Goal: Information Seeking & Learning: Learn about a topic

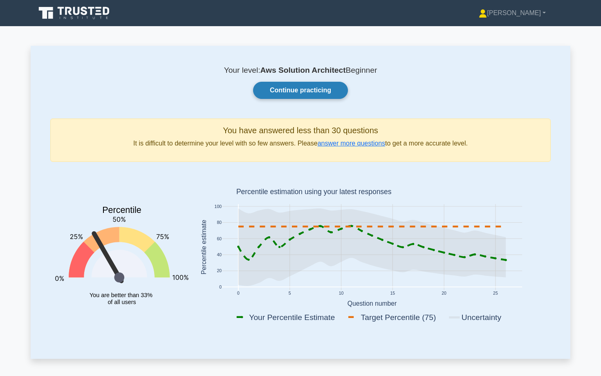
click at [312, 88] on link "Continue practicing" at bounding box center [300, 90] width 95 height 17
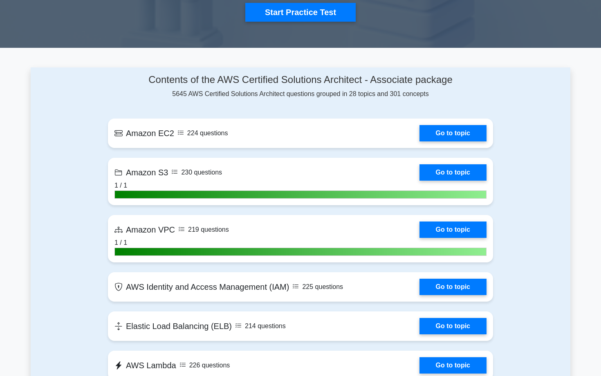
scroll to position [328, 0]
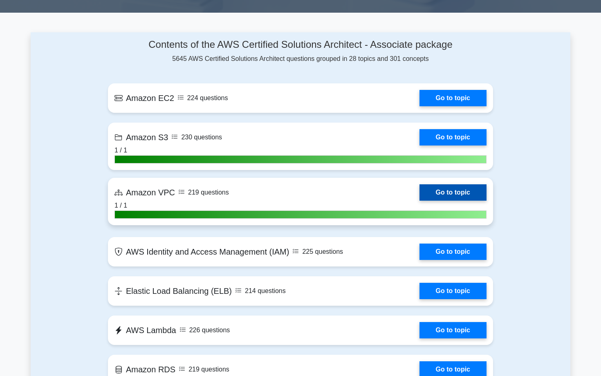
click at [430, 191] on link "Go to topic" at bounding box center [452, 192] width 67 height 16
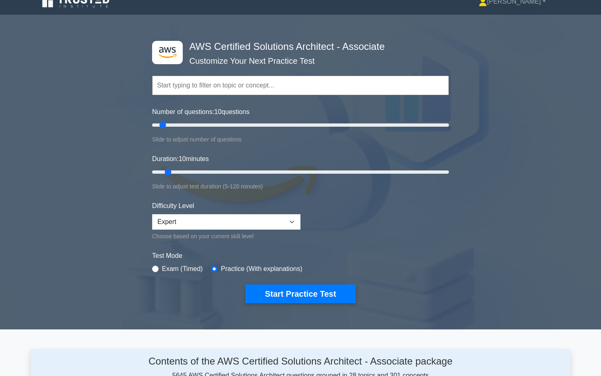
scroll to position [0, 0]
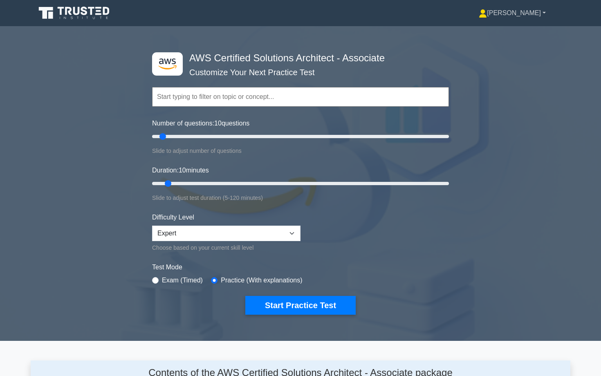
click at [542, 13] on link "[PERSON_NAME]" at bounding box center [512, 13] width 106 height 16
click at [379, 60] on h4 "AWS Certified Solutions Architect - Associate" at bounding box center [297, 58] width 223 height 12
click at [287, 68] on div "Topics Amazon EC2 Amazon S3 Amazon VPC AWS Identity and Access Management (IAM)…" at bounding box center [300, 85] width 297 height 47
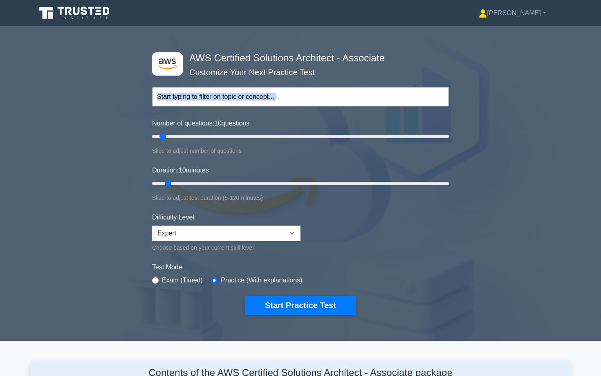
click at [303, 64] on div "Topics Amazon EC2 Amazon S3 Amazon VPC AWS Identity and Access Management (IAM)…" at bounding box center [300, 85] width 297 height 47
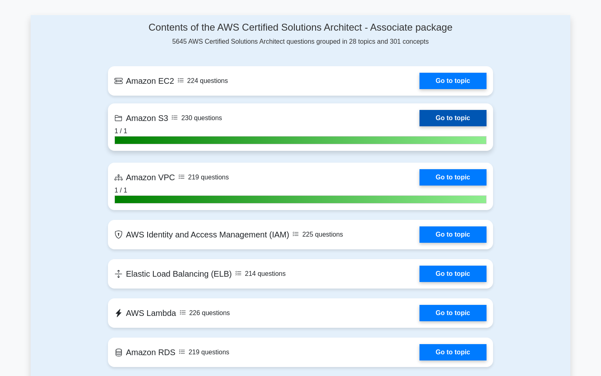
scroll to position [407, 0]
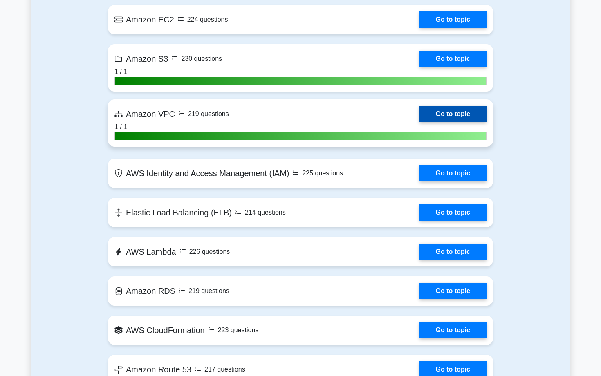
click at [419, 113] on link "Go to topic" at bounding box center [452, 114] width 67 height 16
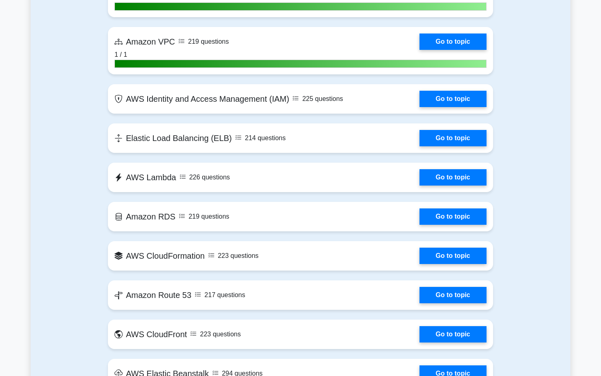
scroll to position [0, 0]
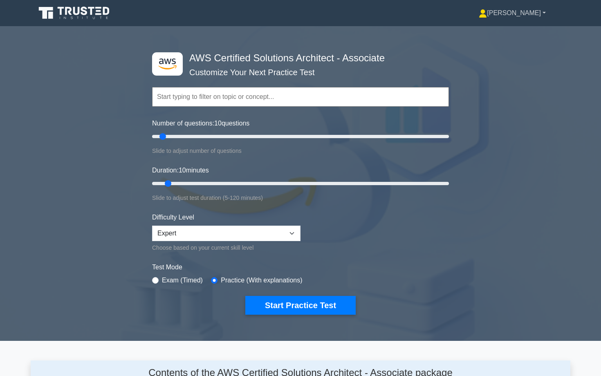
click at [538, 13] on link "[PERSON_NAME]" at bounding box center [512, 13] width 106 height 16
click at [480, 33] on link "Profile" at bounding box center [491, 32] width 65 height 13
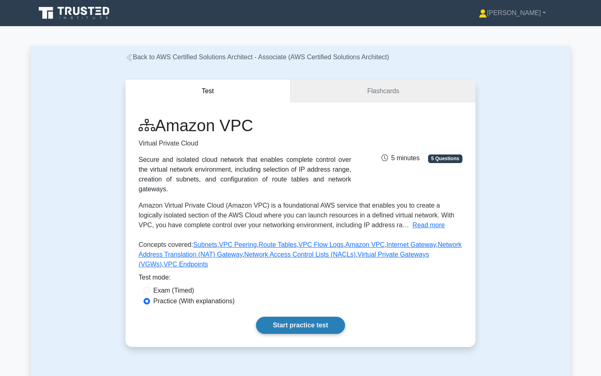
click at [286, 325] on link "Start practice test" at bounding box center [300, 325] width 89 height 17
click at [363, 91] on link "Flashcards" at bounding box center [383, 91] width 185 height 23
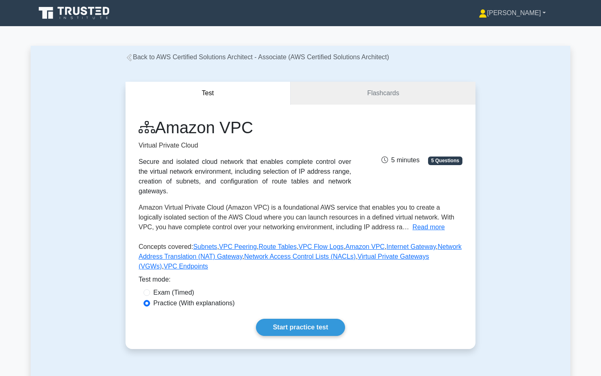
click at [538, 13] on link "[PERSON_NAME]" at bounding box center [512, 13] width 106 height 16
click at [368, 63] on div "Test Flashcards Amazon VPC Virtual Private Cloud Secure and isolated cloud netw…" at bounding box center [301, 215] width 360 height 307
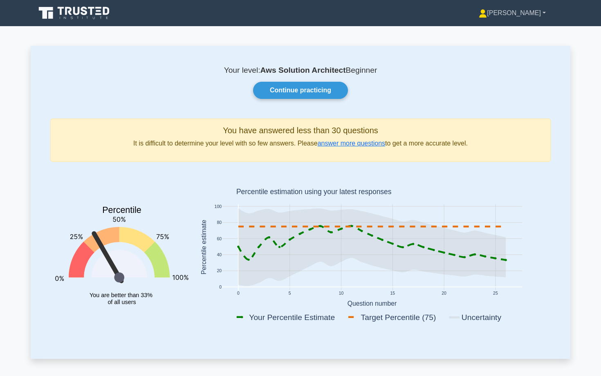
click at [533, 14] on link "[PERSON_NAME]" at bounding box center [512, 13] width 106 height 16
click at [495, 31] on link "Profile" at bounding box center [491, 32] width 65 height 13
click at [280, 74] on b "Aws Solution Architect" at bounding box center [302, 70] width 85 height 9
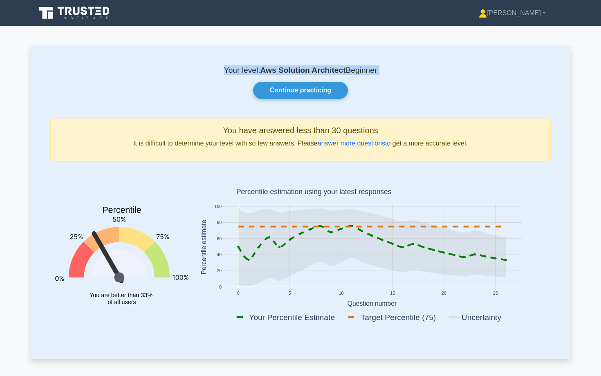
click at [280, 74] on b "Aws Solution Architect" at bounding box center [302, 70] width 85 height 9
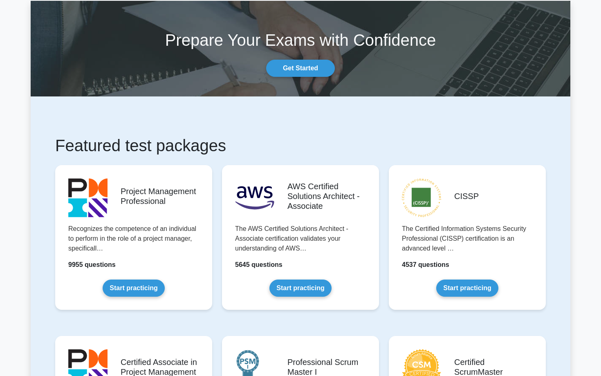
scroll to position [60, 0]
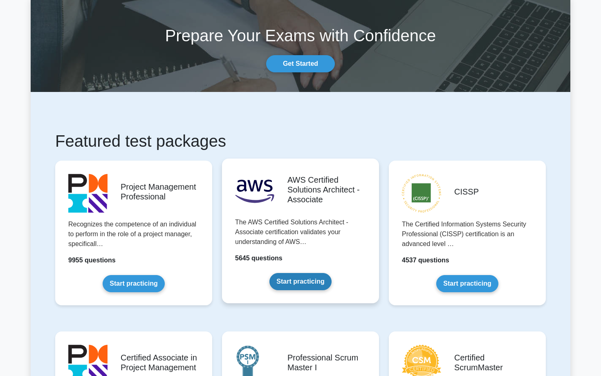
click at [298, 277] on link "Start practicing" at bounding box center [300, 281] width 62 height 17
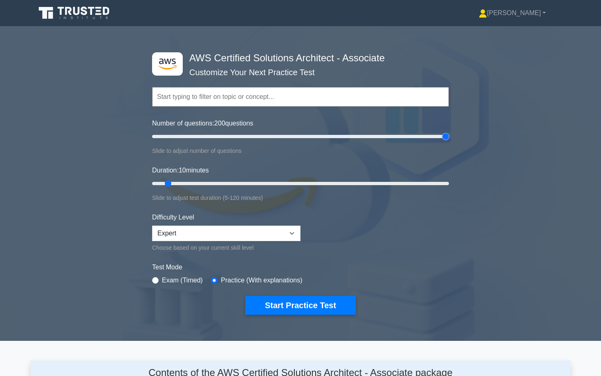
type input "200"
drag, startPoint x: 159, startPoint y: 135, endPoint x: 468, endPoint y: 143, distance: 309.2
click at [468, 143] on div ".st0{fill:#252F3E;} .st1{fill-rule:evenodd;clip-rule:evenodd;fill:#FF9900;} AWS…" at bounding box center [300, 184] width 601 height 302
drag, startPoint x: 165, startPoint y: 186, endPoint x: 519, endPoint y: 200, distance: 354.3
type input "120"
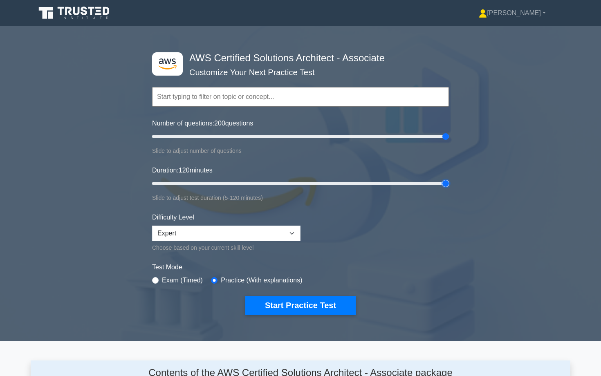
click at [449, 188] on input "Duration: 120 minutes" at bounding box center [300, 184] width 297 height 10
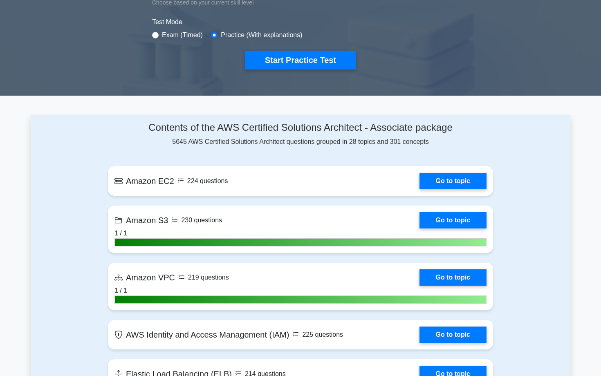
scroll to position [267, 0]
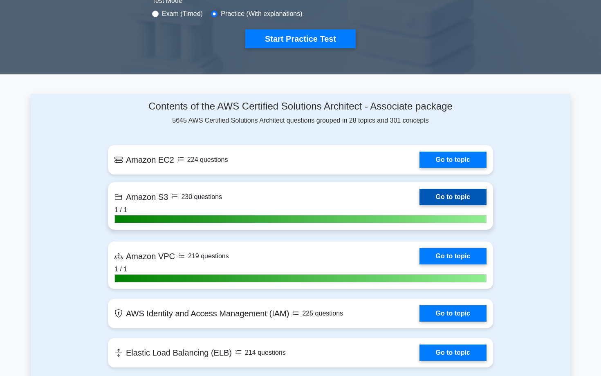
click at [453, 199] on link "Go to topic" at bounding box center [452, 197] width 67 height 16
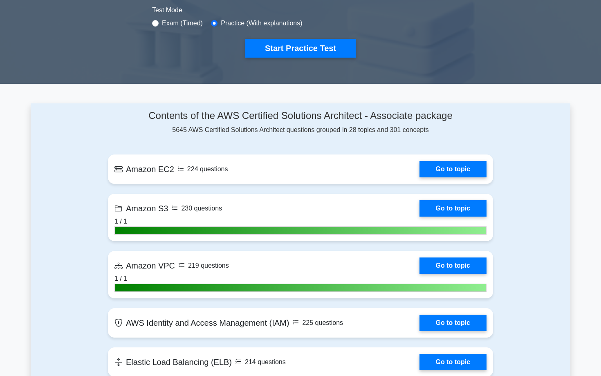
scroll to position [294, 0]
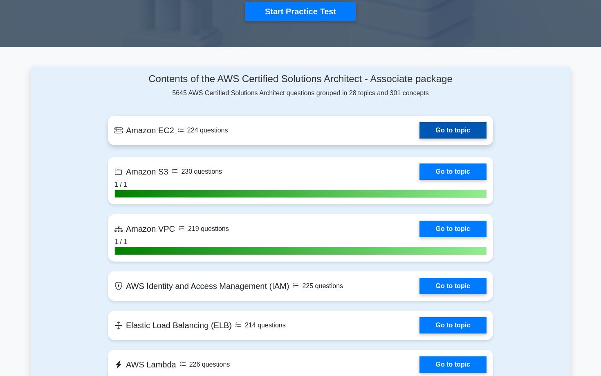
click at [437, 134] on link "Go to topic" at bounding box center [452, 130] width 67 height 16
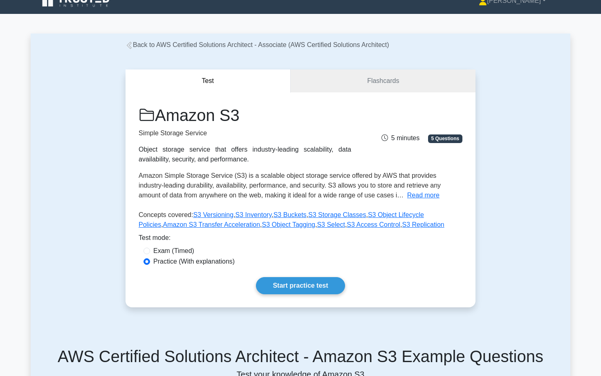
scroll to position [29, 0]
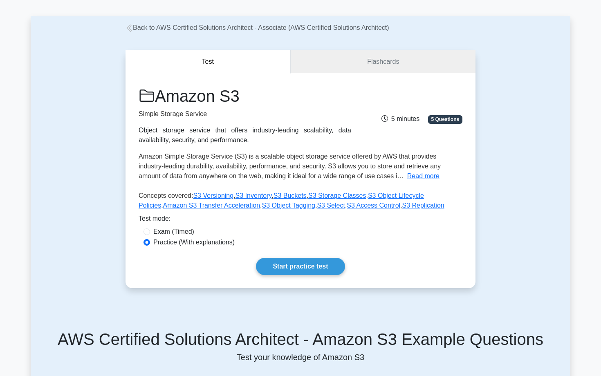
click at [405, 121] on span "5 minutes" at bounding box center [400, 118] width 38 height 7
click at [432, 121] on span "5 Questions" at bounding box center [445, 119] width 34 height 8
click at [404, 118] on span "5 minutes" at bounding box center [400, 118] width 38 height 7
click at [377, 61] on link "Flashcards" at bounding box center [383, 61] width 185 height 23
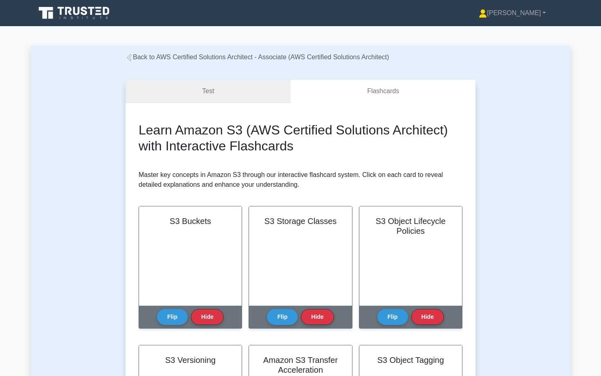
click at [228, 95] on link "Test" at bounding box center [208, 91] width 165 height 23
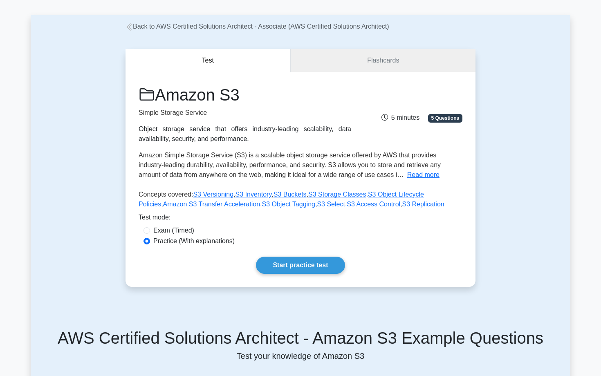
scroll to position [24, 0]
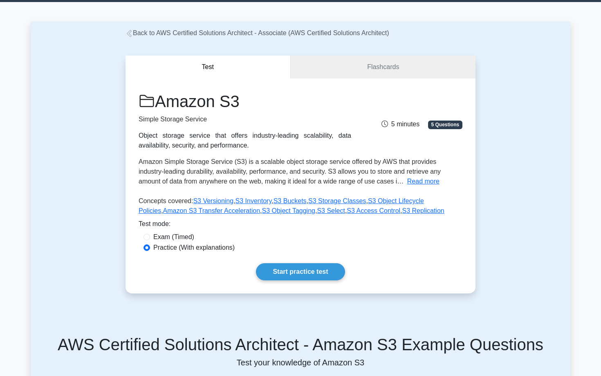
click at [296, 187] on div "Amazon S3 Simple Storage Service Object storage service that offers industry-le…" at bounding box center [301, 156] width 324 height 128
click at [407, 182] on button "Read more" at bounding box center [423, 182] width 32 height 10
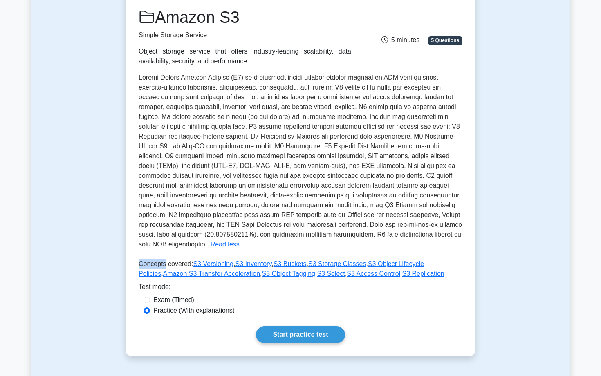
scroll to position [0, 0]
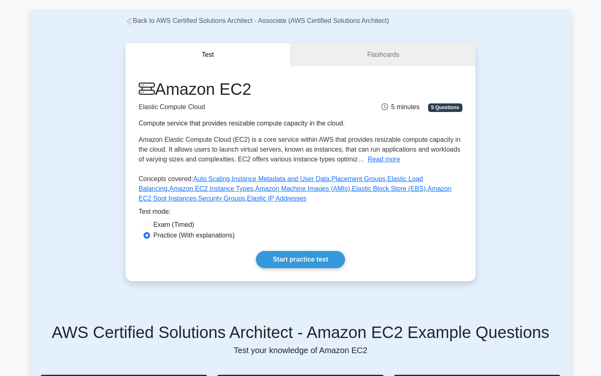
scroll to position [42, 0]
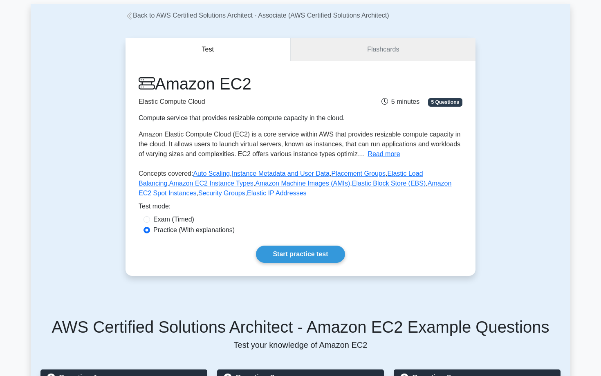
click at [388, 105] on span "5 minutes" at bounding box center [400, 101] width 38 height 7
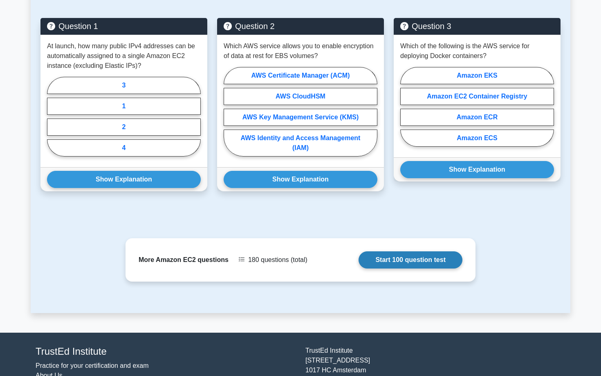
scroll to position [406, 0]
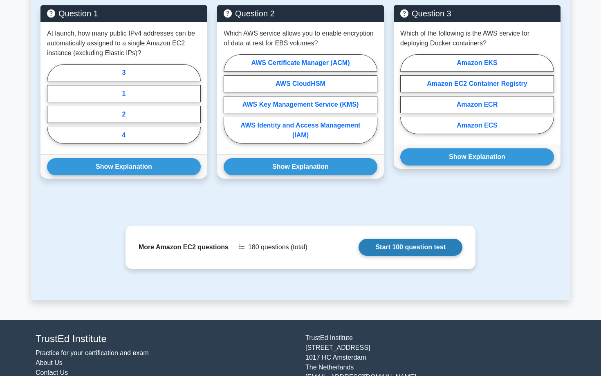
click at [359, 248] on link "Start 100 question test" at bounding box center [411, 247] width 104 height 17
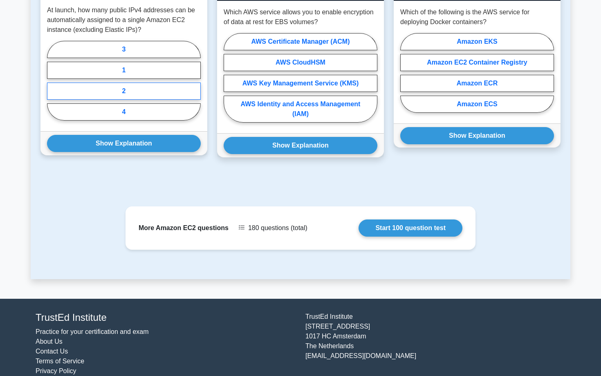
scroll to position [437, 0]
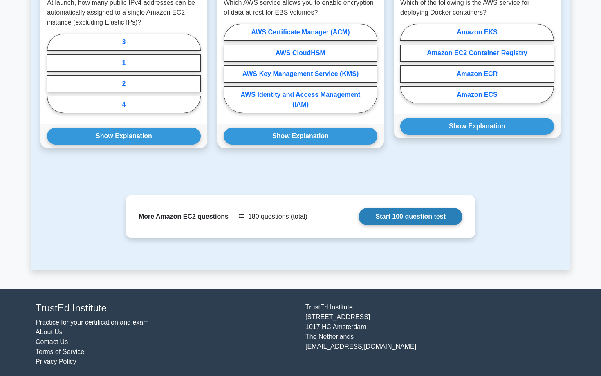
click at [359, 216] on link "Start 100 question test" at bounding box center [411, 216] width 104 height 17
click at [359, 222] on link "Start 100 question test" at bounding box center [411, 216] width 104 height 17
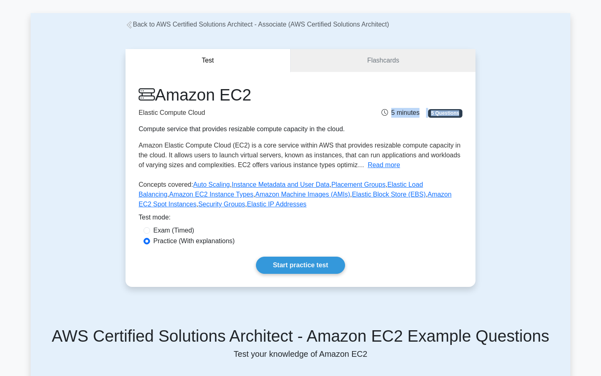
scroll to position [0, 0]
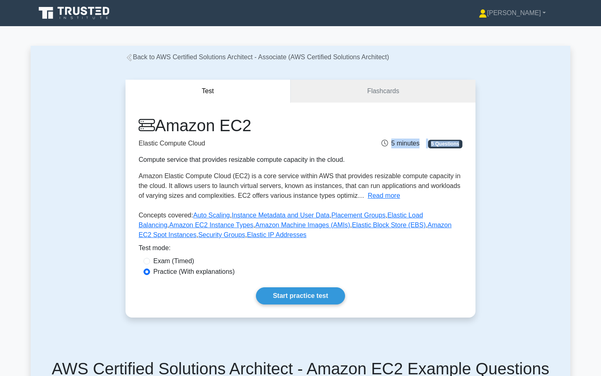
click at [312, 154] on div "Amazon EC2 Elastic Compute Cloud Compute service that provides resizable comput…" at bounding box center [245, 140] width 222 height 49
click at [196, 178] on span "Amazon Elastic Compute Cloud (EC2) is a core service within AWS that provides r…" at bounding box center [300, 186] width 322 height 27
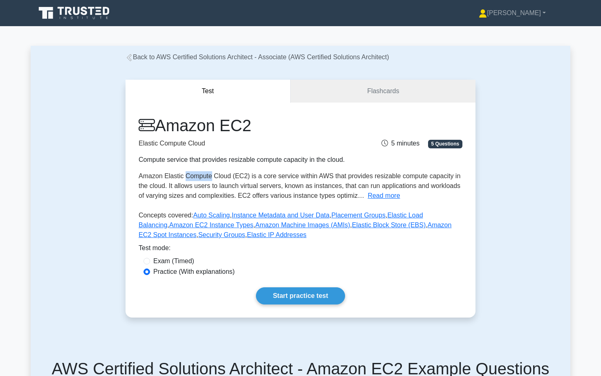
click at [196, 178] on span "Amazon Elastic Compute Cloud (EC2) is a core service within AWS that provides r…" at bounding box center [300, 186] width 322 height 27
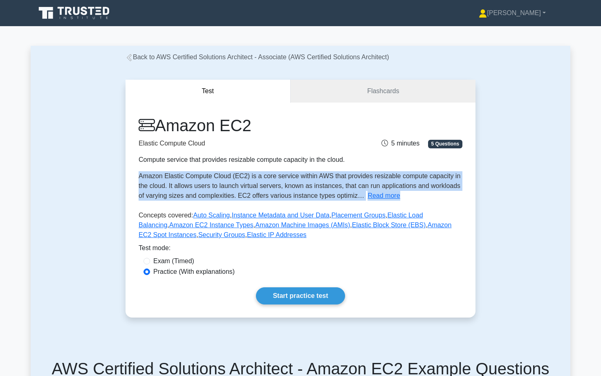
click at [192, 186] on span "Amazon Elastic Compute Cloud (EC2) is a core service within AWS that provides r…" at bounding box center [300, 186] width 322 height 27
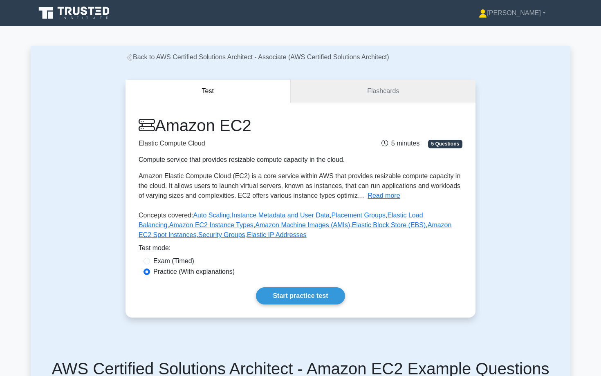
click at [192, 186] on span "Amazon Elastic Compute Cloud (EC2) is a core service within AWS that provides r…" at bounding box center [300, 186] width 322 height 27
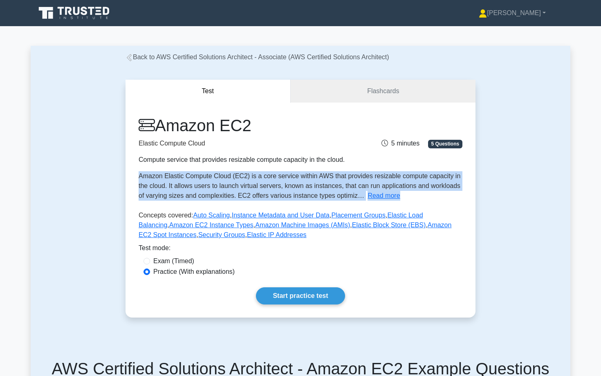
click at [192, 186] on span "Amazon Elastic Compute Cloud (EC2) is a core service within AWS that provides r…" at bounding box center [300, 186] width 322 height 27
click at [352, 87] on link "Flashcards" at bounding box center [383, 91] width 185 height 23
click at [232, 88] on button "Test" at bounding box center [208, 91] width 165 height 23
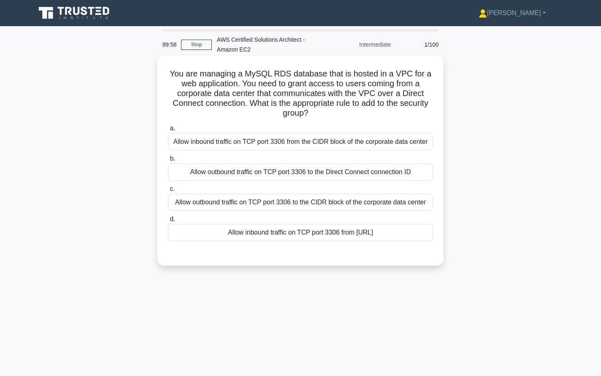
click at [213, 90] on h5 "You are managing a MySQL RDS database that is hosted in a VPC for a web applica…" at bounding box center [300, 94] width 267 height 50
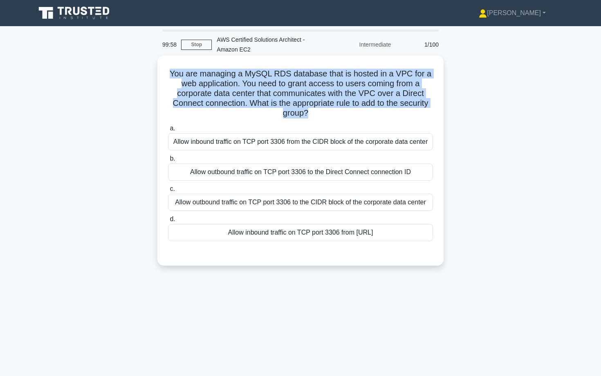
click at [213, 90] on h5 "You are managing a MySQL RDS database that is hosted in a VPC for a web applica…" at bounding box center [300, 94] width 267 height 50
click at [215, 90] on h5 "You are managing a MySQL RDS database that is hosted in a VPC for a web applica…" at bounding box center [300, 94] width 267 height 50
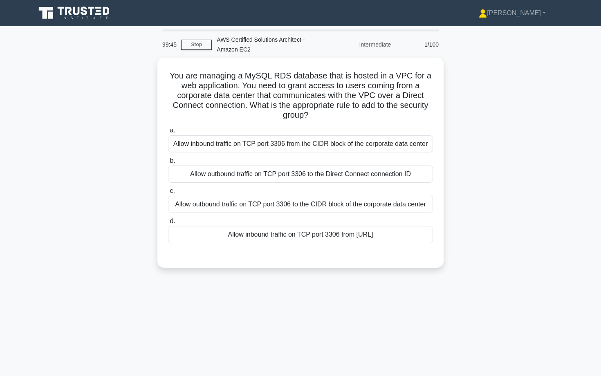
scroll to position [1, 0]
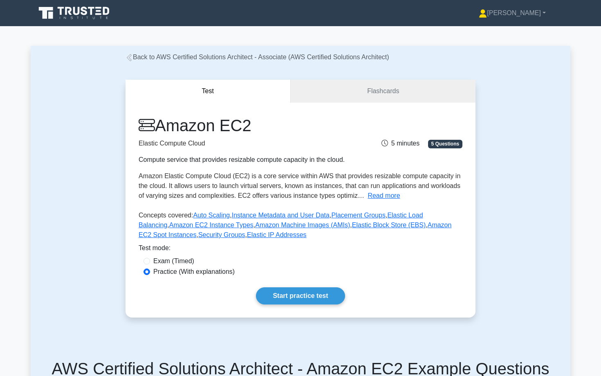
click at [205, 162] on div "Compute service that provides resizable compute capacity in the cloud." at bounding box center [245, 160] width 213 height 10
click at [359, 87] on link "Flashcards" at bounding box center [383, 91] width 185 height 23
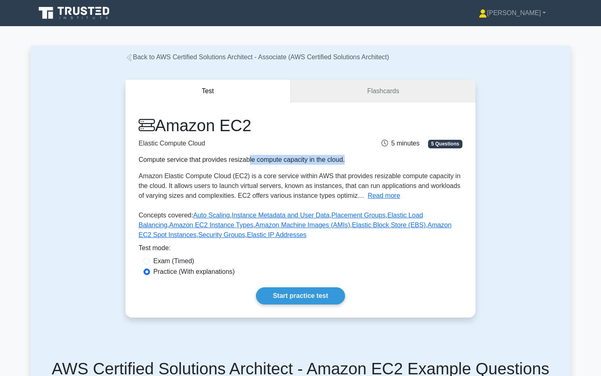
click at [232, 85] on button "Test" at bounding box center [208, 91] width 165 height 23
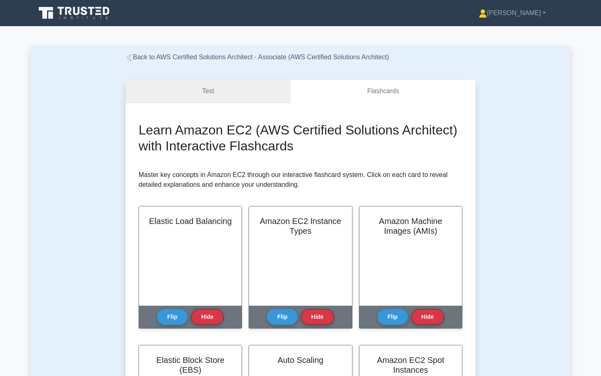
click at [258, 91] on link "Test" at bounding box center [208, 91] width 165 height 23
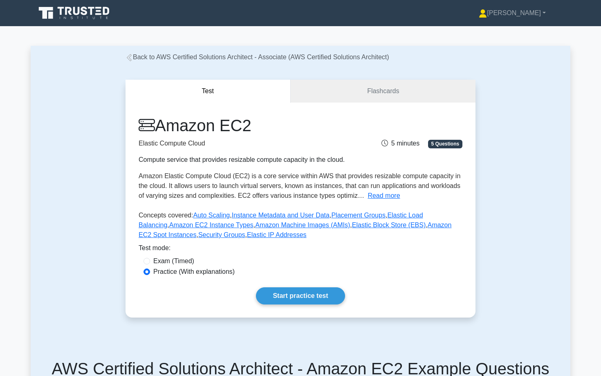
click at [226, 179] on span "Amazon Elastic Compute Cloud (EC2) is a core service within AWS that provides r…" at bounding box center [300, 186] width 322 height 27
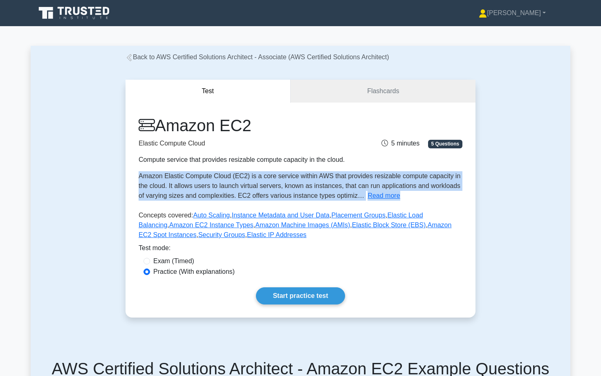
click at [226, 179] on span "Amazon Elastic Compute Cloud (EC2) is a core service within AWS that provides r…" at bounding box center [300, 186] width 322 height 27
click at [224, 191] on div "Amazon Elastic Compute Cloud (EC2) is a core service within AWS that provides r…" at bounding box center [301, 185] width 324 height 29
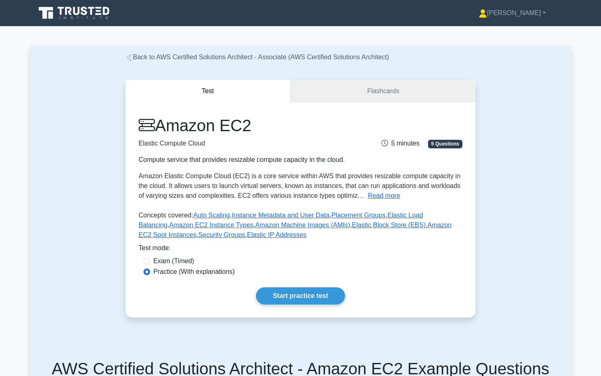
click at [224, 191] on div "Amazon Elastic Compute Cloud (EC2) is a core service within AWS that provides r…" at bounding box center [301, 185] width 324 height 29
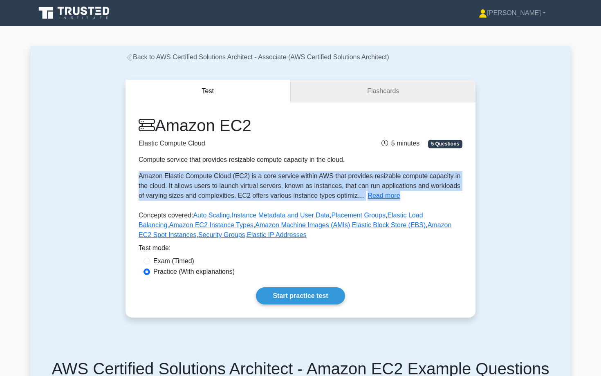
click at [224, 191] on div "Amazon Elastic Compute Cloud (EC2) is a core service within AWS that provides r…" at bounding box center [301, 185] width 324 height 29
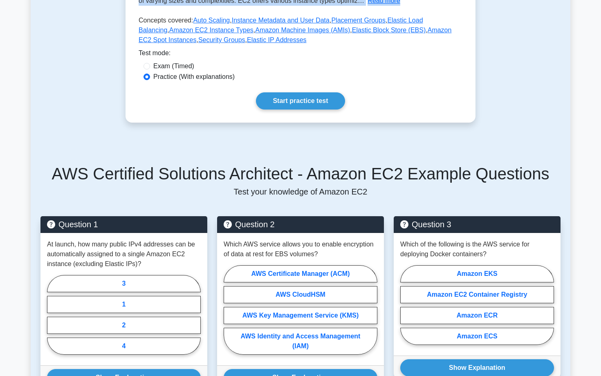
scroll to position [152, 0]
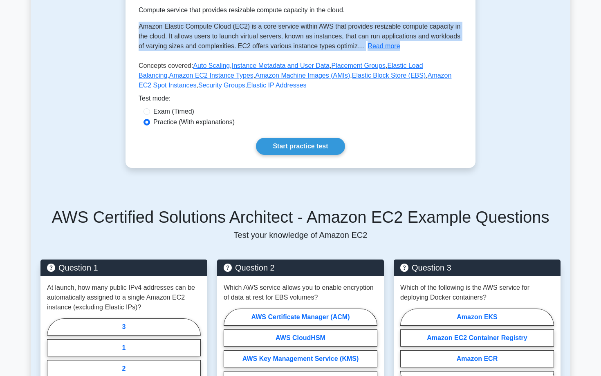
click at [288, 195] on div "AWS Certified Solutions Architect - Amazon EC2 Example Questions Test your know…" at bounding box center [301, 325] width 530 height 275
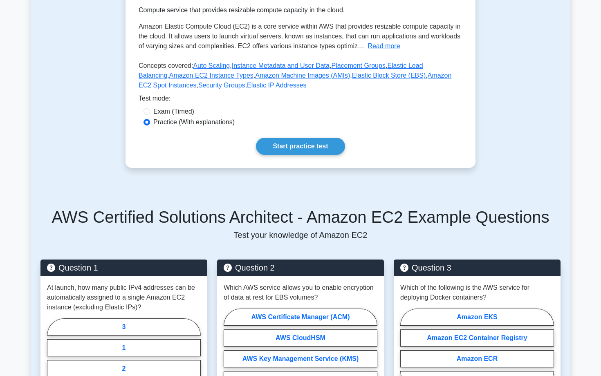
click at [290, 213] on h5 "AWS Certified Solutions Architect - Amazon EC2 Example Questions" at bounding box center [300, 217] width 520 height 20
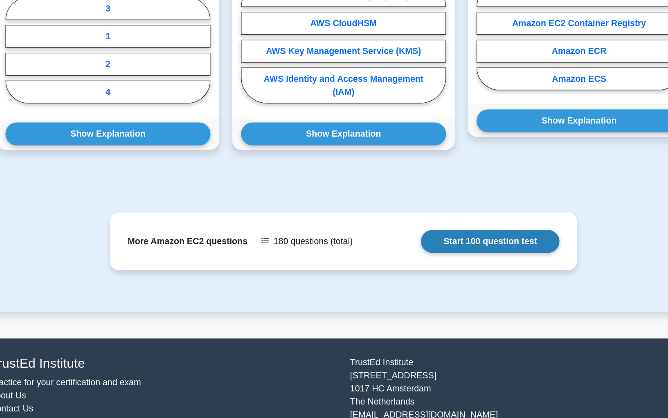
scroll to position [395, 0]
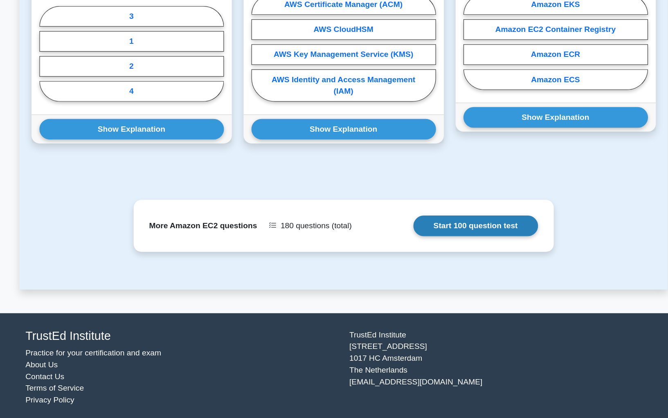
click at [392, 253] on link "Start 100 question test" at bounding box center [444, 257] width 104 height 17
click at [392, 255] on link "Start 100 question test" at bounding box center [444, 257] width 104 height 17
click at [392, 251] on link "Start 100 question test" at bounding box center [444, 257] width 104 height 17
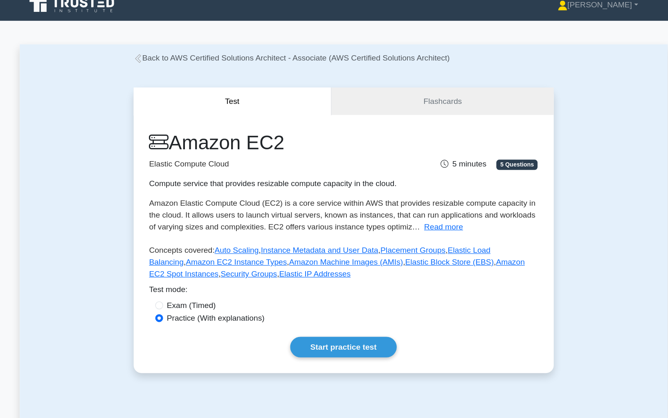
scroll to position [0, 0]
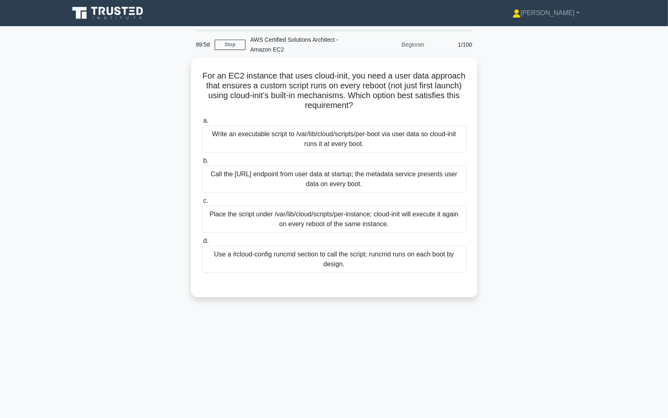
click at [462, 36] on div "1/100" at bounding box center [453, 44] width 48 height 16
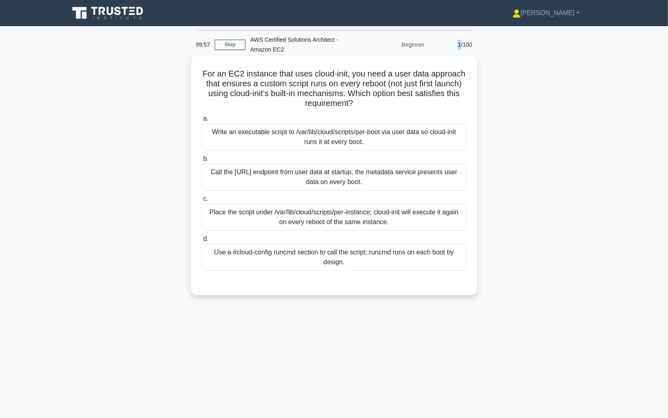
click at [374, 75] on h5 "For an EC2 instance that uses cloud-init, you need a user data approach that en…" at bounding box center [334, 89] width 267 height 40
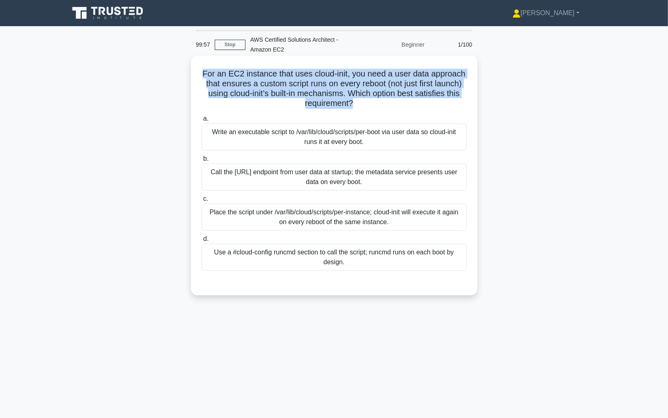
click at [374, 75] on h5 "For an EC2 instance that uses cloud-init, you need a user data approach that en…" at bounding box center [334, 89] width 267 height 40
click at [307, 98] on h5 "For an EC2 instance that uses cloud-init, you need a user data approach that en…" at bounding box center [334, 89] width 267 height 40
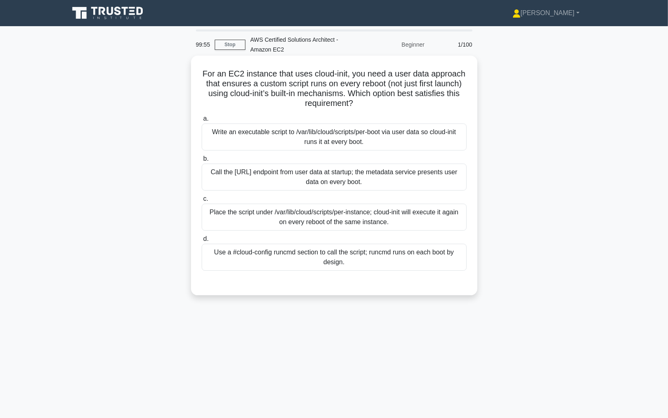
click at [307, 98] on h5 "For an EC2 instance that uses cloud-init, you need a user data approach that en…" at bounding box center [334, 89] width 267 height 40
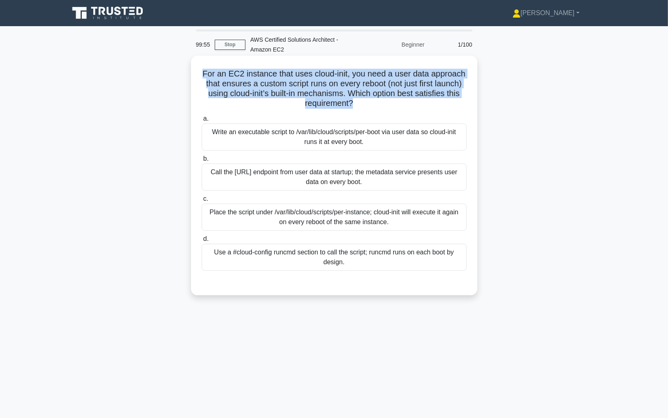
click at [338, 92] on h5 "For an EC2 instance that uses cloud-init, you need a user data approach that en…" at bounding box center [334, 89] width 267 height 40
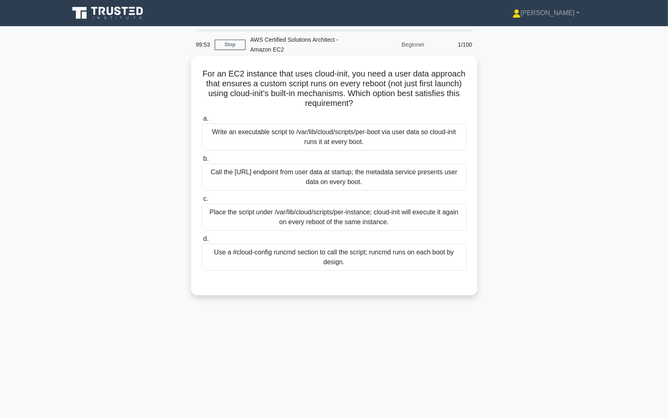
click at [338, 177] on div "Call the [URL] endpoint from user data at startup; the metadata service present…" at bounding box center [334, 177] width 265 height 27
click at [202, 161] on input "b. Call the [URL] endpoint from user data at startup; the metadata service pres…" at bounding box center [202, 158] width 0 height 5
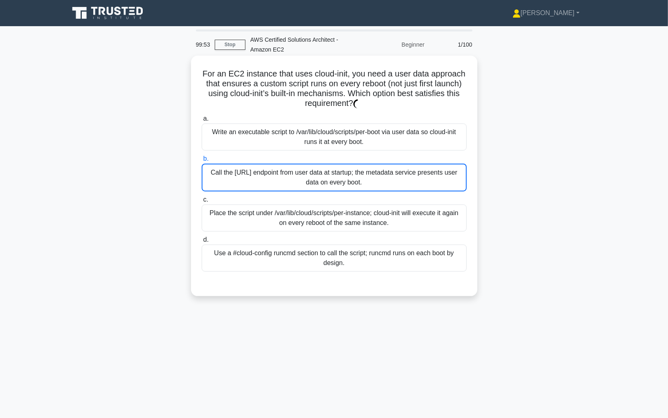
click at [338, 177] on div "Call the [URL] endpoint from user data at startup; the metadata service present…" at bounding box center [334, 178] width 265 height 28
click at [202, 161] on input "b. Call the [URL] endpoint from user data at startup; the metadata service pres…" at bounding box center [202, 158] width 0 height 5
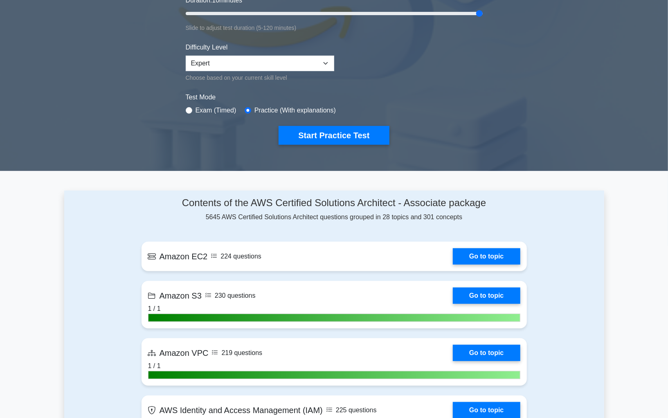
scroll to position [186, 0]
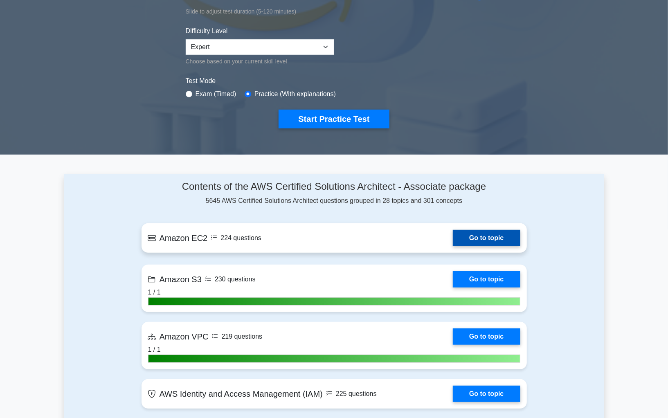
click at [489, 235] on link "Go to topic" at bounding box center [486, 238] width 67 height 16
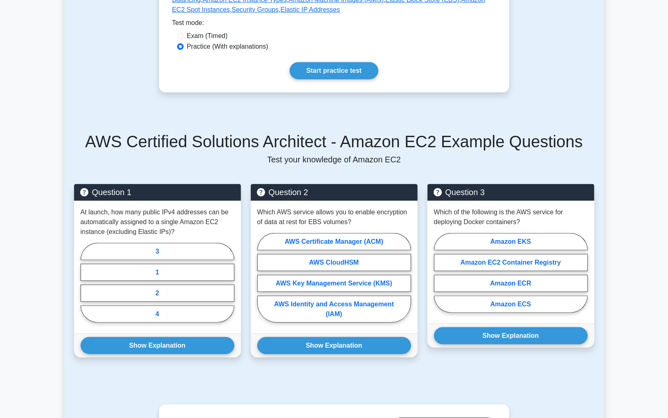
scroll to position [225, 0]
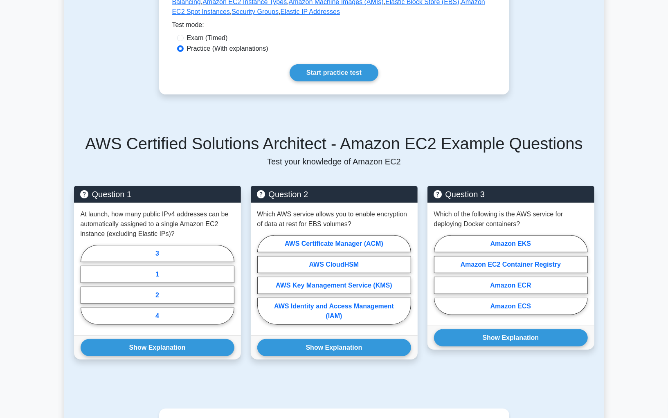
click at [277, 148] on h5 "AWS Certified Solutions Architect - Amazon EC2 Example Questions" at bounding box center [334, 144] width 520 height 20
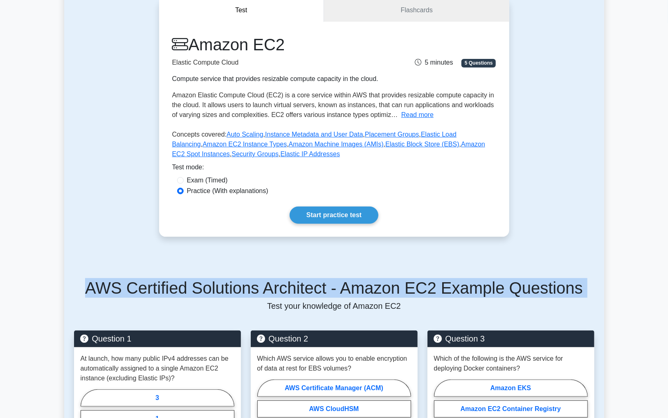
scroll to position [69, 0]
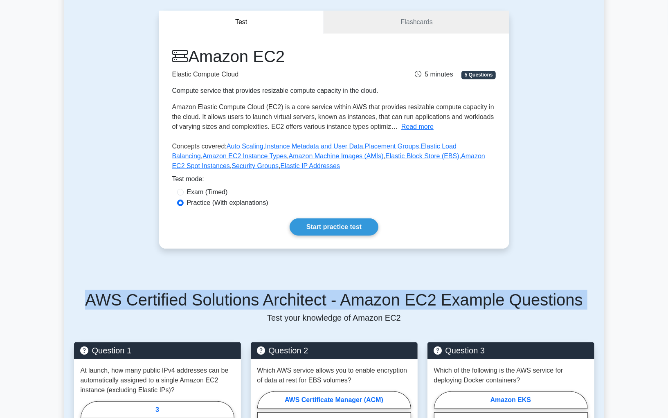
click at [202, 75] on p "Elastic Compute Cloud" at bounding box center [278, 74] width 213 height 10
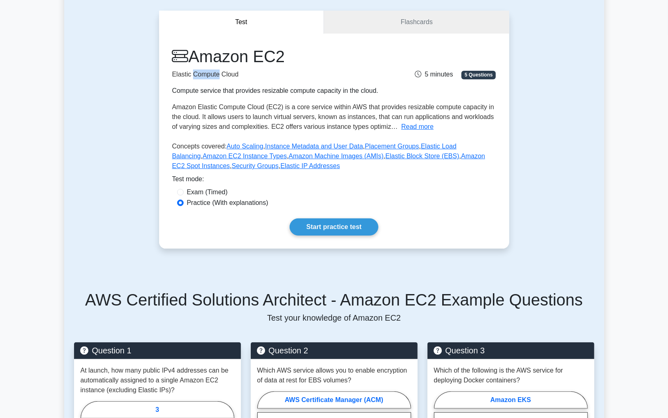
click at [202, 75] on p "Elastic Compute Cloud" at bounding box center [278, 74] width 213 height 10
click at [371, 20] on link "Flashcards" at bounding box center [416, 22] width 185 height 23
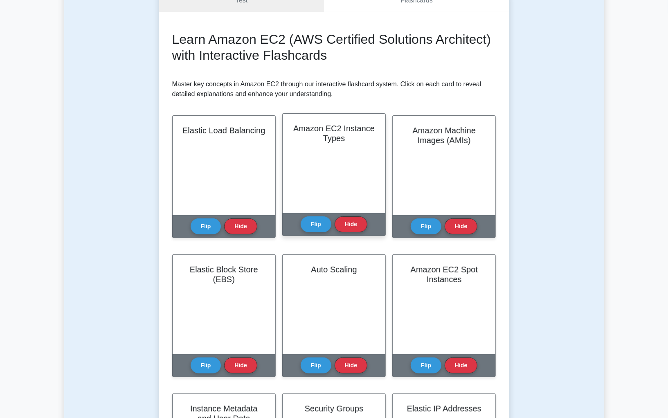
scroll to position [89, 0]
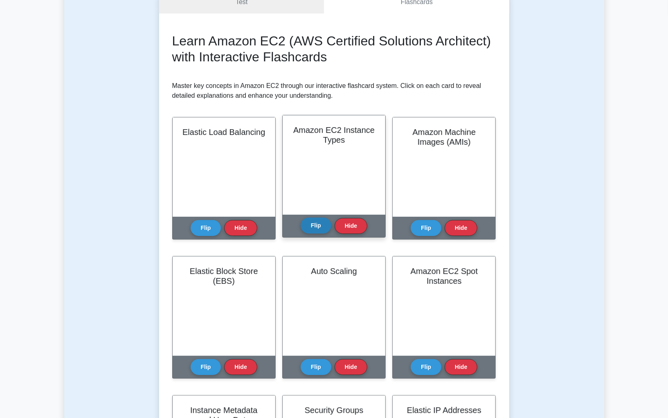
click at [319, 227] on button "Flip" at bounding box center [315, 225] width 31 height 16
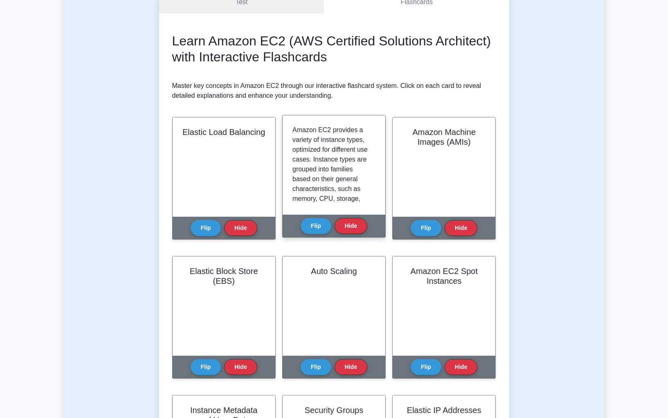
click at [318, 144] on p "Amazon EC2 provides a variety of instance types, optimized for different use ca…" at bounding box center [332, 218] width 80 height 186
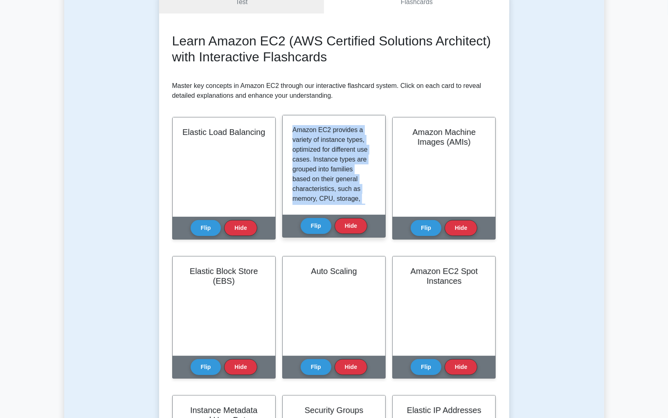
click at [318, 144] on p "Amazon EC2 provides a variety of instance types, optimized for different use ca…" at bounding box center [332, 218] width 80 height 186
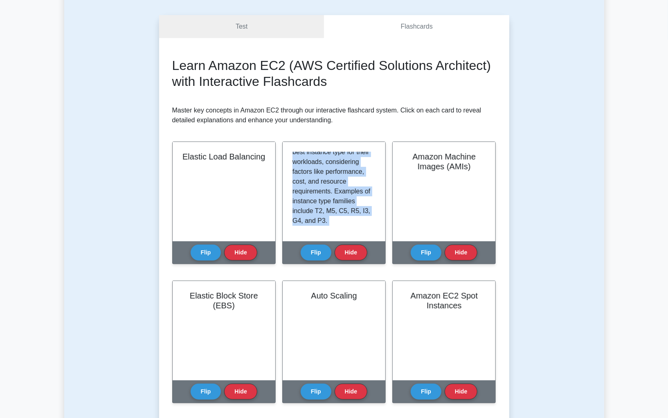
scroll to position [0, 0]
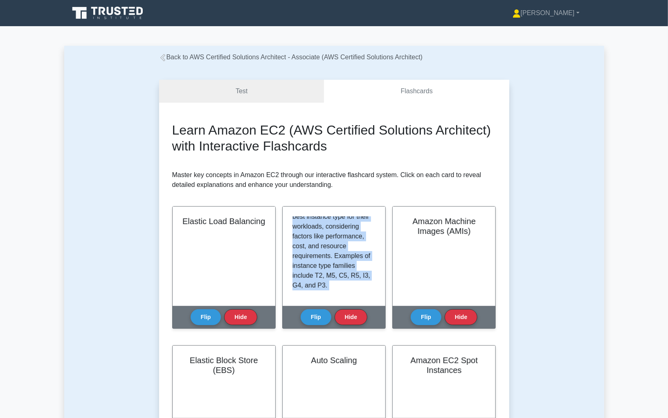
click at [314, 135] on h2 "Learn Amazon EC2 (AWS Certified Solutions Architect) with Interactive Flashcards" at bounding box center [334, 137] width 324 height 31
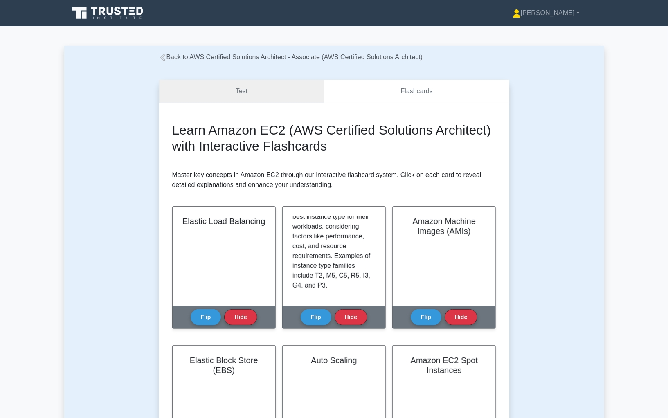
click at [266, 91] on link "Test" at bounding box center [241, 91] width 165 height 23
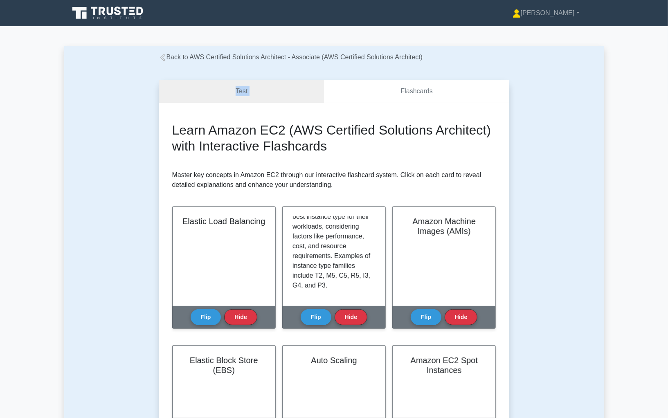
click at [249, 89] on link "Test" at bounding box center [241, 91] width 165 height 23
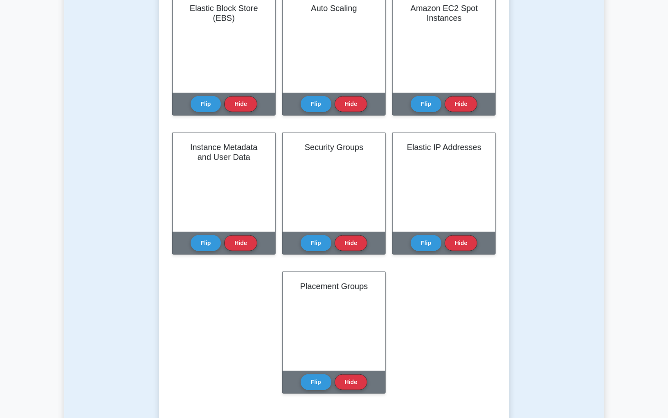
scroll to position [132, 0]
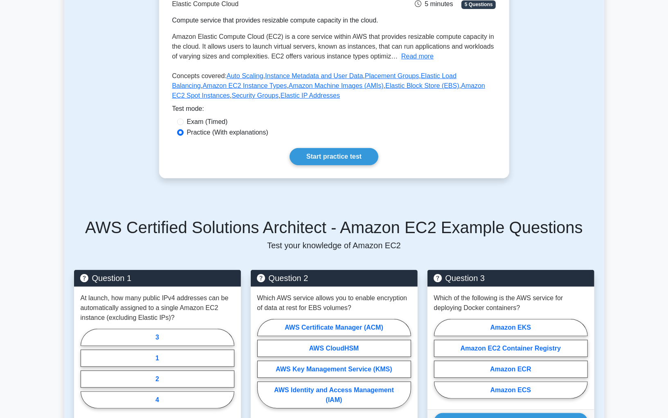
scroll to position [143, 0]
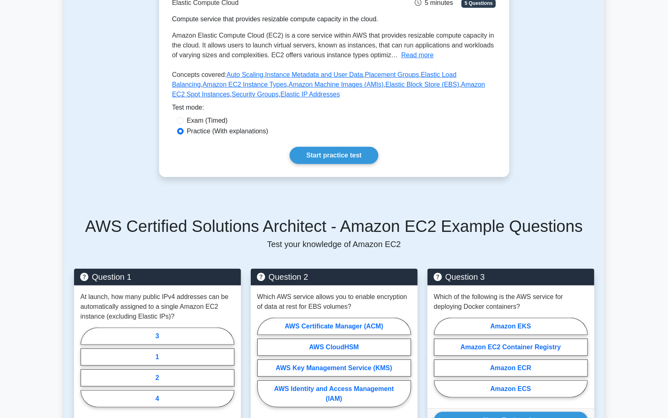
click at [314, 221] on h5 "AWS Certified Solutions Architect - Amazon EC2 Example Questions" at bounding box center [334, 226] width 520 height 20
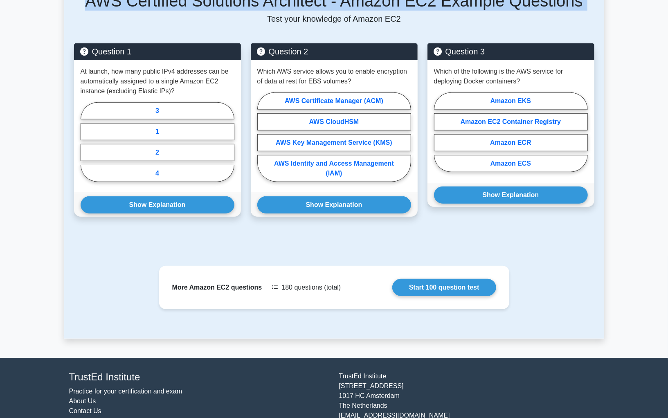
scroll to position [373, 0]
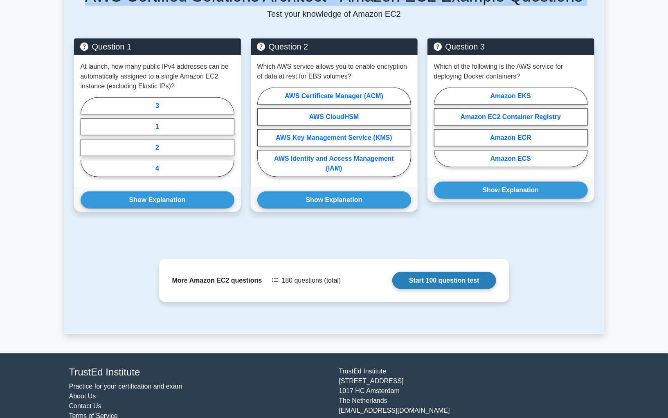
click at [392, 280] on link "Start 100 question test" at bounding box center [444, 280] width 104 height 17
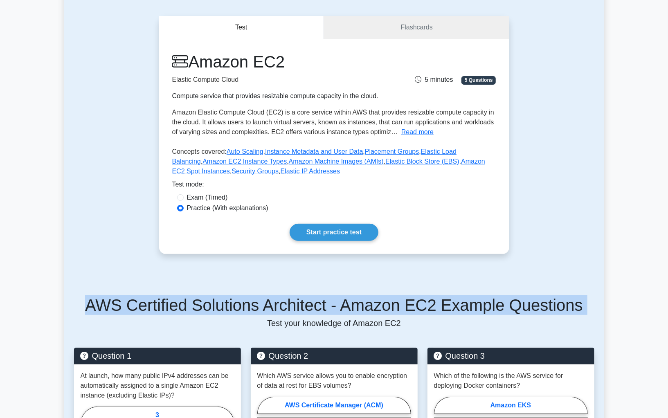
scroll to position [0, 0]
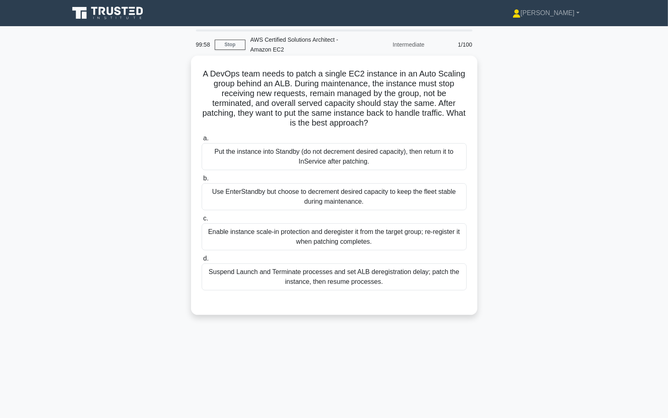
click at [365, 174] on label "b. Use EnterStandby but choose to decrement desired capacity to keep the fleet …" at bounding box center [334, 191] width 265 height 37
click at [202, 176] on input "b. Use EnterStandby but choose to decrement desired capacity to keep the fleet …" at bounding box center [202, 178] width 0 height 5
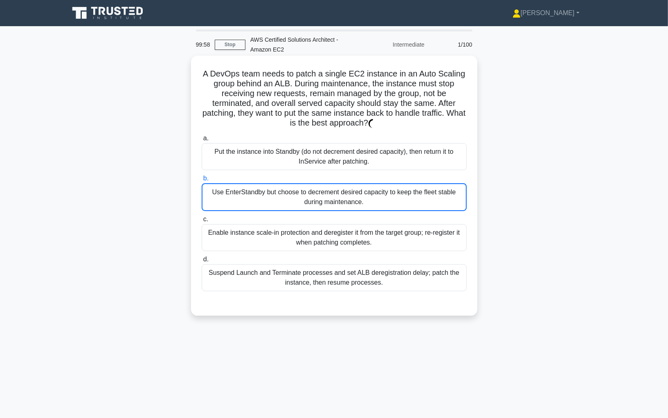
click at [365, 152] on div "Put the instance into Standby (do not decrement desired capacity), then return …" at bounding box center [334, 156] width 265 height 27
click at [202, 141] on input "a. Put the instance into Standby (do not decrement desired capacity), then retu…" at bounding box center [202, 138] width 0 height 5
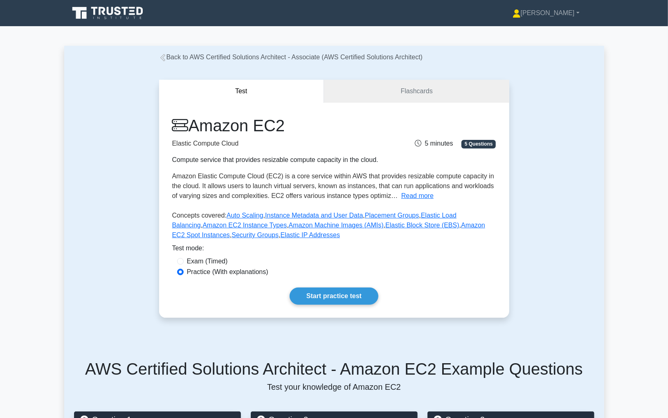
click at [274, 161] on div "Compute service that provides resizable compute capacity in the cloud." at bounding box center [278, 160] width 213 height 10
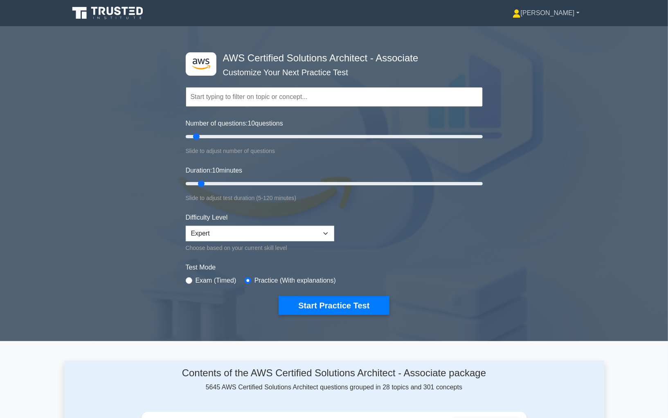
click at [574, 10] on link "[PERSON_NAME]" at bounding box center [546, 13] width 106 height 16
click at [358, 85] on div "Topics Amazon EC2 Amazon S3 Amazon VPC AWS Identity and Access Management (IAM)…" at bounding box center [334, 85] width 297 height 47
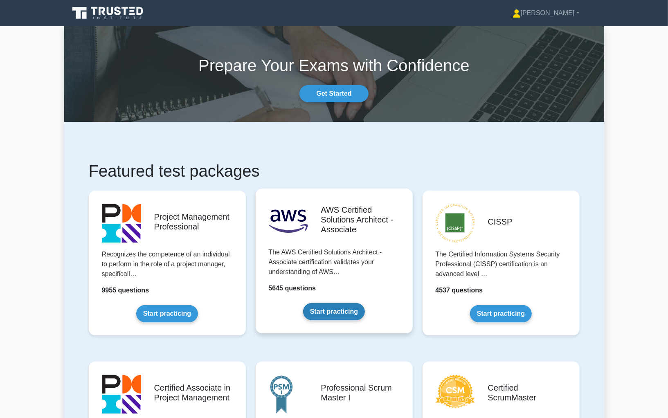
click at [330, 314] on link "Start practicing" at bounding box center [334, 311] width 62 height 17
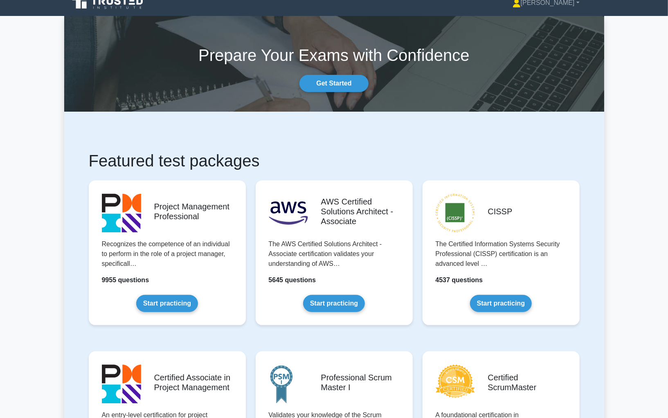
scroll to position [11, 0]
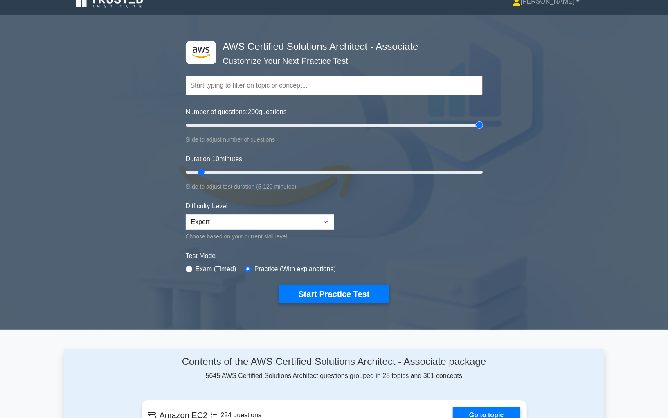
drag, startPoint x: 199, startPoint y: 123, endPoint x: 511, endPoint y: 132, distance: 312.9
type input "200"
click at [482, 130] on input "Number of questions: 200 questions" at bounding box center [334, 125] width 297 height 10
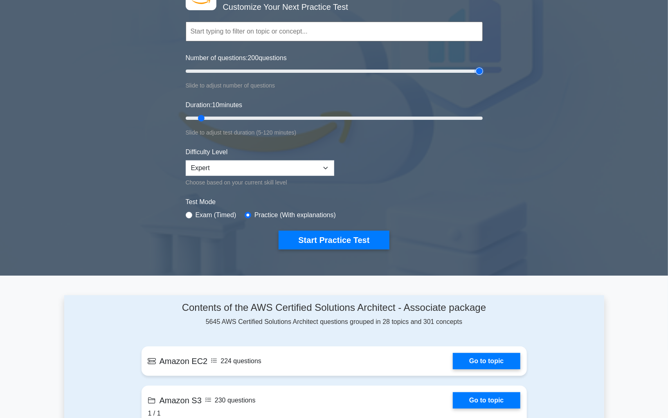
scroll to position [17, 0]
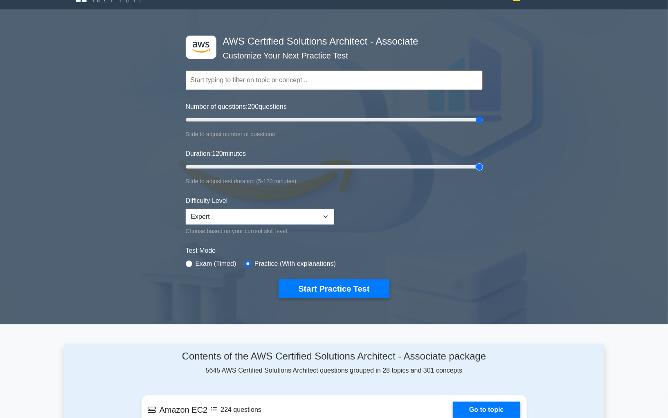
drag, startPoint x: 200, startPoint y: 164, endPoint x: 515, endPoint y: 169, distance: 314.4
type input "120"
click at [482, 168] on input "Duration: 120 minutes" at bounding box center [334, 167] width 297 height 10
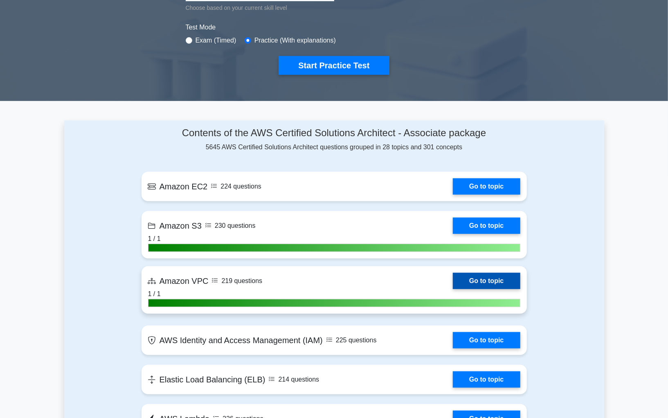
scroll to position [252, 0]
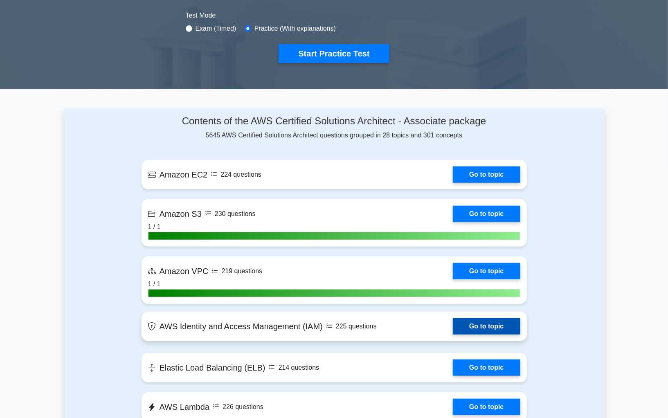
click at [486, 326] on link "Go to topic" at bounding box center [486, 326] width 67 height 16
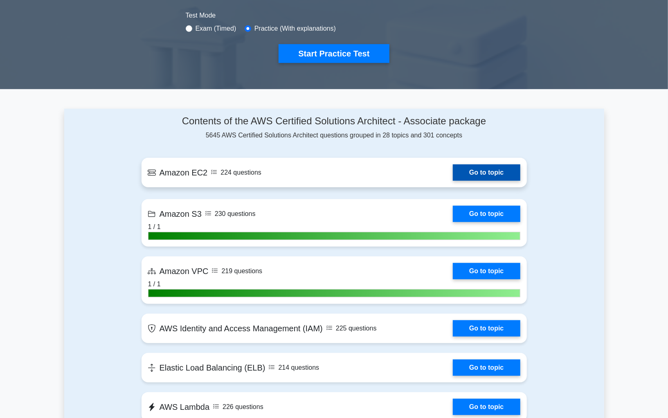
click at [478, 166] on link "Go to topic" at bounding box center [486, 172] width 67 height 16
click at [488, 171] on link "Go to topic" at bounding box center [486, 172] width 67 height 16
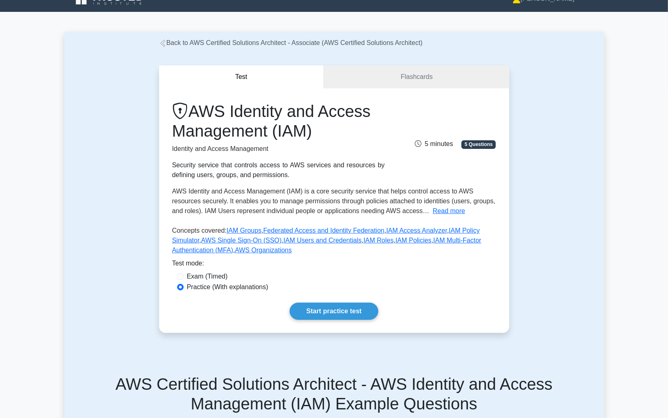
scroll to position [37, 0]
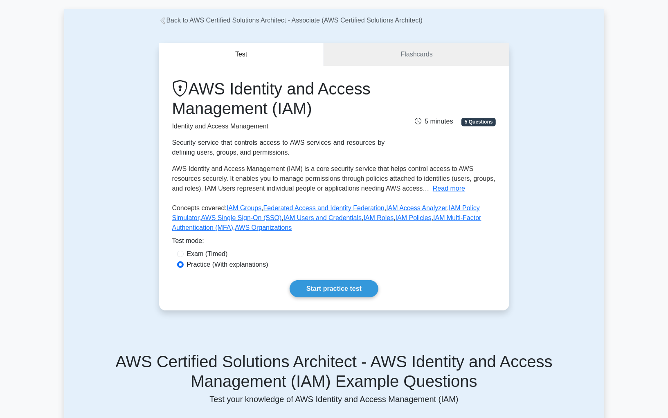
click at [428, 121] on span "5 minutes" at bounding box center [434, 121] width 38 height 7
click at [218, 65] on button "Test" at bounding box center [241, 54] width 165 height 23
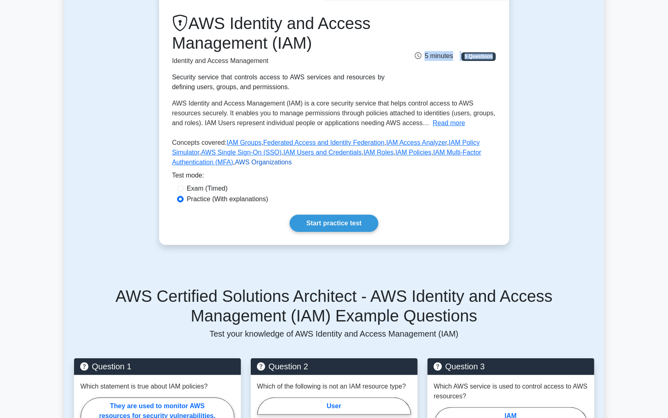
scroll to position [180, 0]
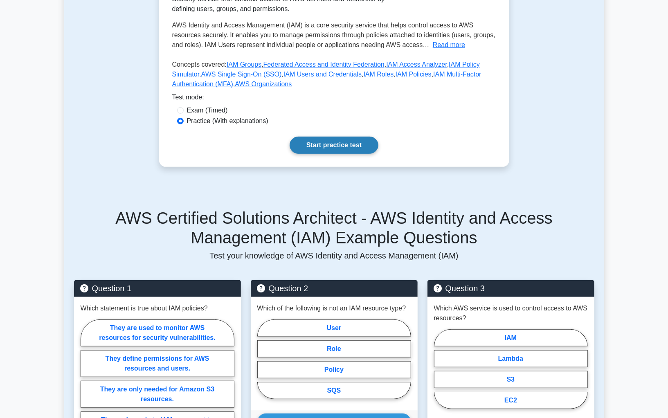
click at [331, 140] on link "Start practice test" at bounding box center [333, 145] width 89 height 17
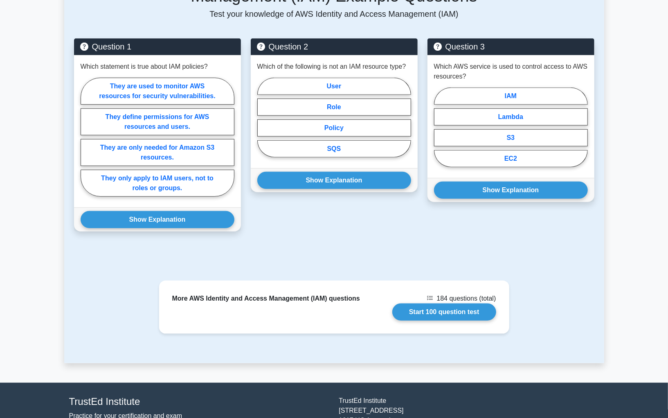
scroll to position [473, 0]
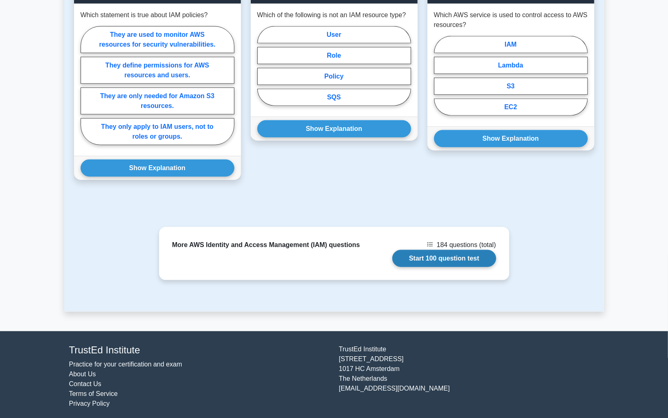
click at [426, 250] on link "Start 100 question test" at bounding box center [444, 258] width 104 height 17
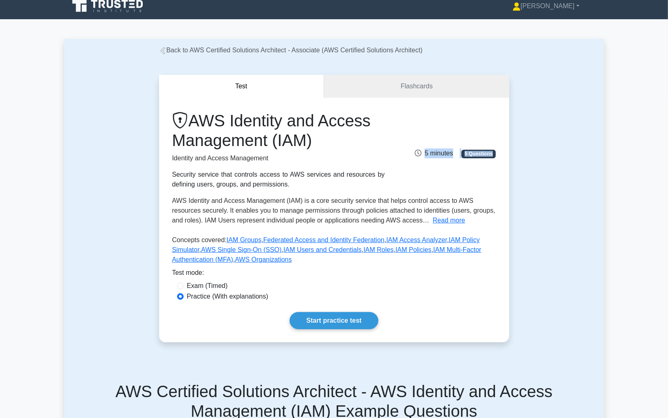
scroll to position [0, 0]
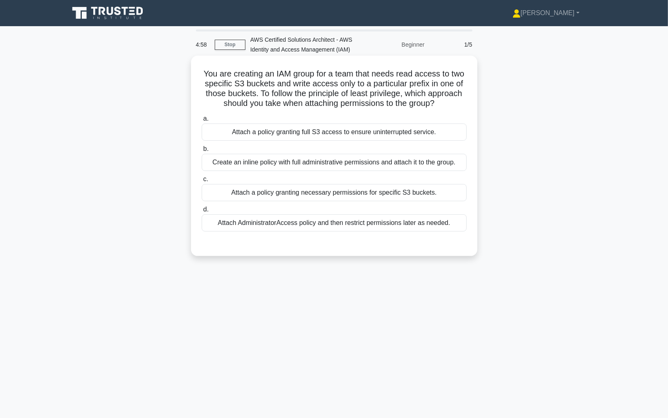
click at [255, 150] on label "b. Create an inline policy with full administrative permissions and attach it t…" at bounding box center [334, 157] width 265 height 27
click at [202, 150] on input "b. Create an inline policy with full administrative permissions and attach it t…" at bounding box center [202, 148] width 0 height 5
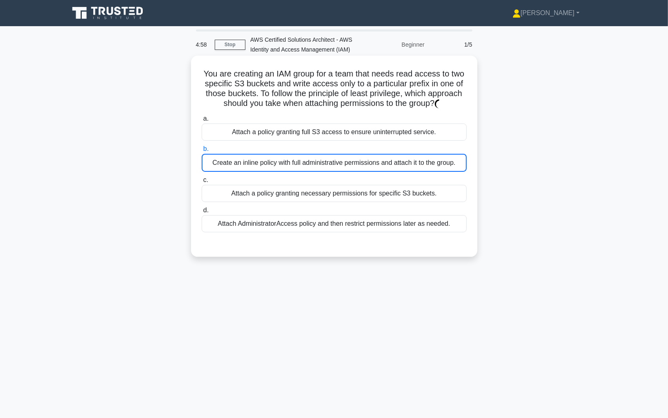
click at [255, 164] on div "Create an inline policy with full administrative permissions and attach it to t…" at bounding box center [334, 163] width 265 height 18
click at [202, 152] on input "b. Create an inline policy with full administrative permissions and attach it t…" at bounding box center [202, 148] width 0 height 5
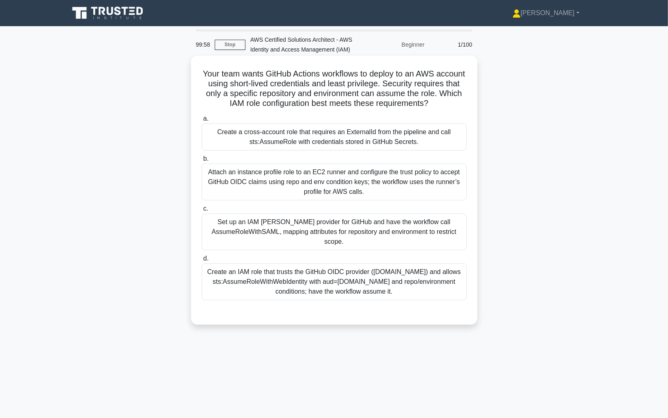
click at [263, 83] on h5 "Your team wants GitHub Actions workflows to deploy to an AWS account using shor…" at bounding box center [334, 89] width 267 height 40
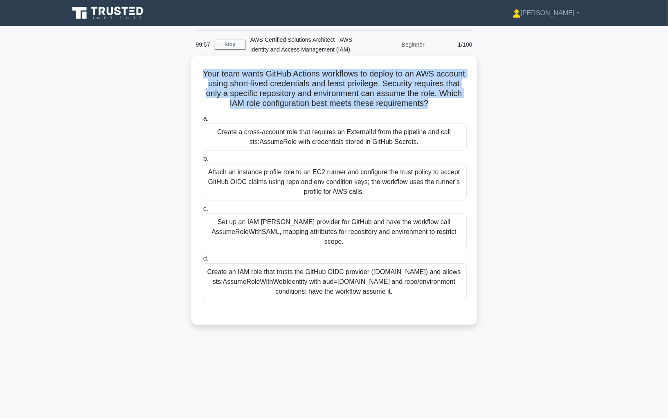
click at [281, 87] on h5 "Your team wants GitHub Actions workflows to deploy to an AWS account using shor…" at bounding box center [334, 89] width 267 height 40
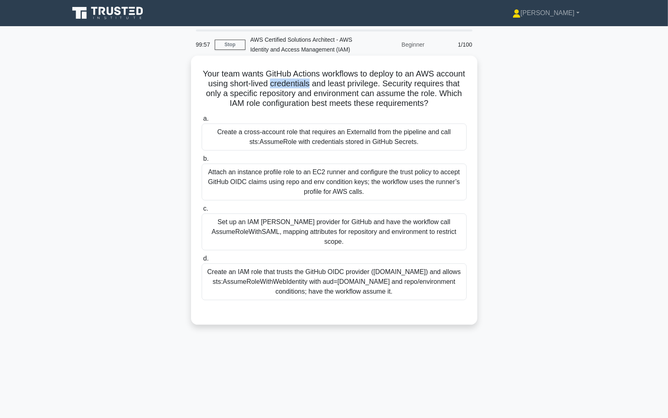
click at [281, 87] on h5 "Your team wants GitHub Actions workflows to deploy to an AWS account using shor…" at bounding box center [334, 89] width 267 height 40
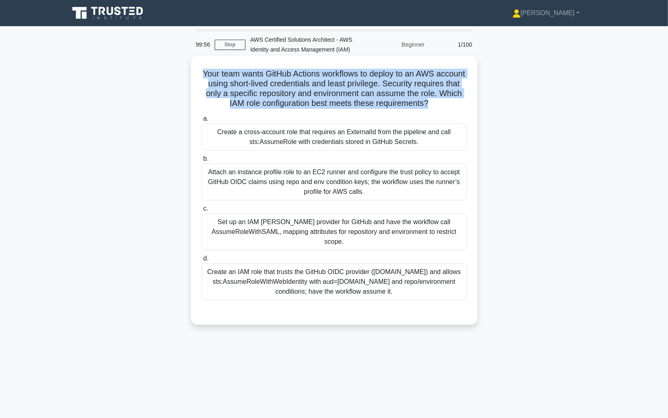
click at [287, 87] on h5 "Your team wants GitHub Actions workflows to deploy to an AWS account using shor…" at bounding box center [334, 89] width 267 height 40
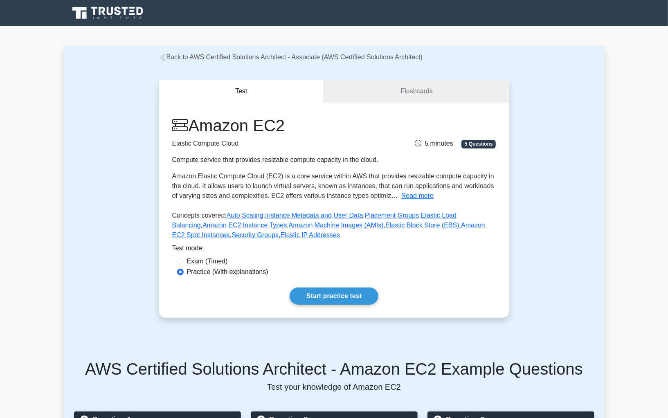
click at [423, 202] on div "Amazon EC2 Elastic Compute Cloud Compute service that provides resizable comput…" at bounding box center [334, 180] width 324 height 128
click at [288, 188] on span "Amazon Elastic Compute Cloud (EC2) is a core service within AWS that provides r…" at bounding box center [333, 186] width 322 height 27
drag, startPoint x: 289, startPoint y: 124, endPoint x: 197, endPoint y: 129, distance: 92.5
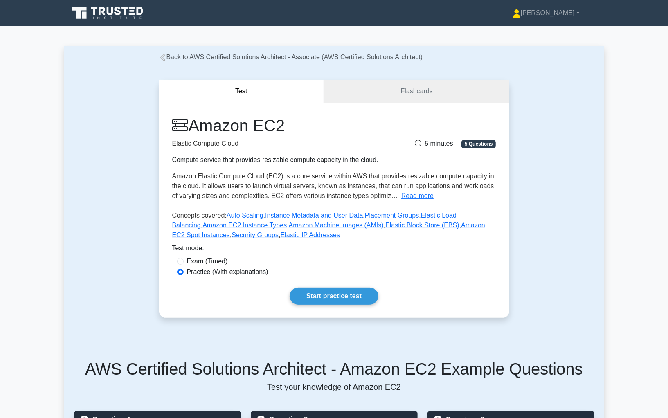
click at [197, 129] on h1 "Amazon EC2" at bounding box center [278, 126] width 213 height 20
copy h1 "Amazon EC2"
click at [282, 176] on span "Amazon Elastic Compute Cloud (EC2) is a core service within AWS that provides r…" at bounding box center [333, 186] width 322 height 27
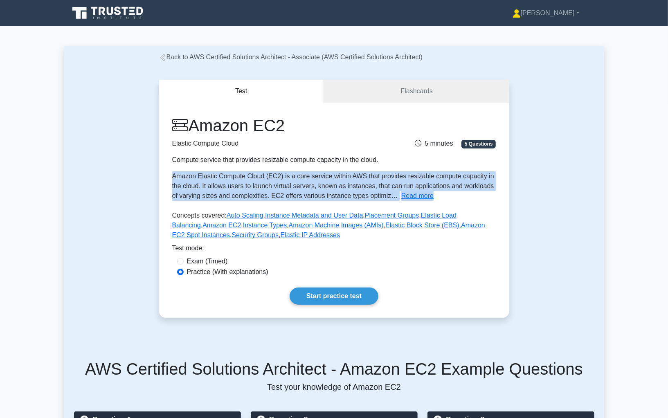
click at [280, 182] on span "Amazon Elastic Compute Cloud (EC2) is a core service within AWS that provides r…" at bounding box center [333, 186] width 322 height 27
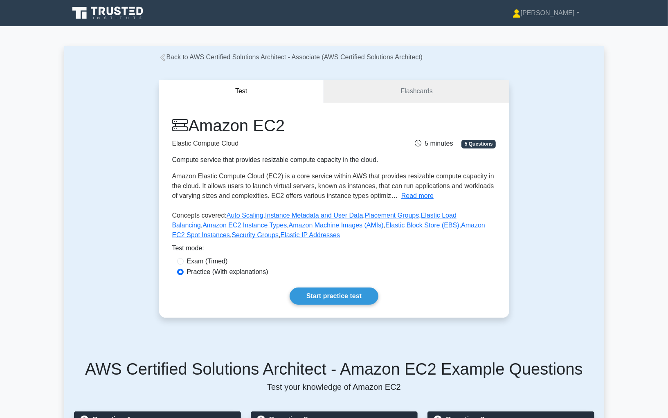
click at [280, 182] on span "Amazon Elastic Compute Cloud (EC2) is a core service within AWS that provides r…" at bounding box center [333, 186] width 322 height 27
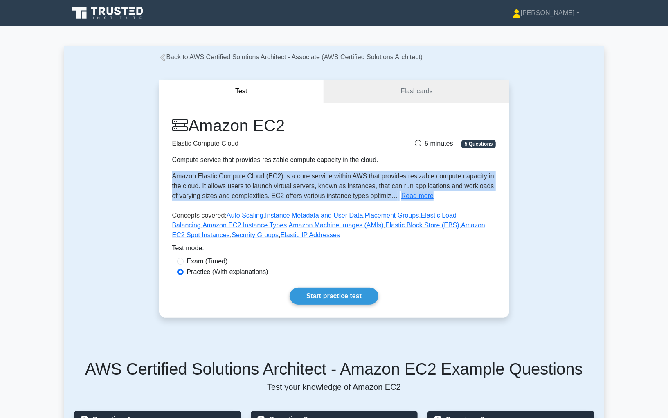
click at [280, 182] on span "Amazon Elastic Compute Cloud (EC2) is a core service within AWS that provides r…" at bounding box center [333, 186] width 322 height 27
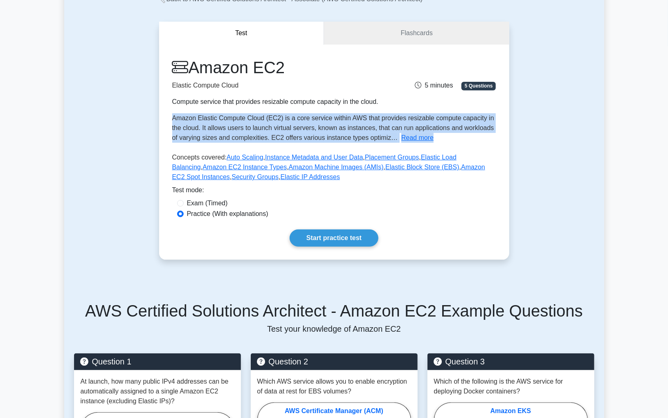
scroll to position [130, 0]
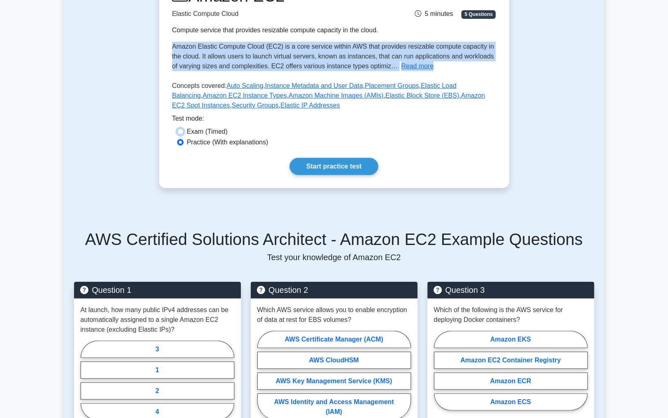
click at [183, 132] on input "Exam (Timed)" at bounding box center [180, 131] width 7 height 7
radio input "true"
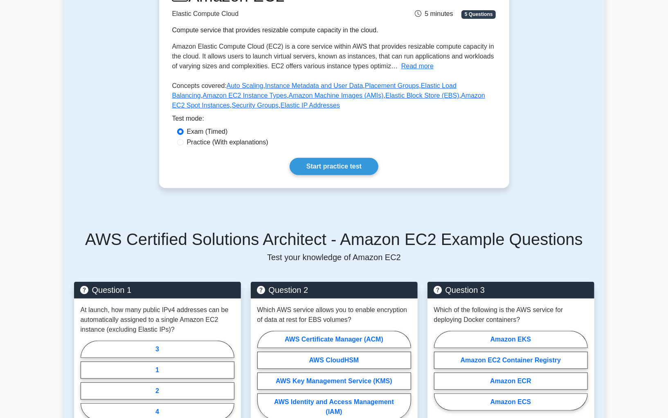
click at [211, 139] on label "Practice (With explanations)" at bounding box center [227, 142] width 81 height 10
click at [184, 139] on input "Practice (With explanations)" at bounding box center [180, 142] width 7 height 7
radio input "true"
click at [177, 127] on div "Exam (Timed)" at bounding box center [334, 132] width 314 height 10
click at [175, 127] on div "Exam (Timed)" at bounding box center [334, 132] width 324 height 11
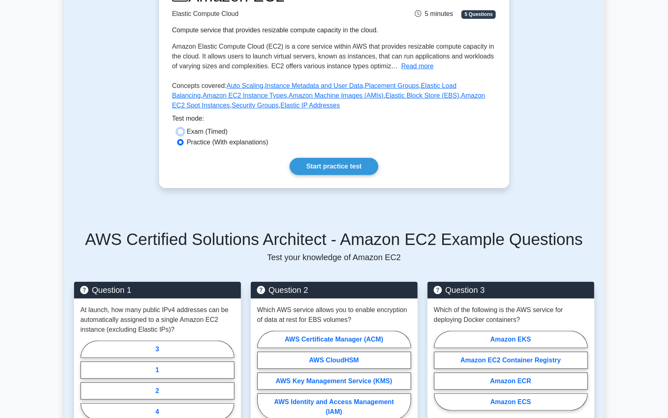
click at [178, 128] on input "Exam (Timed)" at bounding box center [180, 131] width 7 height 7
radio input "true"
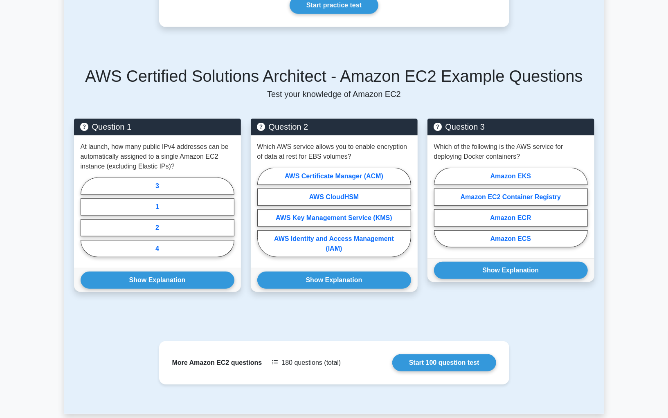
scroll to position [395, 0]
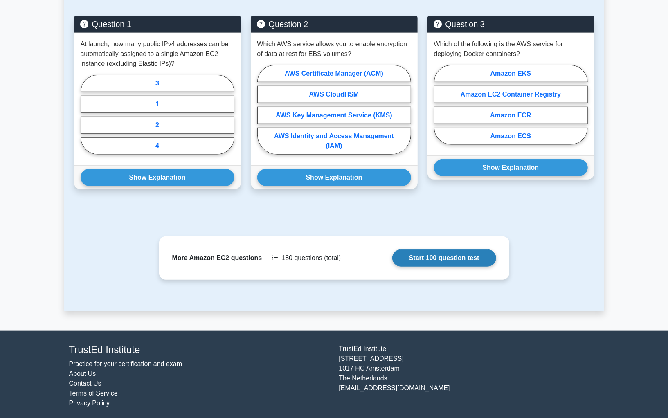
click at [392, 254] on link "Start 100 question test" at bounding box center [444, 257] width 104 height 17
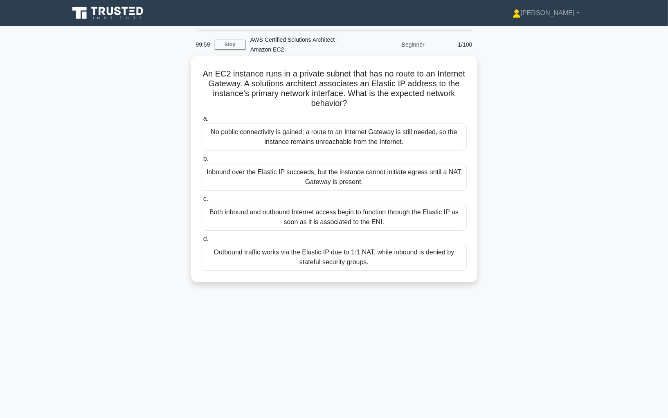
click at [259, 68] on div "An EC2 instance runs in a private subnet that has no route to an Internet Gatew…" at bounding box center [334, 169] width 280 height 220
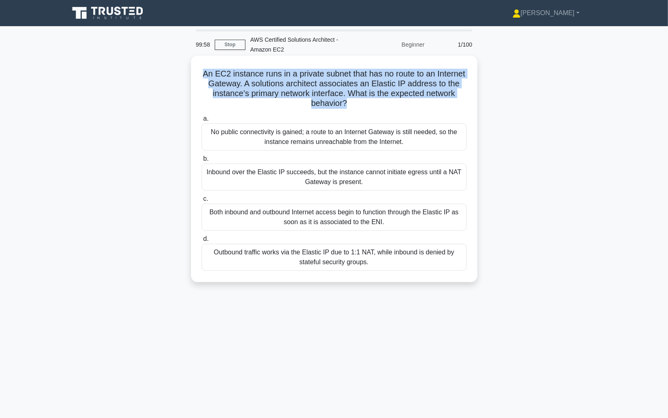
click at [267, 76] on h5 "An EC2 instance runs in a private subnet that has no route to an Internet Gatew…" at bounding box center [334, 89] width 267 height 40
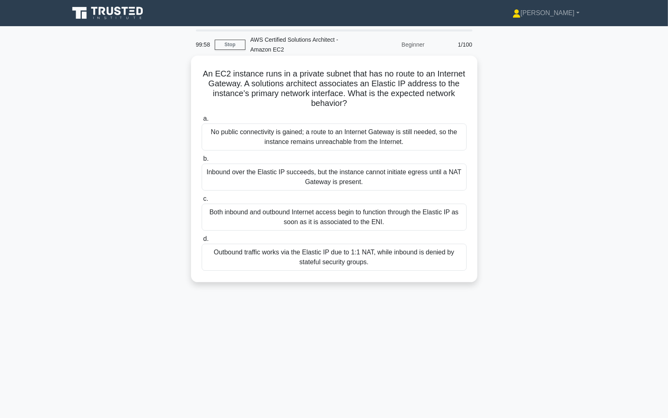
click at [267, 76] on h5 "An EC2 instance runs in a private subnet that has no route to an Internet Gatew…" at bounding box center [334, 89] width 267 height 40
click at [327, 91] on h5 "An EC2 instance runs in a private subnet that has no route to an Internet Gatew…" at bounding box center [334, 89] width 267 height 40
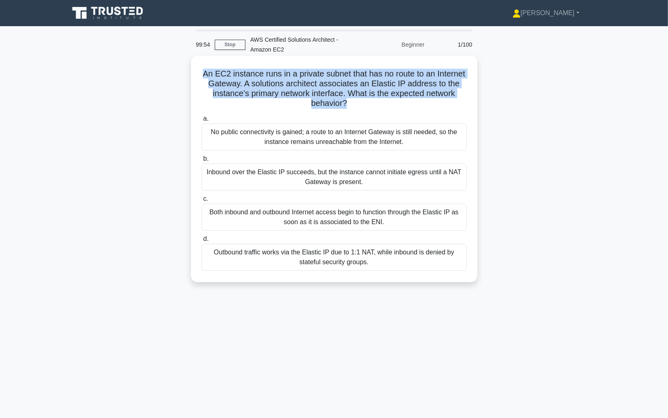
click at [327, 91] on h5 "An EC2 instance runs in a private subnet that has no route to an Internet Gatew…" at bounding box center [334, 89] width 267 height 40
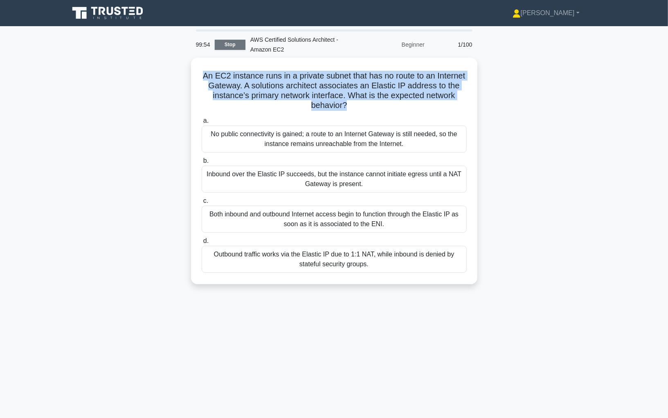
click at [228, 47] on link "Stop" at bounding box center [230, 45] width 31 height 10
click at [231, 41] on link "Stop" at bounding box center [230, 45] width 31 height 10
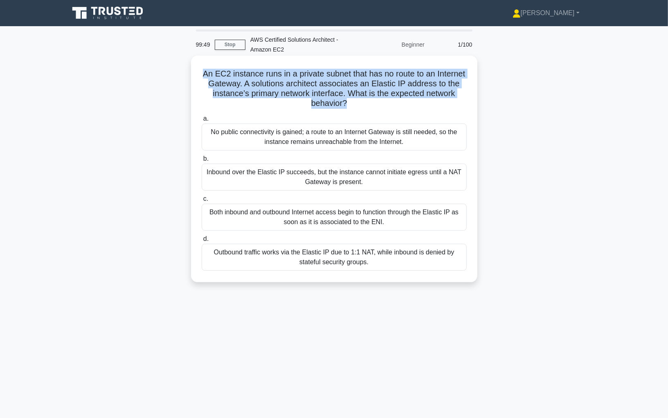
click at [239, 123] on label "a. No public connectivity is gained; a route to an Internet Gateway is still ne…" at bounding box center [334, 132] width 265 height 37
click at [202, 121] on input "a. No public connectivity is gained; a route to an Internet Gateway is still ne…" at bounding box center [202, 118] width 0 height 5
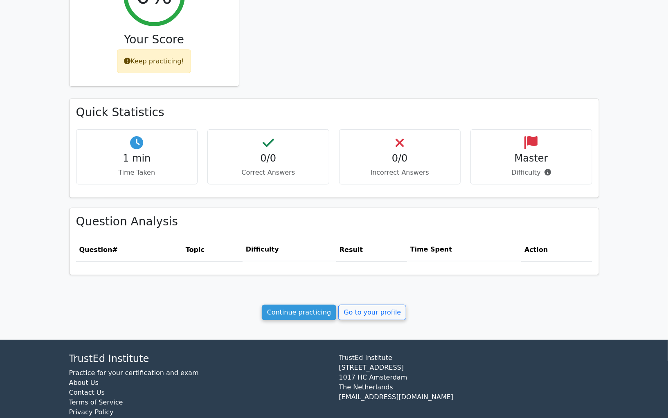
scroll to position [168, 0]
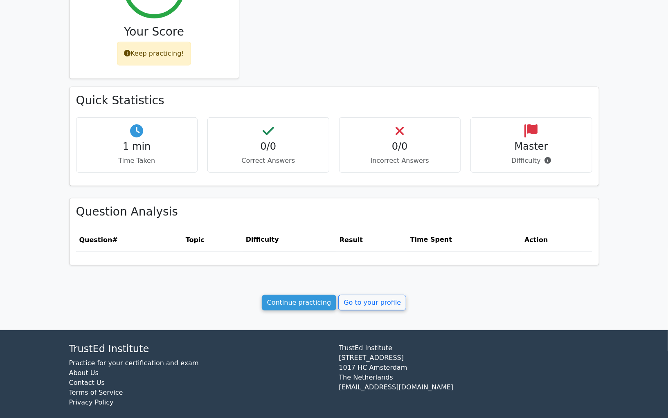
click at [261, 132] on div "0/0 Correct Answers" at bounding box center [268, 144] width 122 height 55
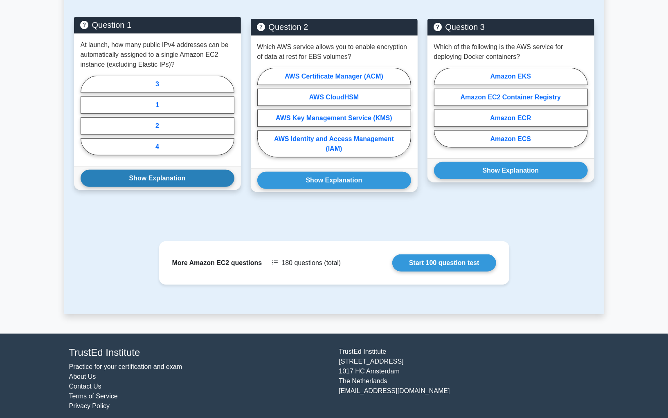
scroll to position [395, 0]
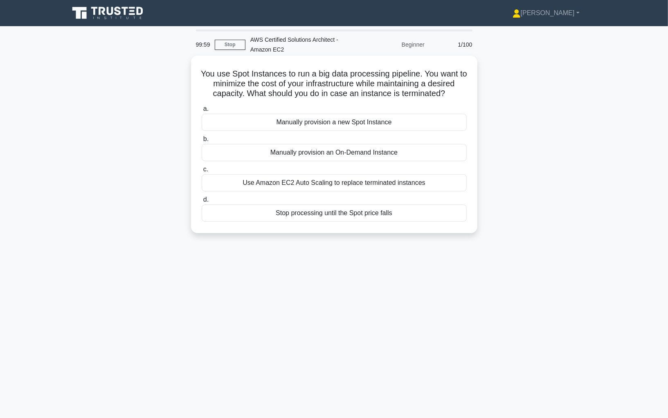
click at [261, 85] on h5 "You use Spot Instances to run a big data processing pipeline. You want to minim…" at bounding box center [334, 84] width 267 height 30
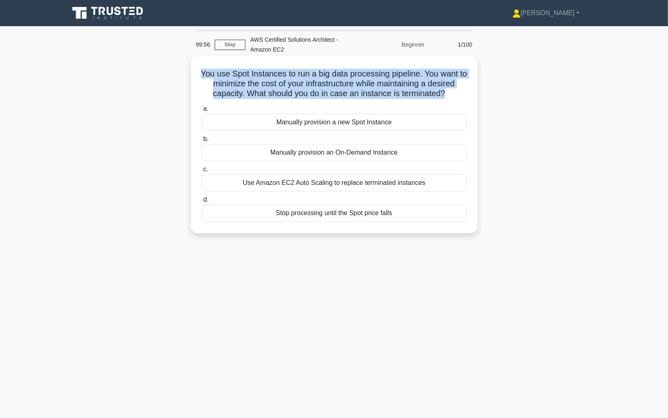
click at [212, 75] on h5 "You use Spot Instances to run a big data processing pipeline. You want to minim…" at bounding box center [334, 84] width 267 height 30
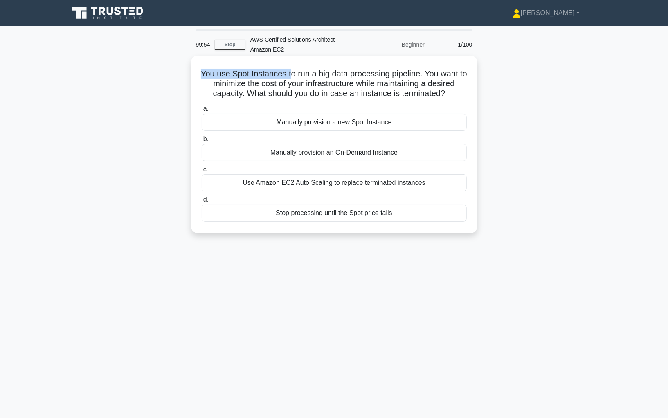
drag, startPoint x: 200, startPoint y: 72, endPoint x: 291, endPoint y: 78, distance: 90.9
click at [291, 78] on h5 "You use Spot Instances to run a big data processing pipeline. You want to minim…" at bounding box center [334, 84] width 267 height 30
click at [295, 76] on h5 "You use Spot Instances to run a big data processing pipeline. You want to minim…" at bounding box center [334, 84] width 267 height 30
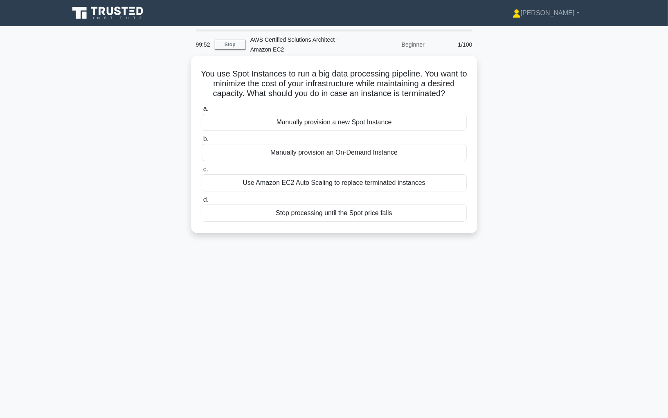
click at [374, 78] on h5 "You use Spot Instances to run a big data processing pipeline. You want to minim…" at bounding box center [334, 84] width 267 height 30
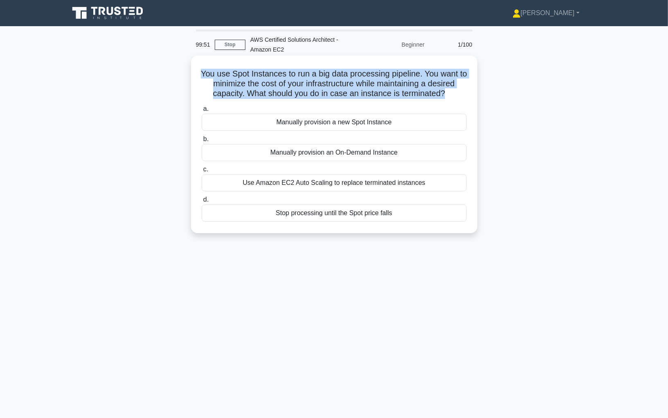
click at [408, 80] on h5 "You use Spot Instances to run a big data processing pipeline. You want to minim…" at bounding box center [334, 84] width 267 height 30
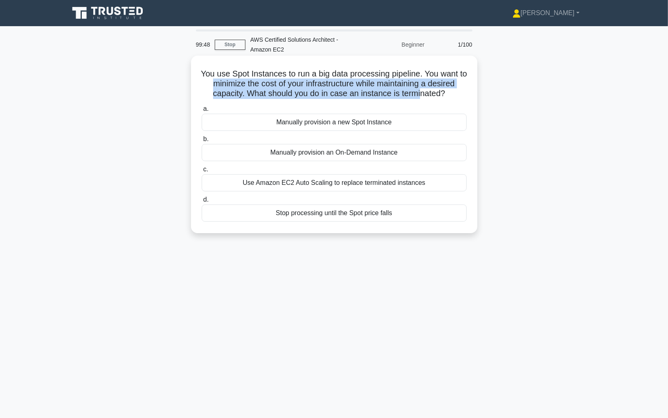
drag, startPoint x: 208, startPoint y: 85, endPoint x: 420, endPoint y: 91, distance: 212.3
click at [420, 91] on h5 "You use Spot Instances to run a big data processing pipeline. You want to minim…" at bounding box center [334, 84] width 267 height 30
click at [221, 80] on h5 "You use Spot Instances to run a big data processing pipeline. You want to minim…" at bounding box center [334, 84] width 267 height 30
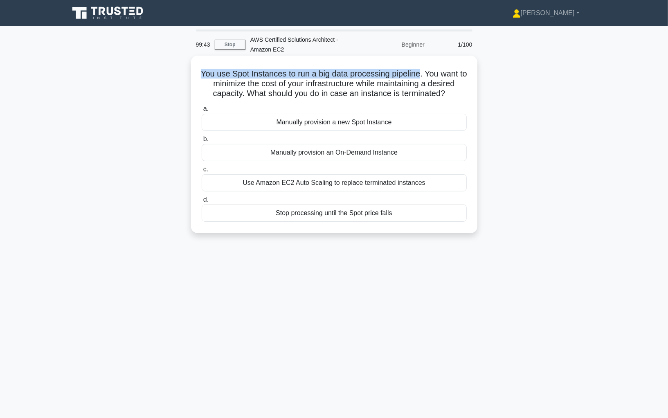
drag, startPoint x: 202, startPoint y: 77, endPoint x: 420, endPoint y: 72, distance: 217.5
click at [420, 72] on h5 "You use Spot Instances to run a big data processing pipeline. You want to minim…" at bounding box center [334, 84] width 267 height 30
click at [305, 154] on div "Manually provision an On-Demand Instance" at bounding box center [334, 152] width 265 height 17
click at [202, 142] on input "b. Manually provision an On-Demand Instance" at bounding box center [202, 139] width 0 height 5
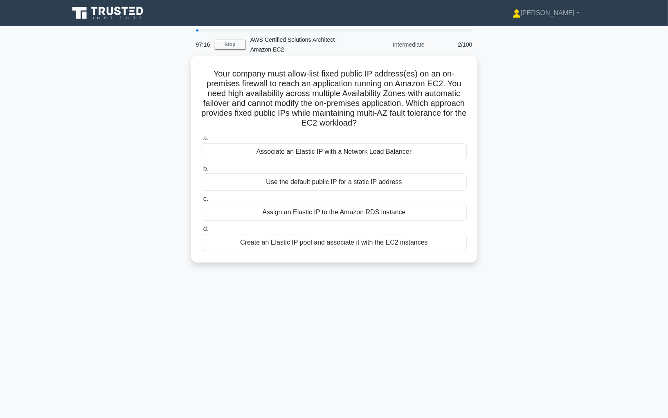
click at [373, 245] on div "Create an Elastic IP pool and associate it with the EC2 instances" at bounding box center [334, 242] width 265 height 17
click at [202, 232] on input "d. Create an Elastic IP pool and associate it with the EC2 instances" at bounding box center [202, 228] width 0 height 5
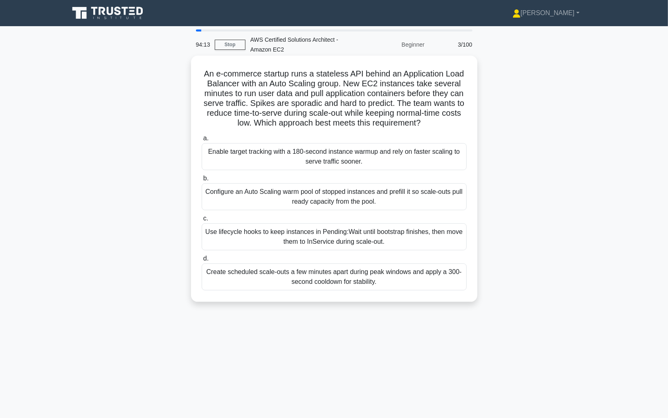
click at [374, 280] on div "Create scheduled scale-outs a few minutes apart during peak windows and apply a…" at bounding box center [334, 276] width 265 height 27
click at [202, 261] on input "d. Create scheduled scale-outs a few minutes apart during peak windows and appl…" at bounding box center [202, 258] width 0 height 5
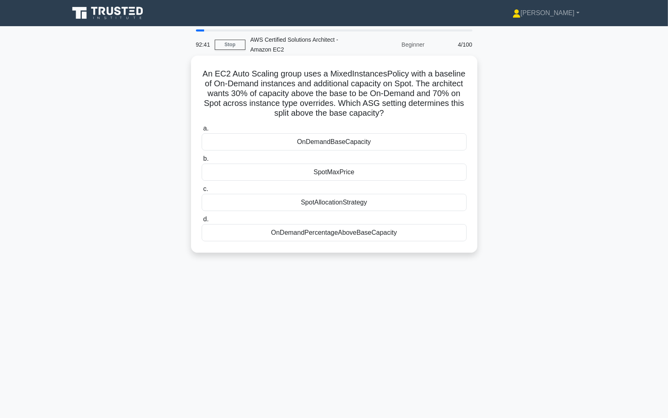
click at [352, 233] on div "OnDemandPercentageAboveBaseCapacity" at bounding box center [334, 232] width 265 height 17
click at [202, 222] on input "d. OnDemandPercentageAboveBaseCapacity" at bounding box center [202, 219] width 0 height 5
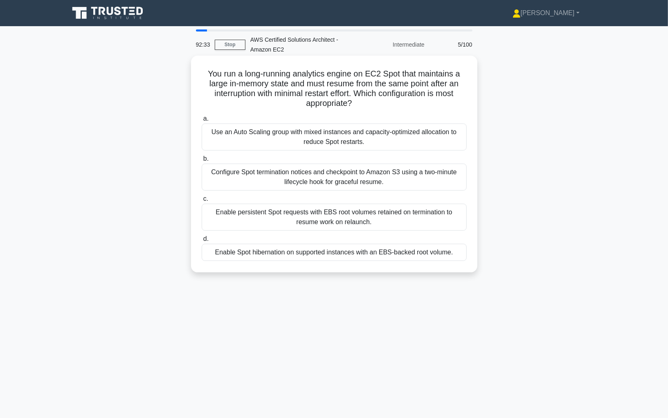
scroll to position [3, 0]
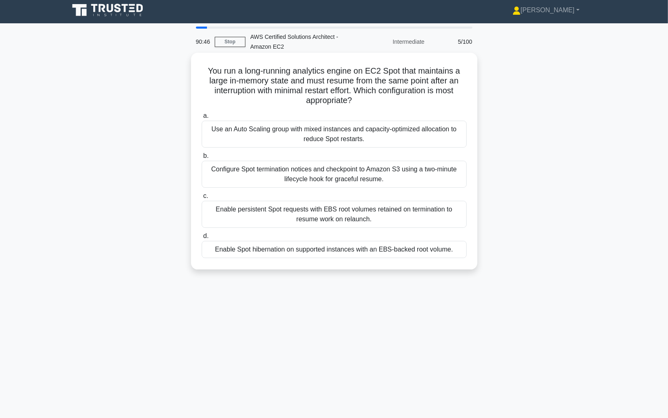
click at [345, 127] on div "Use an Auto Scaling group with mixed instances and capacity-optimized allocatio…" at bounding box center [334, 134] width 265 height 27
click at [202, 119] on input "a. Use an Auto Scaling group with mixed instances and capacity-optimized alloca…" at bounding box center [202, 115] width 0 height 5
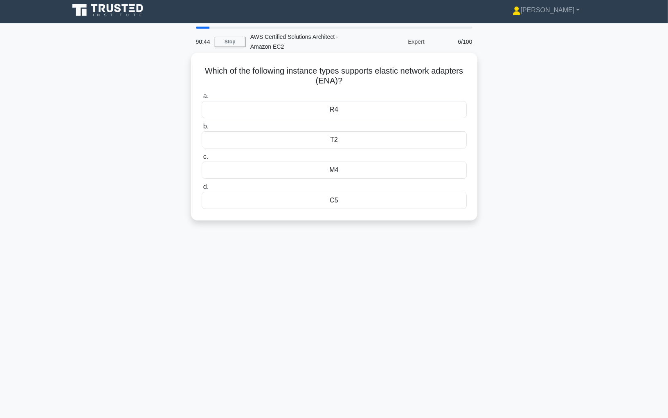
scroll to position [0, 0]
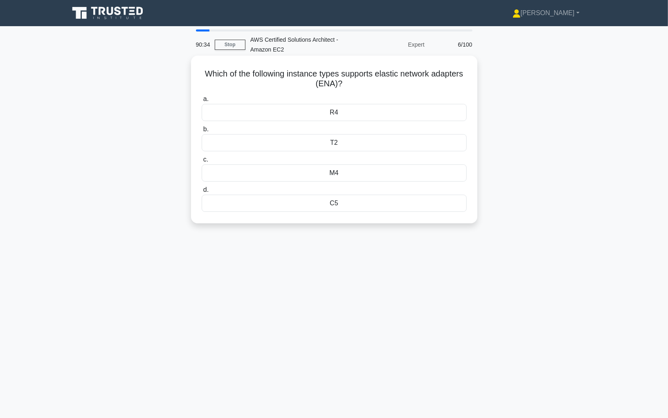
click at [343, 175] on div "M4" at bounding box center [334, 172] width 265 height 17
click at [202, 162] on input "c. M4" at bounding box center [202, 159] width 0 height 5
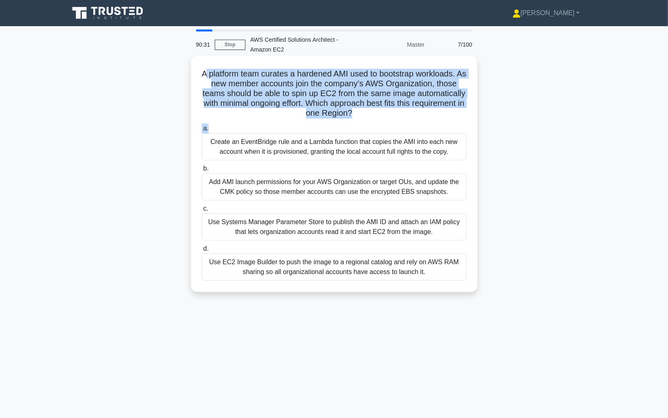
drag, startPoint x: 206, startPoint y: 69, endPoint x: 377, endPoint y: 126, distance: 180.1
click at [377, 126] on div "A platform team curates a hardened AMI used to bootstrap workloads. As new memb…" at bounding box center [334, 174] width 280 height 230
click at [361, 114] on icon ".spinner_0XTQ{transform-origin:center;animation:spinner_y6GP .75s linear infini…" at bounding box center [357, 114] width 10 height 10
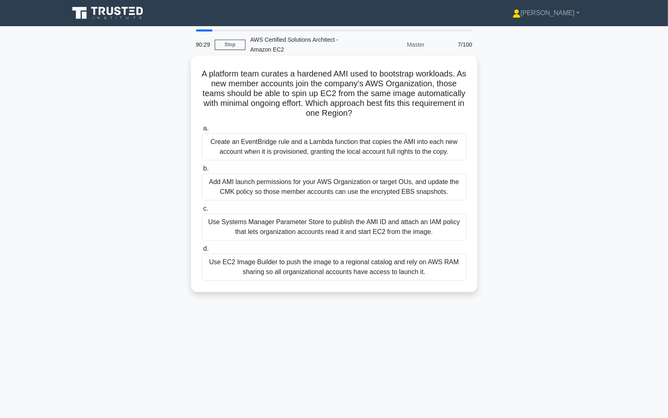
click at [221, 74] on h5 "A platform team curates a hardened AMI used to bootstrap workloads. As new memb…" at bounding box center [334, 94] width 267 height 50
click at [259, 73] on h5 "A platform team curates a hardened AMI used to bootstrap workloads. As new memb…" at bounding box center [334, 94] width 267 height 50
click at [290, 78] on h5 "A platform team curates a hardened AMI used to bootstrap workloads. As new memb…" at bounding box center [334, 94] width 267 height 50
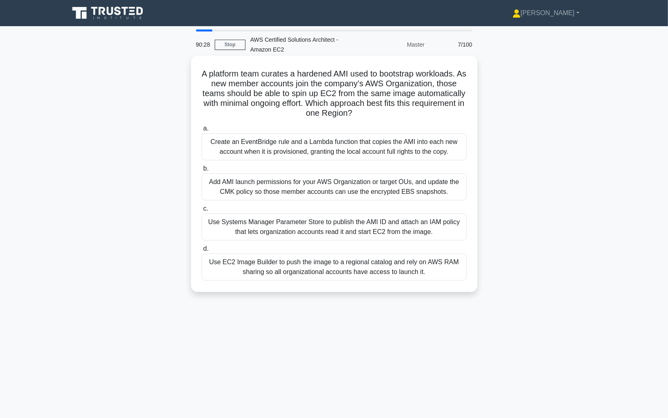
click at [290, 78] on h5 "A platform team curates a hardened AMI used to bootstrap workloads. As new memb…" at bounding box center [334, 94] width 267 height 50
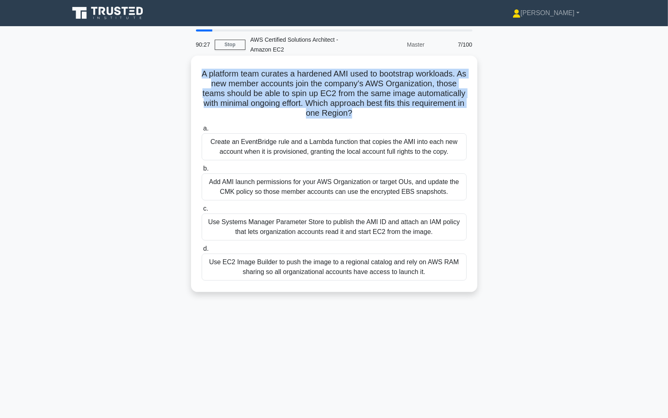
click at [326, 80] on h5 "A platform team curates a hardened AMI used to bootstrap workloads. As new memb…" at bounding box center [334, 94] width 267 height 50
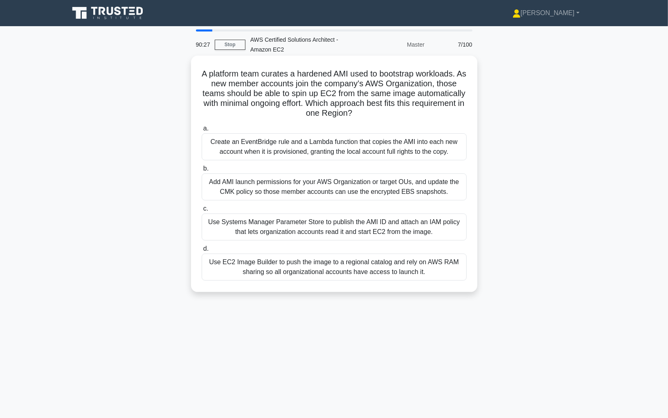
click at [326, 80] on h5 "A platform team curates a hardened AMI used to bootstrap workloads. As new memb…" at bounding box center [334, 94] width 267 height 50
click at [361, 78] on h5 "A platform team curates a hardened AMI used to bootstrap workloads. As new memb…" at bounding box center [334, 94] width 267 height 50
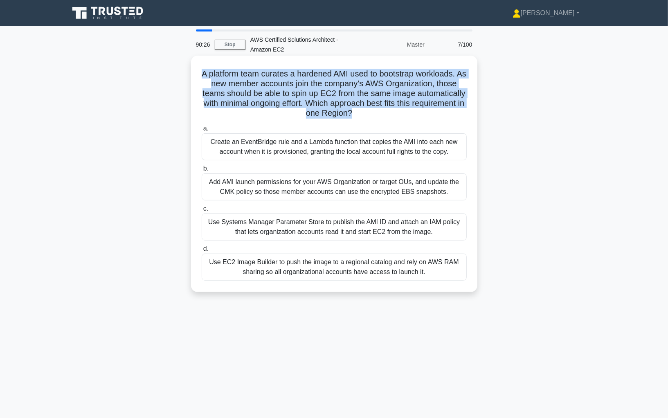
click at [385, 76] on h5 "A platform team curates a hardened AMI used to bootstrap workloads. As new memb…" at bounding box center [334, 94] width 267 height 50
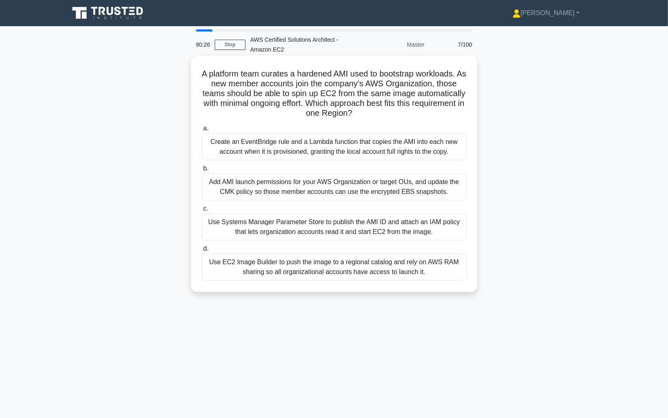
click at [385, 76] on h5 "A platform team curates a hardened AMI used to bootstrap workloads. As new memb…" at bounding box center [334, 94] width 267 height 50
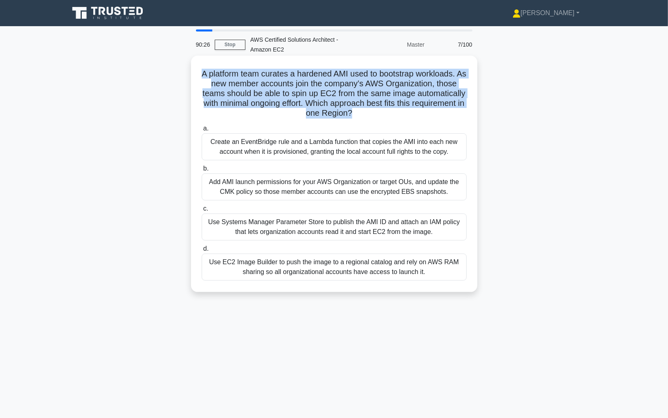
click at [368, 99] on h5 "A platform team curates a hardened AMI used to bootstrap workloads. As new memb…" at bounding box center [334, 94] width 267 height 50
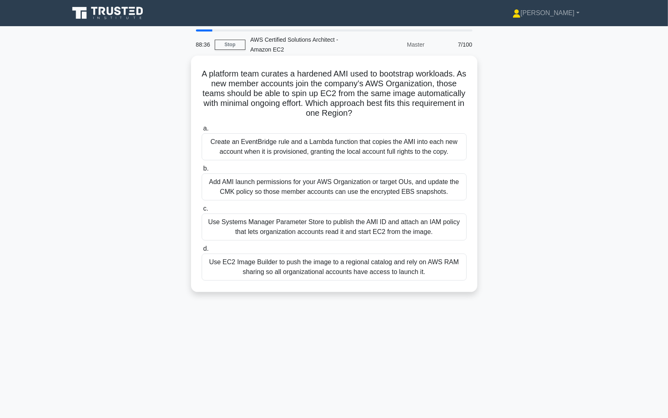
click at [373, 144] on div "Create an EventBridge rule and a Lambda function that copies the AMI into each …" at bounding box center [334, 146] width 265 height 27
click at [202, 131] on input "a. Create an EventBridge rule and a Lambda function that copies the AMI into ea…" at bounding box center [202, 128] width 0 height 5
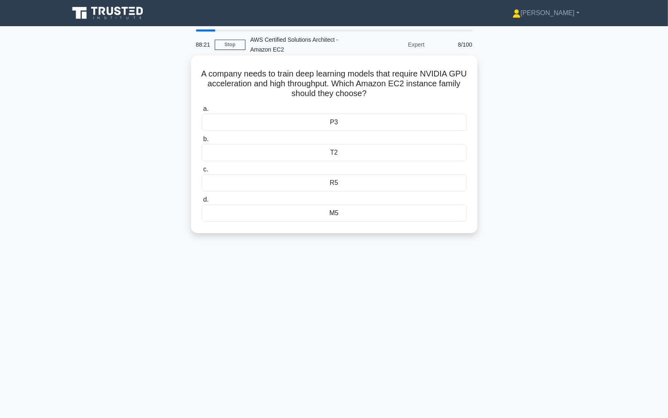
click at [331, 91] on h5 "A company needs to train deep learning models that require NVIDIA GPU accelerat…" at bounding box center [334, 84] width 267 height 30
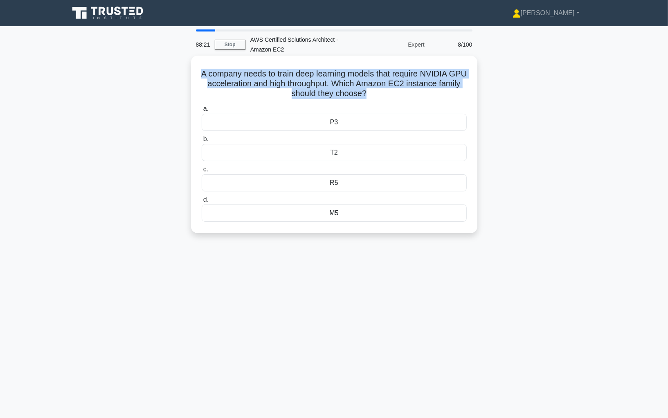
click at [328, 93] on h5 "A company needs to train deep learning models that require NVIDIA GPU accelerat…" at bounding box center [334, 84] width 267 height 30
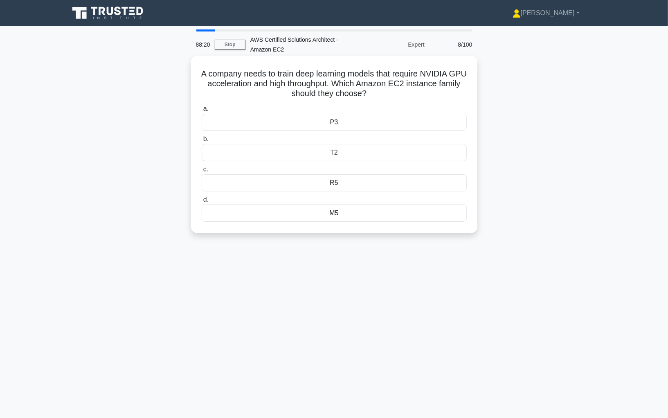
click at [328, 93] on h5 "A company needs to train deep learning models that require NVIDIA GPU accelerat…" at bounding box center [334, 84] width 267 height 30
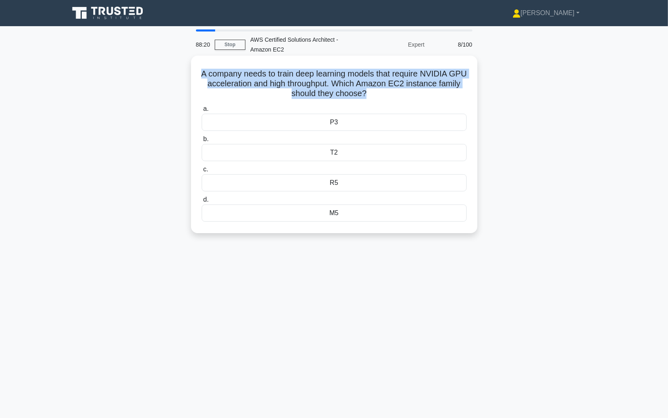
click at [328, 93] on h5 "A company needs to train deep learning models that require NVIDIA GPU accelerat…" at bounding box center [334, 84] width 267 height 30
click at [331, 96] on h5 "A company needs to train deep learning models that require NVIDIA GPU accelerat…" at bounding box center [334, 84] width 267 height 30
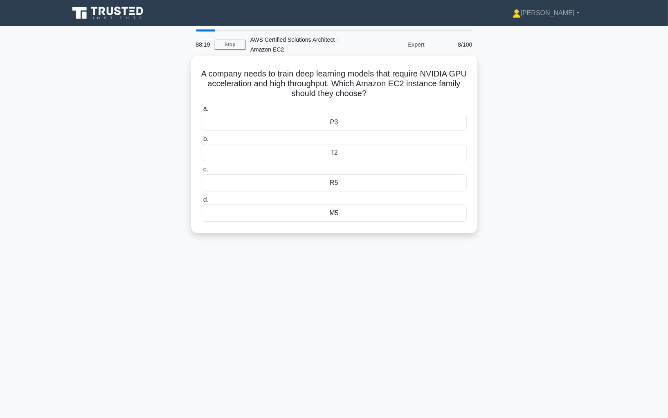
click at [331, 96] on h5 "A company needs to train deep learning models that require NVIDIA GPU accelerat…" at bounding box center [334, 84] width 267 height 30
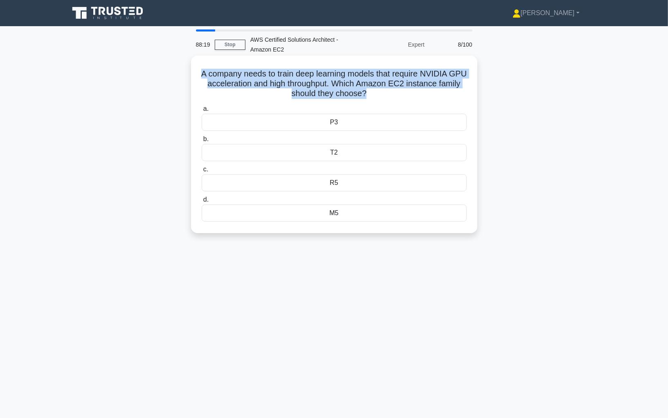
click at [331, 96] on h5 "A company needs to train deep learning models that require NVIDIA GPU accelerat…" at bounding box center [334, 84] width 267 height 30
click at [330, 97] on h5 "A company needs to train deep learning models that require NVIDIA GPU accelerat…" at bounding box center [334, 84] width 267 height 30
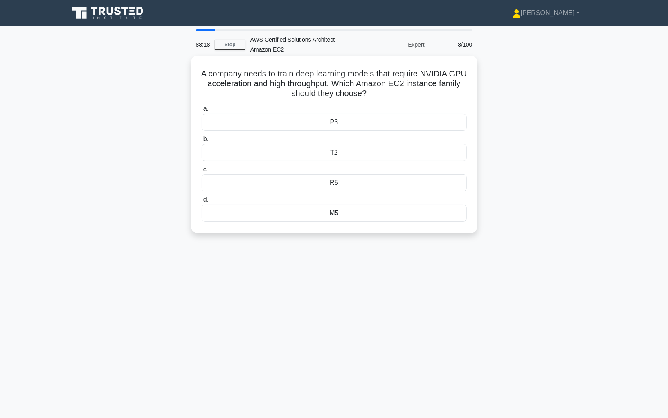
click at [330, 97] on h5 "A company needs to train deep learning models that require NVIDIA GPU accelerat…" at bounding box center [334, 84] width 267 height 30
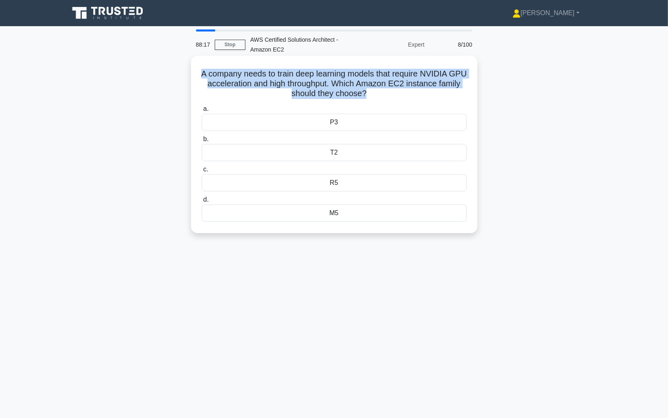
click at [332, 97] on h5 "A company needs to train deep learning models that require NVIDIA GPU accelerat…" at bounding box center [334, 84] width 267 height 30
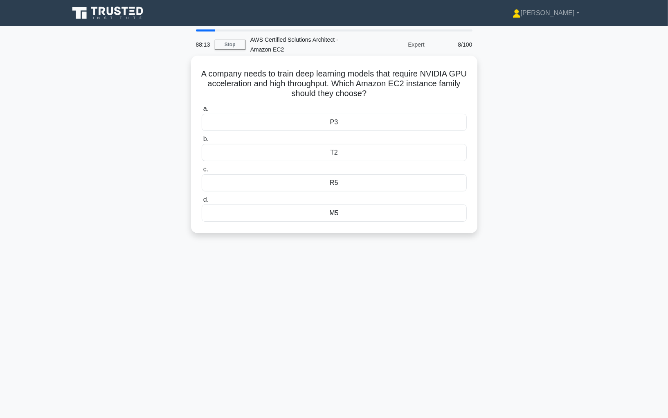
click at [343, 153] on div "T2" at bounding box center [334, 152] width 265 height 17
click at [202, 142] on input "b. T2" at bounding box center [202, 139] width 0 height 5
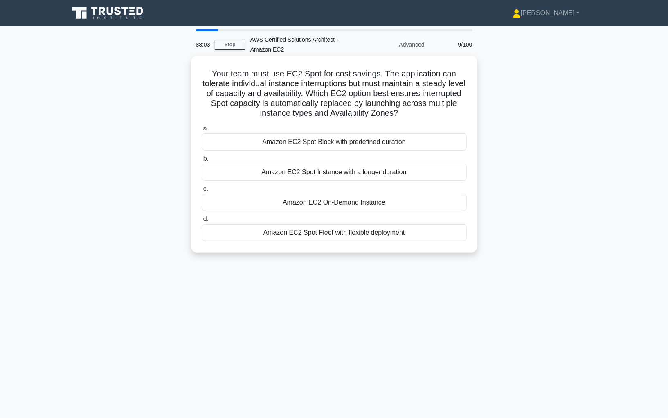
click at [338, 99] on h5 "Your team must use EC2 Spot for cost savings. The application can tolerate indi…" at bounding box center [334, 94] width 267 height 50
click at [262, 74] on h5 "Your team must use EC2 Spot for cost savings. The application can tolerate indi…" at bounding box center [334, 94] width 267 height 50
drag, startPoint x: 207, startPoint y: 73, endPoint x: 381, endPoint y: 74, distance: 174.6
click at [381, 74] on h5 "Your team must use EC2 Spot for cost savings. The application can tolerate indi…" at bounding box center [334, 94] width 267 height 50
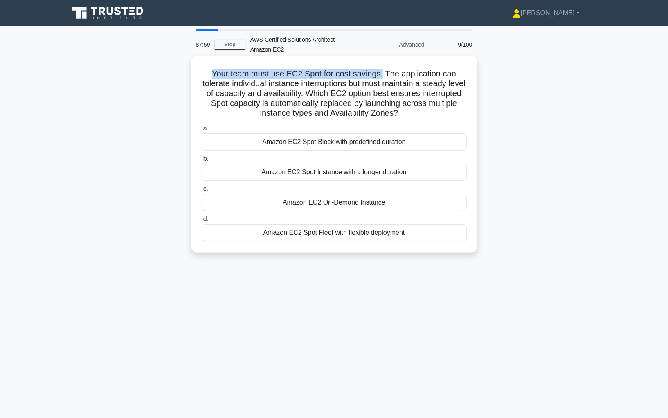
click at [381, 74] on h5 "Your team must use EC2 Spot for cost savings. The application can tolerate indi…" at bounding box center [334, 94] width 267 height 50
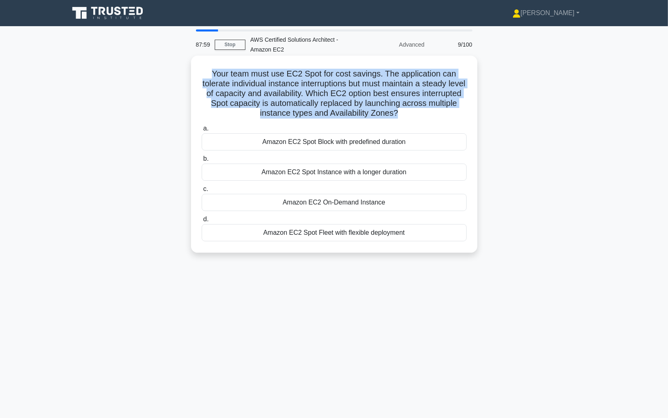
click at [381, 74] on h5 "Your team must use EC2 Spot for cost savings. The application can tolerate indi…" at bounding box center [334, 94] width 267 height 50
click at [224, 92] on h5 "Your team must use EC2 Spot for cost savings. The application can tolerate indi…" at bounding box center [334, 94] width 267 height 50
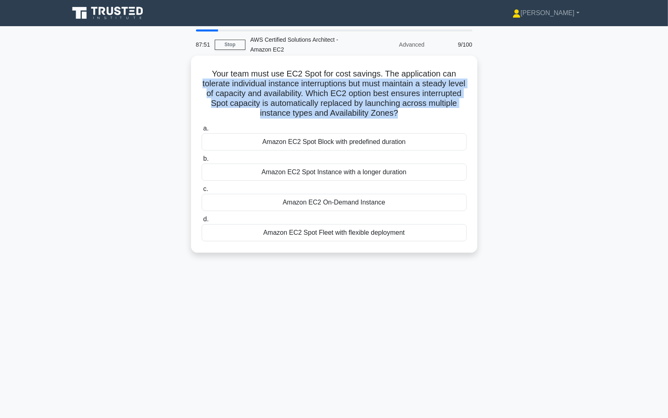
drag, startPoint x: 200, startPoint y: 84, endPoint x: 410, endPoint y: 122, distance: 212.7
click at [410, 122] on div "Your team must use EC2 Spot for cost savings. The application can tolerate indi…" at bounding box center [334, 154] width 280 height 191
click at [295, 95] on h5 "Your team must use EC2 Spot for cost savings. The application can tolerate indi…" at bounding box center [334, 94] width 267 height 50
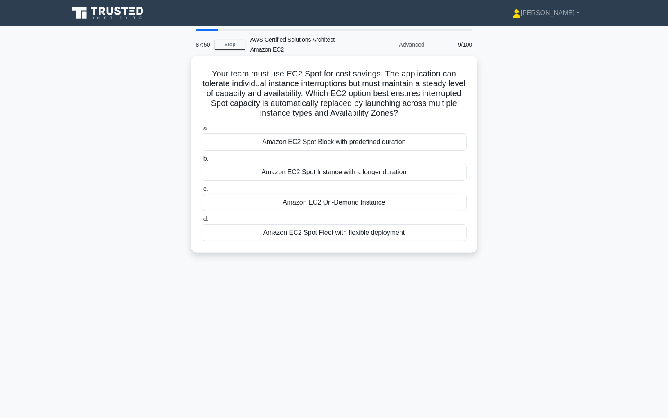
click at [295, 95] on h5 "Your team must use EC2 Spot for cost savings. The application can tolerate indi…" at bounding box center [334, 94] width 267 height 50
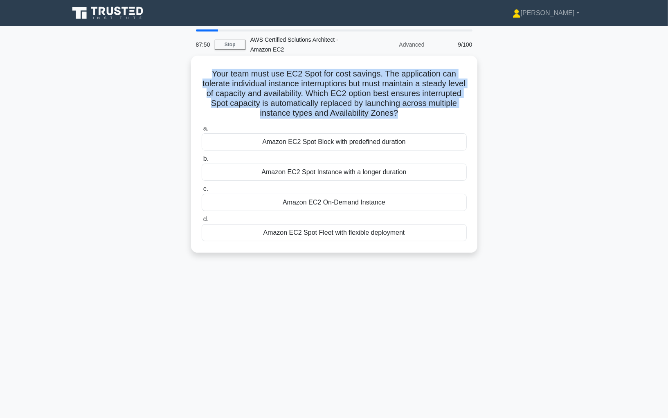
click at [312, 94] on h5 "Your team must use EC2 Spot for cost savings. The application can tolerate indi…" at bounding box center [334, 94] width 267 height 50
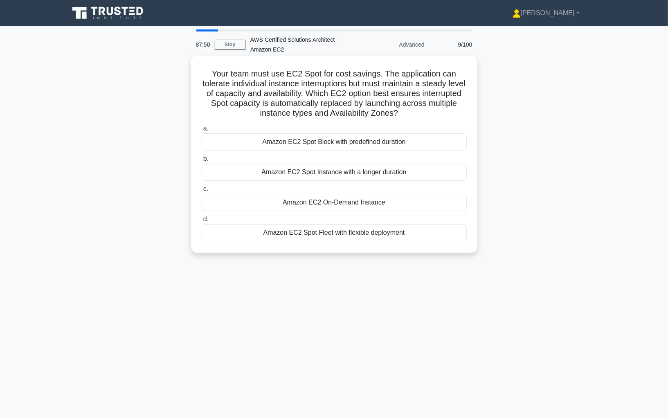
click at [312, 94] on h5 "Your team must use EC2 Spot for cost savings. The application can tolerate indi…" at bounding box center [334, 94] width 267 height 50
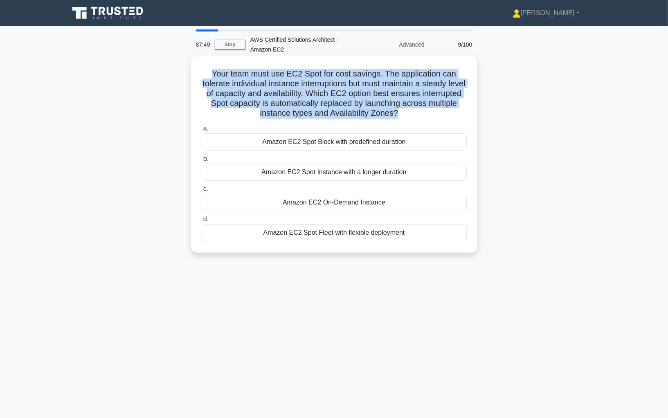
click at [340, 92] on h5 "Your team must use EC2 Spot for cost savings. The application can tolerate indi…" at bounding box center [334, 94] width 267 height 50
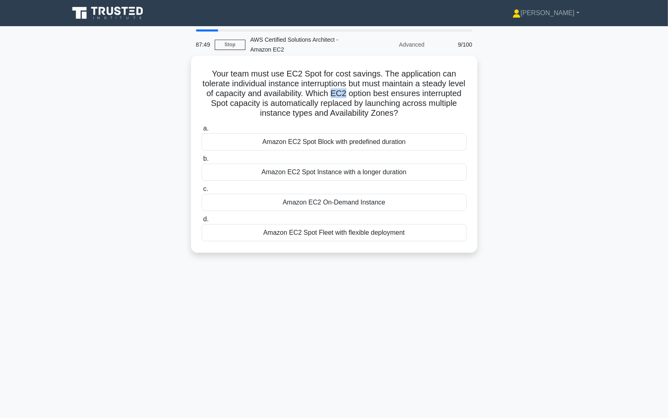
click at [340, 92] on h5 "Your team must use EC2 Spot for cost savings. The application can tolerate indi…" at bounding box center [334, 94] width 267 height 50
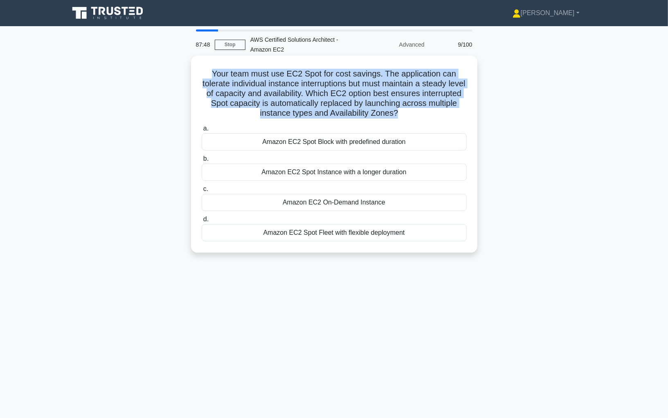
click at [358, 97] on h5 "Your team must use EC2 Spot for cost savings. The application can tolerate indi…" at bounding box center [334, 94] width 267 height 50
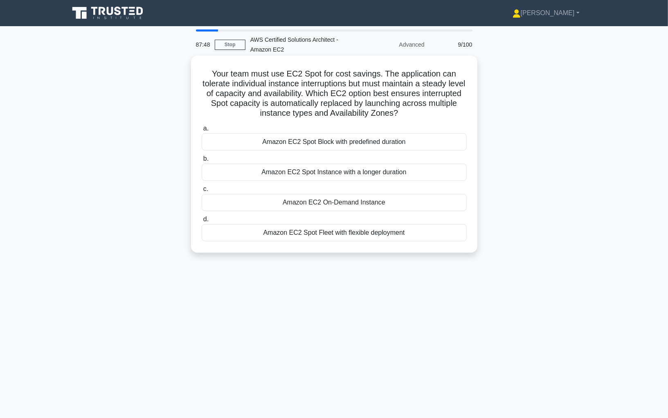
click at [358, 97] on h5 "Your team must use EC2 Spot for cost savings. The application can tolerate indi…" at bounding box center [334, 94] width 267 height 50
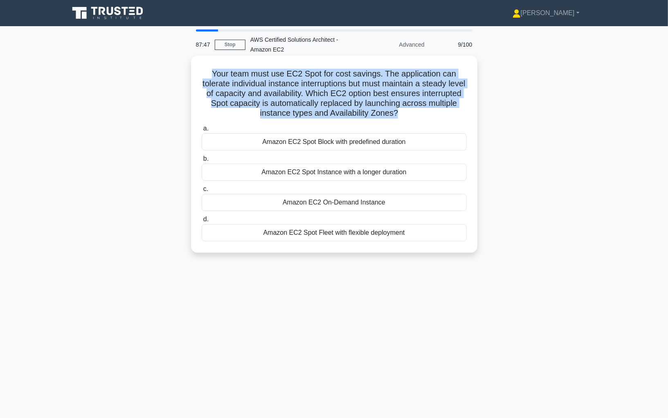
click at [240, 105] on h5 "Your team must use EC2 Spot for cost savings. The application can tolerate indi…" at bounding box center [334, 94] width 267 height 50
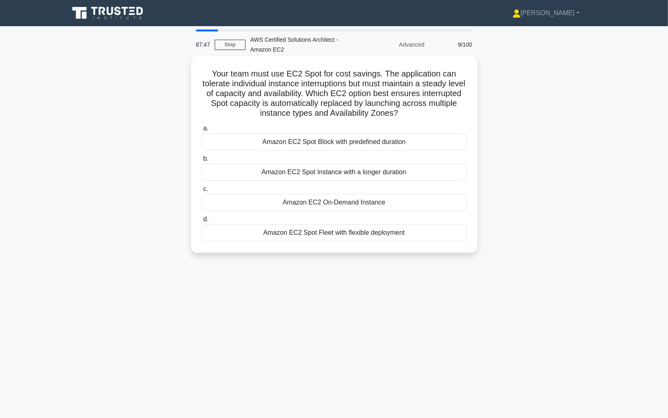
click at [240, 105] on h5 "Your team must use EC2 Spot for cost savings. The application can tolerate indi…" at bounding box center [334, 94] width 267 height 50
click at [266, 108] on h5 "Your team must use EC2 Spot for cost savings. The application can tolerate indi…" at bounding box center [334, 94] width 267 height 50
click at [284, 107] on h5 "Your team must use EC2 Spot for cost savings. The application can tolerate indi…" at bounding box center [334, 94] width 267 height 50
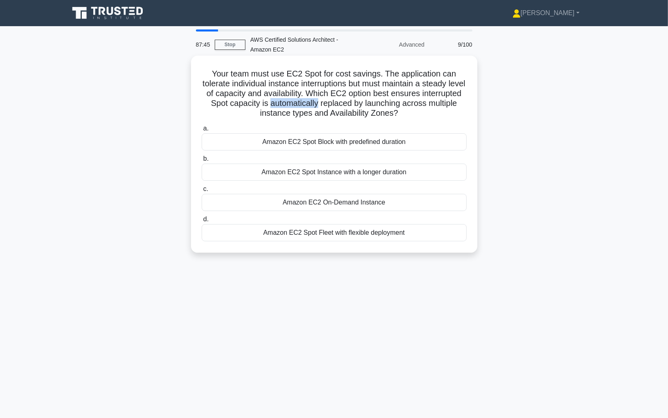
click at [284, 107] on h5 "Your team must use EC2 Spot for cost savings. The application can tolerate indi…" at bounding box center [334, 94] width 267 height 50
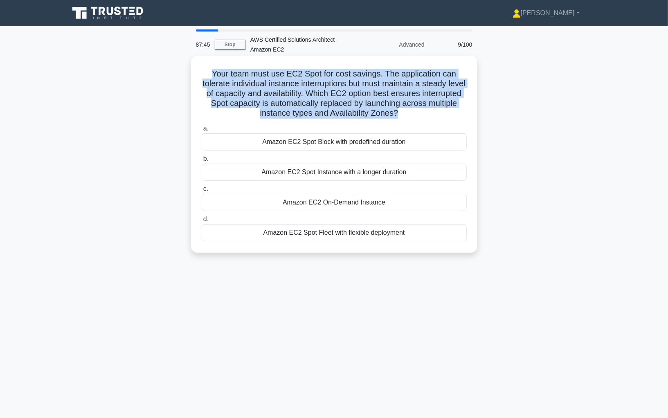
click at [296, 106] on h5 "Your team must use EC2 Spot for cost savings. The application can tolerate indi…" at bounding box center [334, 94] width 267 height 50
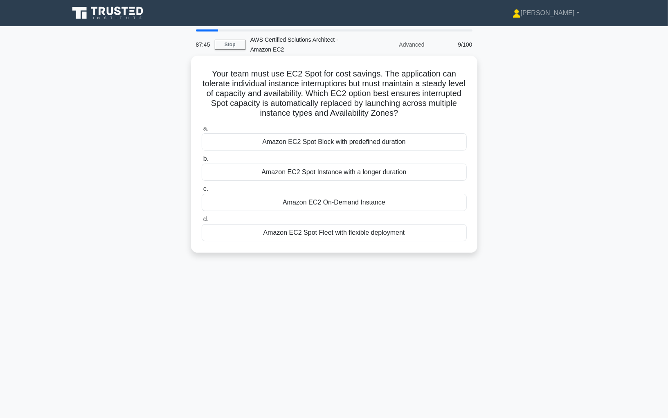
click at [296, 106] on h5 "Your team must use EC2 Spot for cost savings. The application can tolerate indi…" at bounding box center [334, 94] width 267 height 50
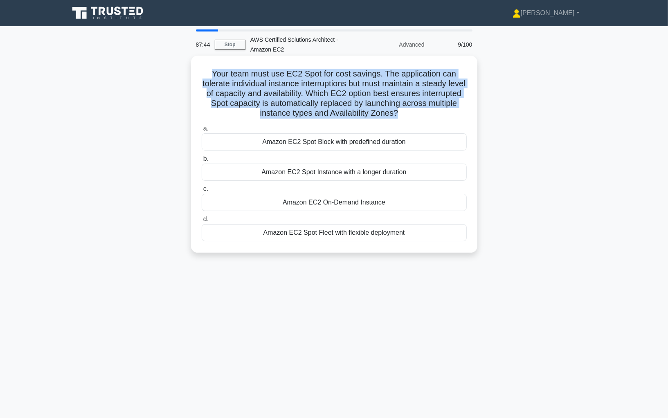
click at [305, 106] on h5 "Your team must use EC2 Spot for cost savings. The application can tolerate indi…" at bounding box center [334, 94] width 267 height 50
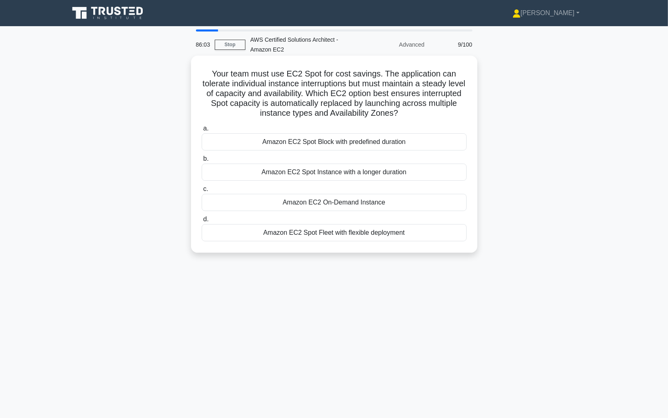
click at [303, 202] on div "Amazon EC2 On-Demand Instance" at bounding box center [334, 202] width 265 height 17
click at [202, 192] on input "c. Amazon EC2 On-Demand Instance" at bounding box center [202, 188] width 0 height 5
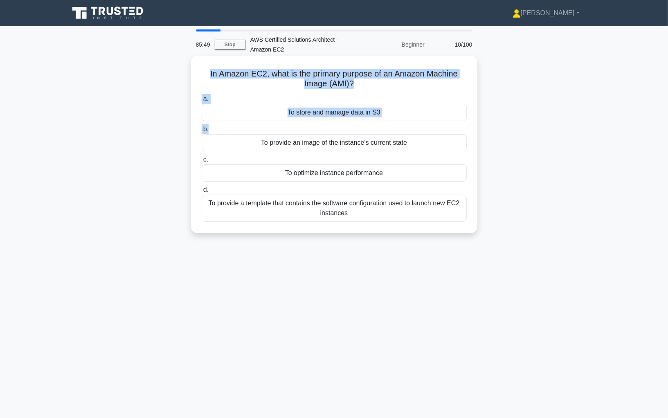
drag, startPoint x: 205, startPoint y: 62, endPoint x: 290, endPoint y: 127, distance: 107.6
click at [290, 127] on div "In Amazon EC2, what is the primary purpose of an Amazon Machine Image (AMI)? .s…" at bounding box center [334, 144] width 280 height 171
click at [266, 103] on label "a. To store and manage data in S3" at bounding box center [334, 107] width 265 height 27
click at [202, 102] on input "a. To store and manage data in S3" at bounding box center [202, 98] width 0 height 5
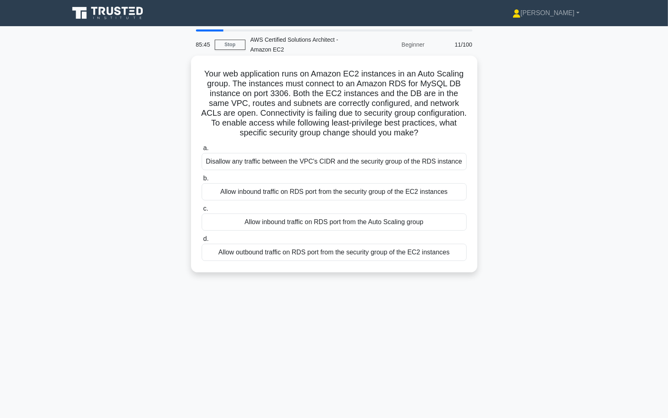
click at [253, 85] on h5 "Your web application runs on Amazon EC2 instances in an Auto Scaling group. The…" at bounding box center [334, 103] width 267 height 69
click at [258, 70] on h5 "Your web application runs on Amazon EC2 instances in an Auto Scaling group. The…" at bounding box center [334, 103] width 267 height 69
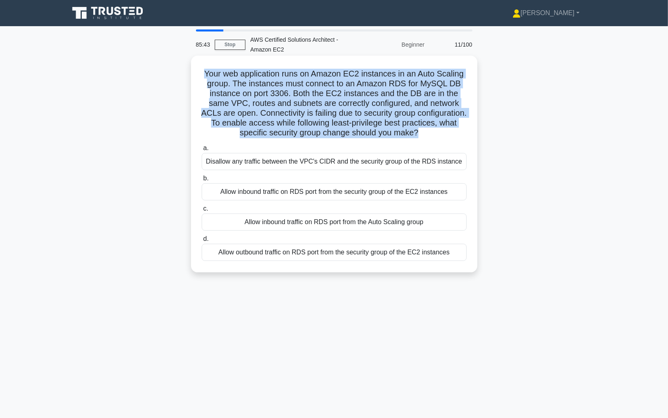
click at [258, 70] on h5 "Your web application runs on Amazon EC2 instances in an Auto Scaling group. The…" at bounding box center [334, 103] width 267 height 69
click at [276, 85] on h5 "Your web application runs on Amazon EC2 instances in an Auto Scaling group. The…" at bounding box center [334, 103] width 267 height 69
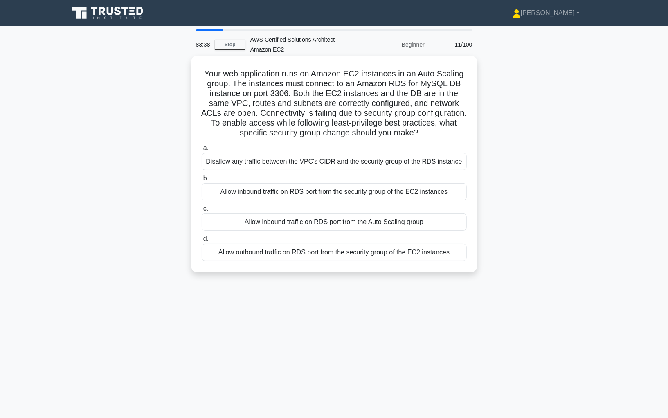
click at [296, 228] on div "Allow inbound traffic on RDS port from the Auto Scaling group" at bounding box center [334, 221] width 265 height 17
click at [202, 211] on input "c. Allow inbound traffic on RDS port from the Auto Scaling group" at bounding box center [202, 208] width 0 height 5
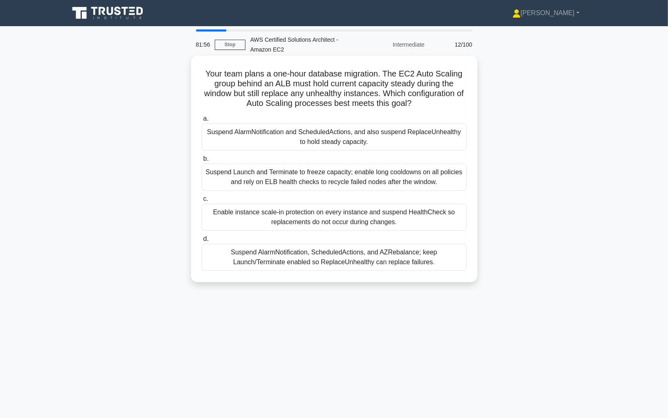
click at [354, 217] on div "Enable instance scale-in protection on every instance and suspend HealthCheck s…" at bounding box center [334, 217] width 265 height 27
click at [202, 202] on input "c. Enable instance scale-in protection on every instance and suspend HealthChec…" at bounding box center [202, 198] width 0 height 5
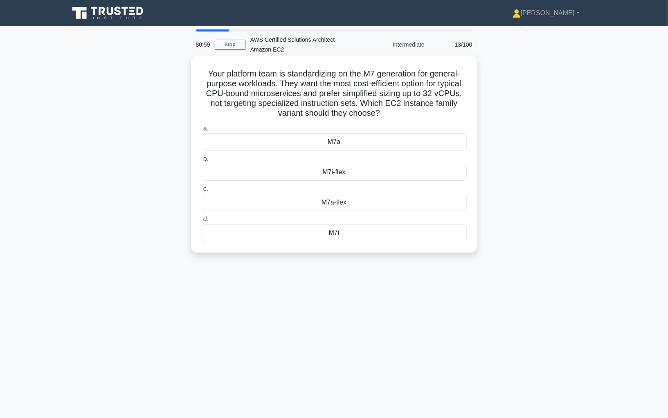
click at [343, 199] on div "M7a-flex" at bounding box center [334, 202] width 265 height 17
click at [202, 192] on input "c. M7a-flex" at bounding box center [202, 188] width 0 height 5
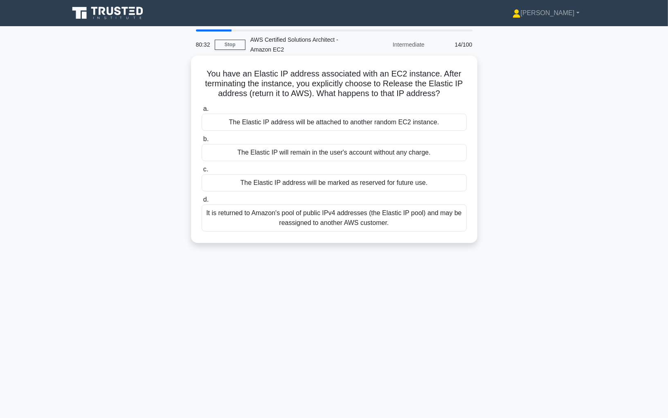
click at [302, 77] on h5 "You have an Elastic IP address associated with an EC2 instance. After terminati…" at bounding box center [334, 84] width 267 height 30
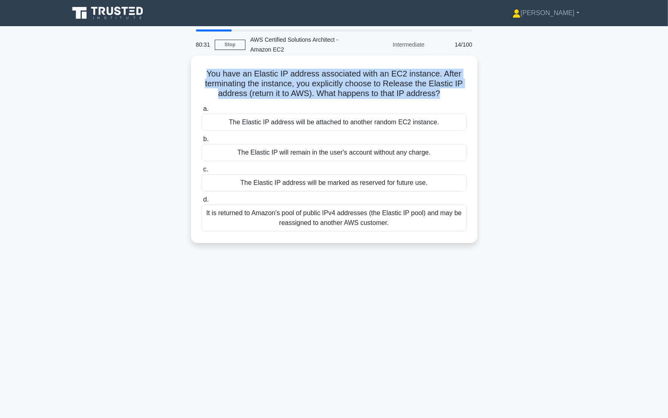
click at [307, 78] on h5 "You have an Elastic IP address associated with an EC2 instance. After terminati…" at bounding box center [334, 84] width 267 height 30
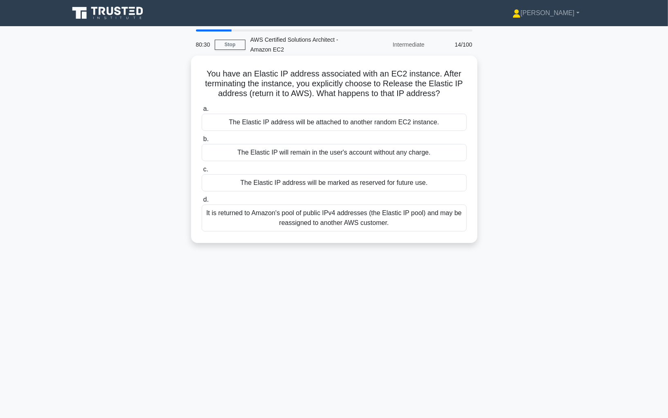
click at [377, 76] on h5 "You have an Elastic IP address associated with an EC2 instance. After terminati…" at bounding box center [334, 84] width 267 height 30
click at [388, 76] on h5 "You have an Elastic IP address associated with an EC2 instance. After terminati…" at bounding box center [334, 84] width 267 height 30
click at [393, 75] on h5 "You have an Elastic IP address associated with an EC2 instance. After terminati…" at bounding box center [334, 84] width 267 height 30
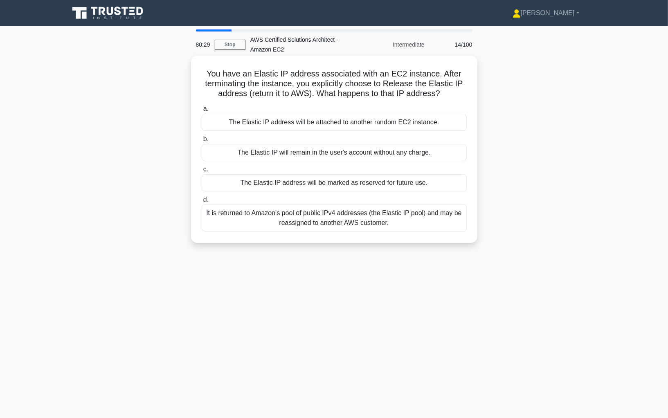
click at [393, 75] on h5 "You have an Elastic IP address associated with an EC2 instance. After terminati…" at bounding box center [334, 84] width 267 height 30
drag, startPoint x: 437, startPoint y: 75, endPoint x: 357, endPoint y: 87, distance: 80.9
click at [357, 87] on h5 "You have an Elastic IP address associated with an EC2 instance. After terminati…" at bounding box center [334, 84] width 267 height 30
click at [345, 86] on h5 "You have an Elastic IP address associated with an EC2 instance. After terminati…" at bounding box center [334, 84] width 267 height 30
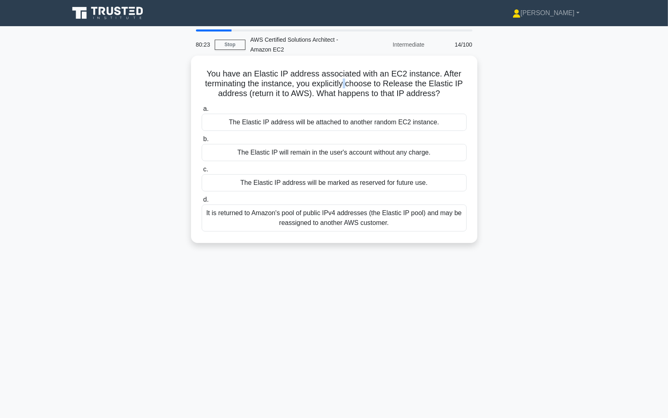
click at [374, 89] on h5 "You have an Elastic IP address associated with an EC2 instance. After terminati…" at bounding box center [334, 84] width 267 height 30
click at [413, 87] on h5 "You have an Elastic IP address associated with an EC2 instance. After terminati…" at bounding box center [334, 84] width 267 height 30
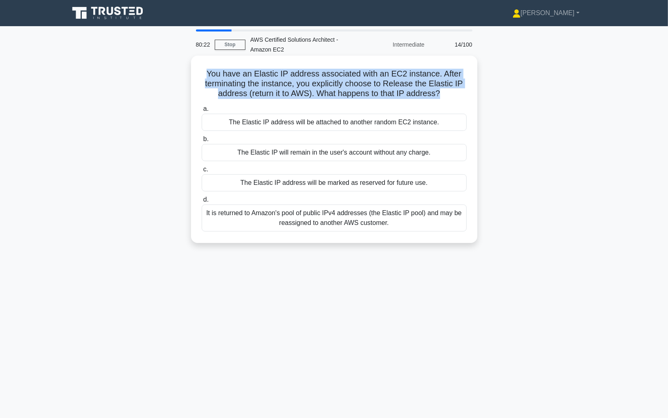
click at [413, 87] on h5 "You have an Elastic IP address associated with an EC2 instance. After terminati…" at bounding box center [334, 84] width 267 height 30
click at [267, 101] on div "You have an Elastic IP address associated with an EC2 instance. After terminati…" at bounding box center [334, 149] width 280 height 181
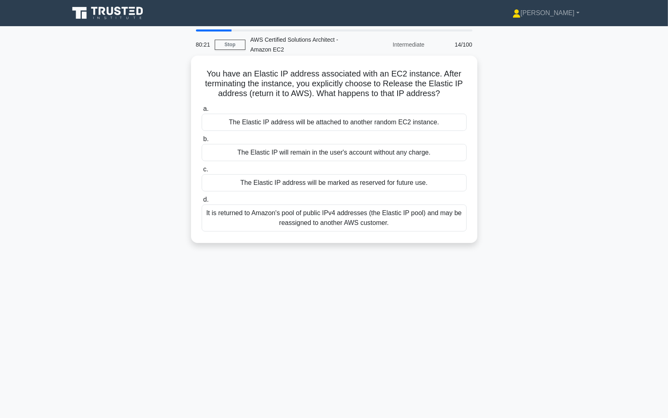
click at [273, 93] on h5 "You have an Elastic IP address associated with an EC2 instance. After terminati…" at bounding box center [334, 84] width 267 height 30
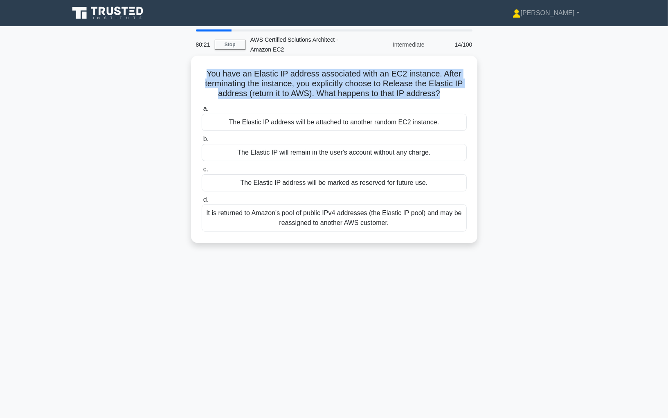
click at [286, 93] on h5 "You have an Elastic IP address associated with an EC2 instance. After terminati…" at bounding box center [334, 84] width 267 height 30
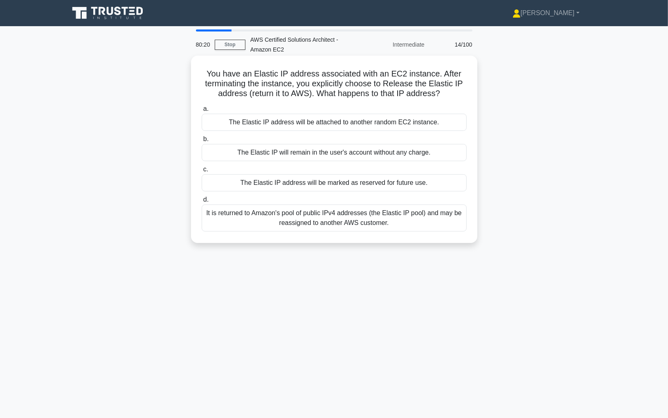
click at [286, 93] on h5 "You have an Elastic IP address associated with an EC2 instance. After terminati…" at bounding box center [334, 84] width 267 height 30
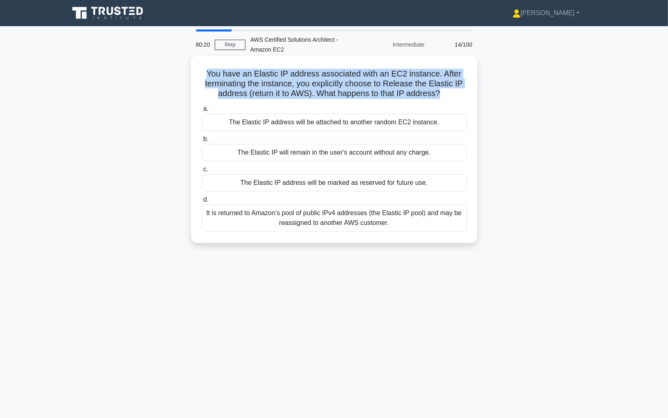
click at [298, 93] on h5 "You have an Elastic IP address associated with an EC2 instance. After terminati…" at bounding box center [334, 84] width 267 height 30
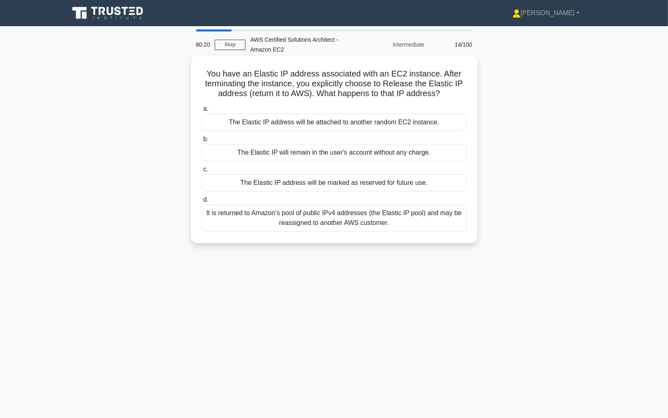
click at [298, 93] on h5 "You have an Elastic IP address associated with an EC2 instance. After terminati…" at bounding box center [334, 84] width 267 height 30
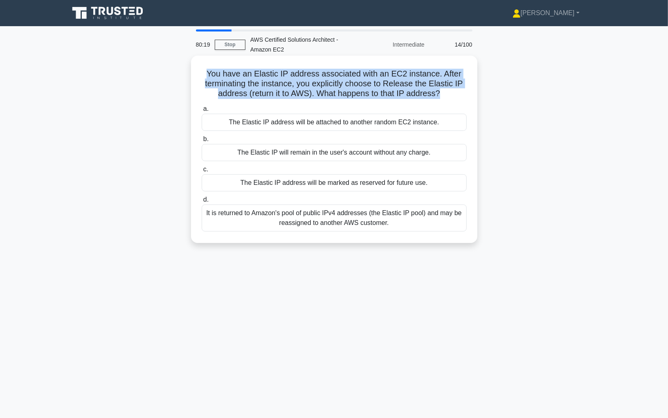
click at [255, 82] on h5 "You have an Elastic IP address associated with an EC2 instance. After terminati…" at bounding box center [334, 84] width 267 height 30
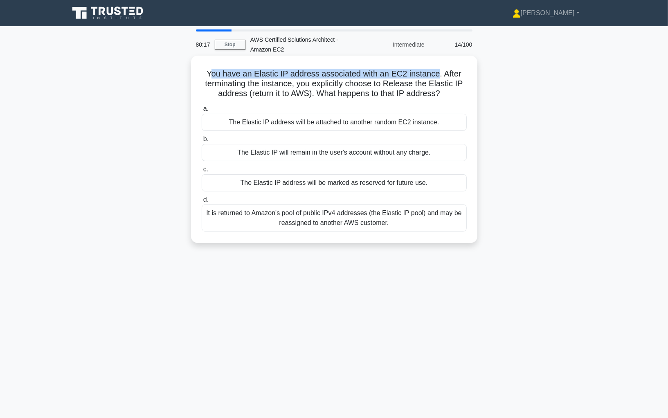
drag, startPoint x: 213, startPoint y: 76, endPoint x: 437, endPoint y: 72, distance: 223.2
click at [437, 72] on h5 "You have an Elastic IP address associated with an EC2 instance. After terminati…" at bounding box center [334, 84] width 267 height 30
click at [448, 72] on h5 "You have an Elastic IP address associated with an EC2 instance. After terminati…" at bounding box center [334, 84] width 267 height 30
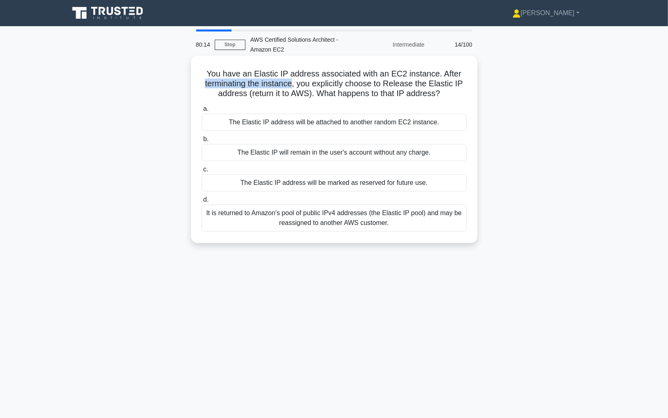
drag, startPoint x: 201, startPoint y: 85, endPoint x: 294, endPoint y: 85, distance: 92.4
click at [294, 85] on h5 "You have an Elastic IP address associated with an EC2 instance. After terminati…" at bounding box center [334, 84] width 267 height 30
click at [317, 85] on h5 "You have an Elastic IP address associated with an EC2 instance. After terminati…" at bounding box center [334, 84] width 267 height 30
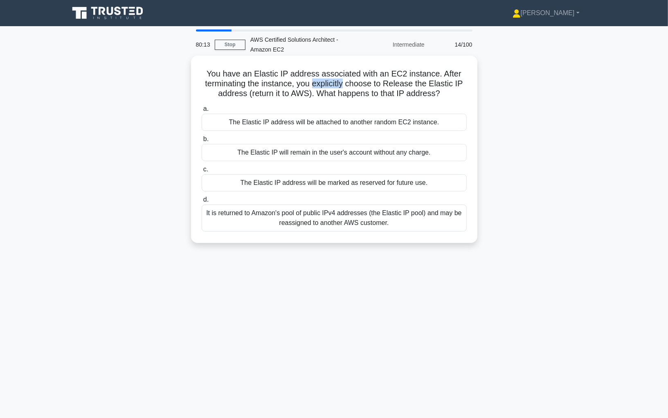
click at [406, 82] on h5 "You have an Elastic IP address associated with an EC2 instance. After terminati…" at bounding box center [334, 84] width 267 height 30
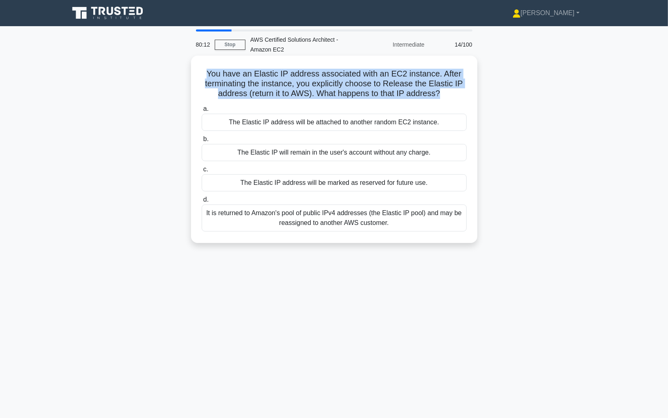
click at [229, 85] on h5 "You have an Elastic IP address associated with an EC2 instance. After terminati…" at bounding box center [334, 84] width 267 height 30
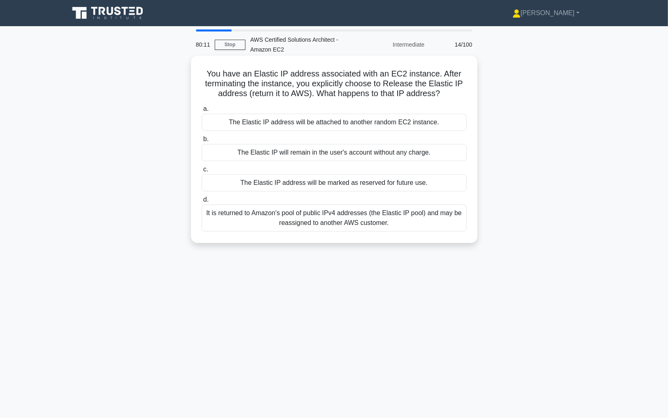
click at [270, 96] on h5 "You have an Elastic IP address associated with an EC2 instance. After terminati…" at bounding box center [334, 84] width 267 height 30
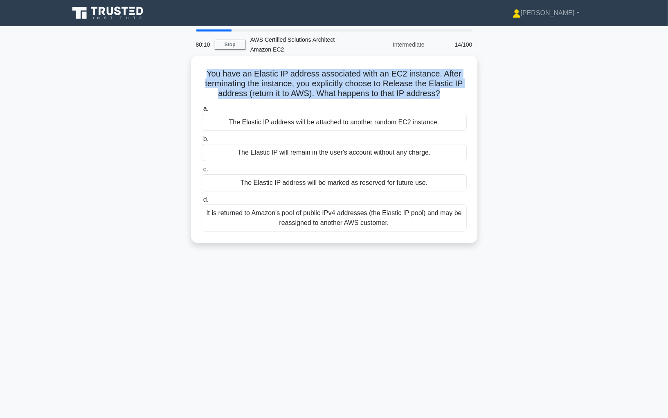
click at [310, 93] on h5 "You have an Elastic IP address associated with an EC2 instance. After terminati…" at bounding box center [334, 84] width 267 height 30
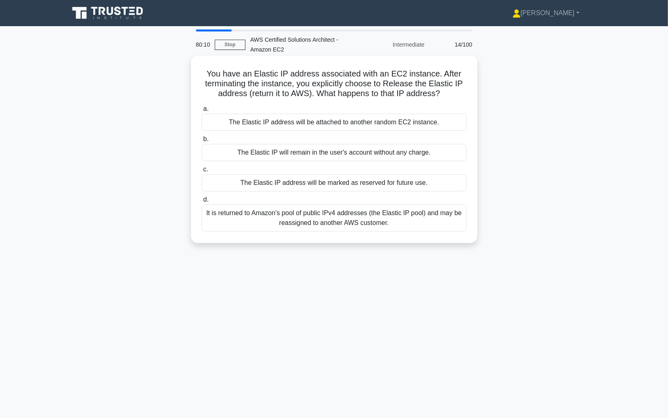
click at [310, 93] on h5 "You have an Elastic IP address associated with an EC2 instance. After terminati…" at bounding box center [334, 84] width 267 height 30
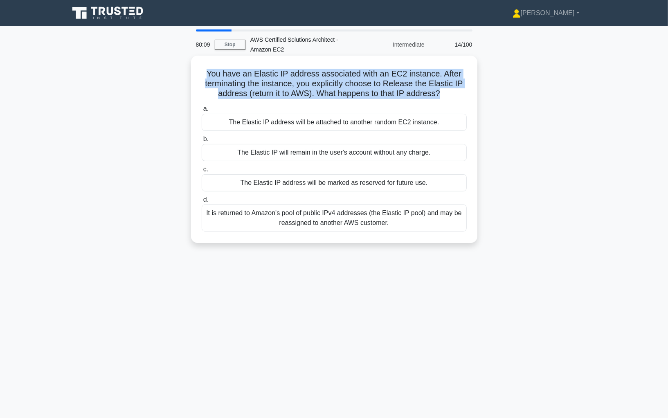
click at [324, 96] on h5 "You have an Elastic IP address associated with an EC2 instance. After terminati…" at bounding box center [334, 84] width 267 height 30
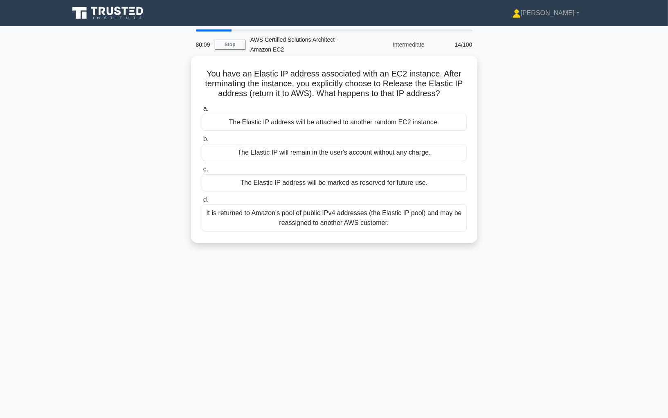
click at [324, 96] on h5 "You have an Elastic IP address associated with an EC2 instance. After terminati…" at bounding box center [334, 84] width 267 height 30
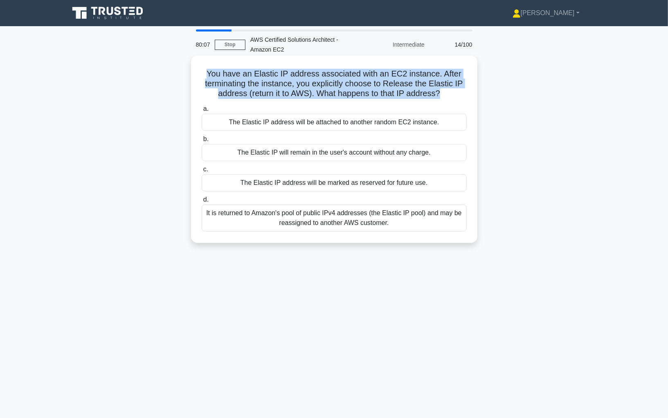
click at [324, 96] on h5 "You have an Elastic IP address associated with an EC2 instance. After terminati…" at bounding box center [334, 84] width 267 height 30
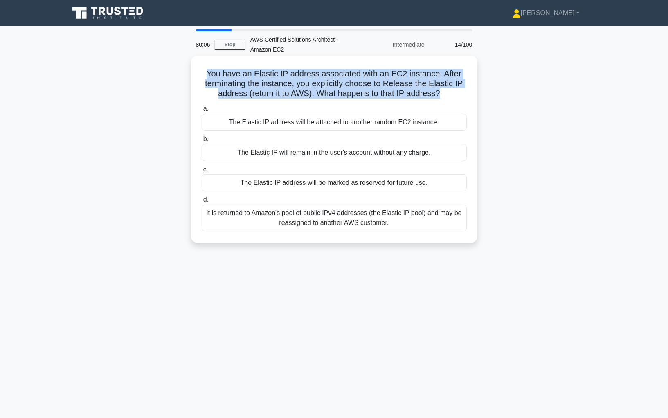
click at [324, 96] on h5 "You have an Elastic IP address associated with an EC2 instance. After terminati…" at bounding box center [334, 84] width 267 height 30
click at [316, 101] on div "You have an Elastic IP address associated with an EC2 instance. After terminati…" at bounding box center [334, 149] width 280 height 181
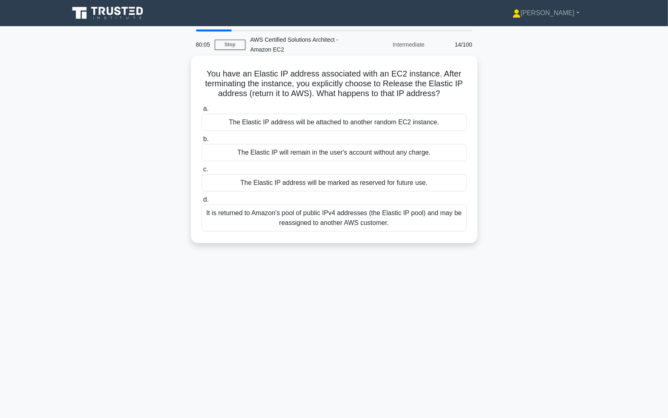
click at [316, 101] on div "You have an Elastic IP address associated with an EC2 instance. After terminati…" at bounding box center [334, 149] width 280 height 181
click at [308, 95] on h5 "You have an Elastic IP address associated with an EC2 instance. After terminati…" at bounding box center [334, 84] width 267 height 30
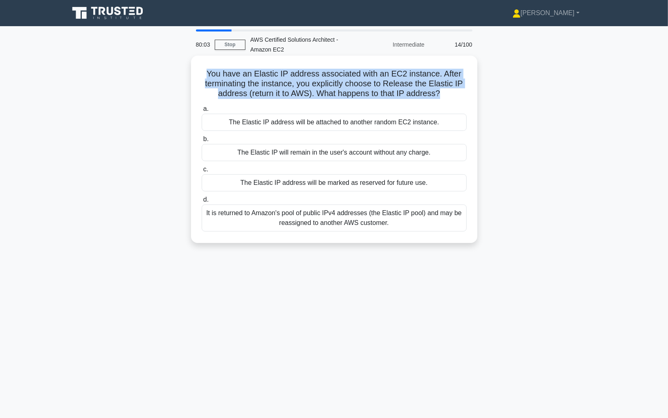
click at [298, 97] on h5 "You have an Elastic IP address associated with an EC2 instance. After terminati…" at bounding box center [334, 84] width 267 height 30
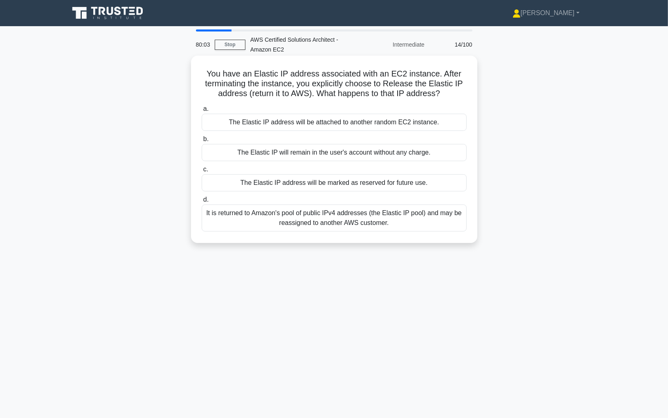
click at [298, 97] on h5 "You have an Elastic IP address associated with an EC2 instance. After terminati…" at bounding box center [334, 84] width 267 height 30
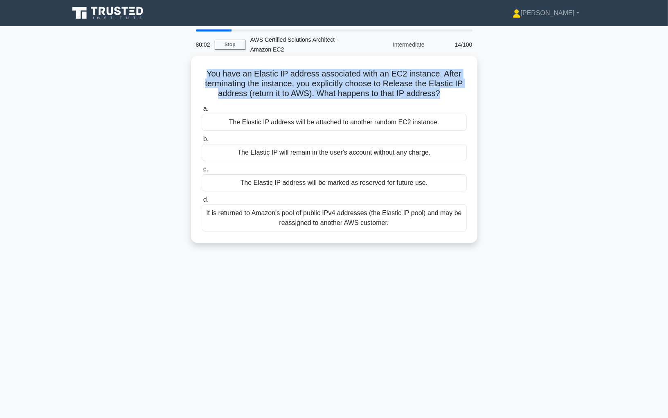
click at [305, 97] on h5 "You have an Elastic IP address associated with an EC2 instance. After terminati…" at bounding box center [334, 84] width 267 height 30
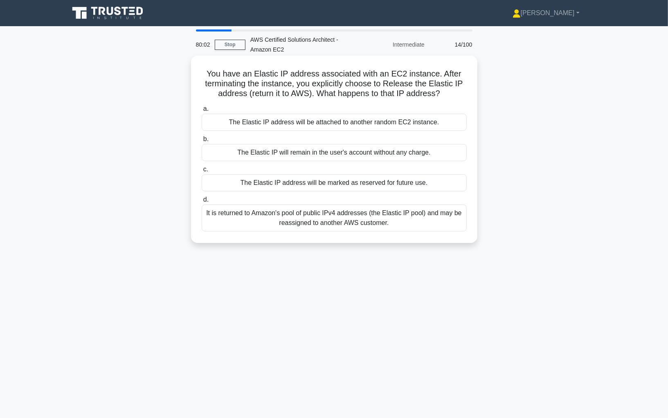
click at [305, 97] on h5 "You have an Elastic IP address associated with an EC2 instance. After terminati…" at bounding box center [334, 84] width 267 height 30
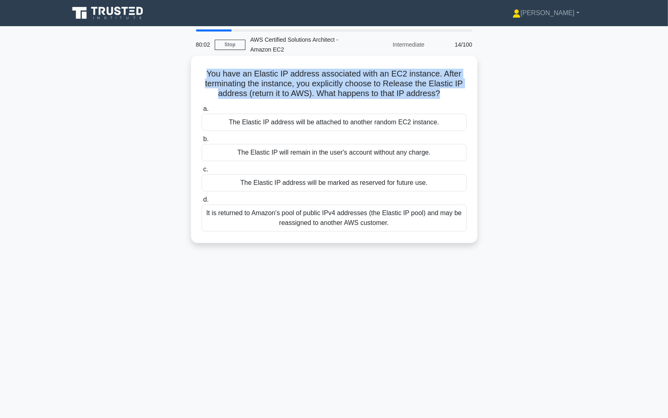
click at [305, 97] on h5 "You have an Elastic IP address associated with an EC2 instance. After terminati…" at bounding box center [334, 84] width 267 height 30
click at [311, 96] on h5 "You have an Elastic IP address associated with an EC2 instance. After terminati…" at bounding box center [334, 84] width 267 height 30
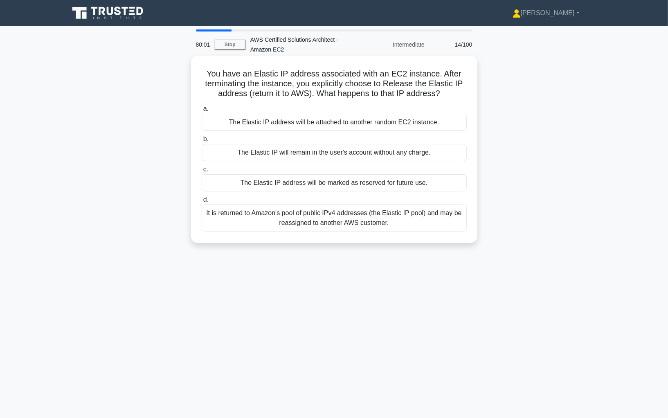
click at [311, 96] on h5 "You have an Elastic IP address associated with an EC2 instance. After terminati…" at bounding box center [334, 84] width 267 height 30
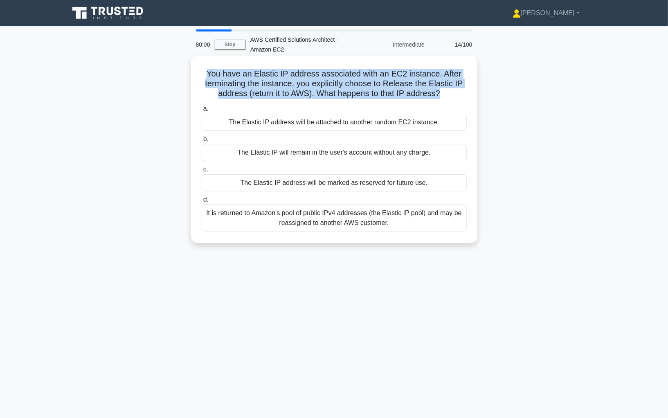
click at [313, 100] on div "You have an Elastic IP address associated with an EC2 instance. After terminati…" at bounding box center [334, 149] width 280 height 181
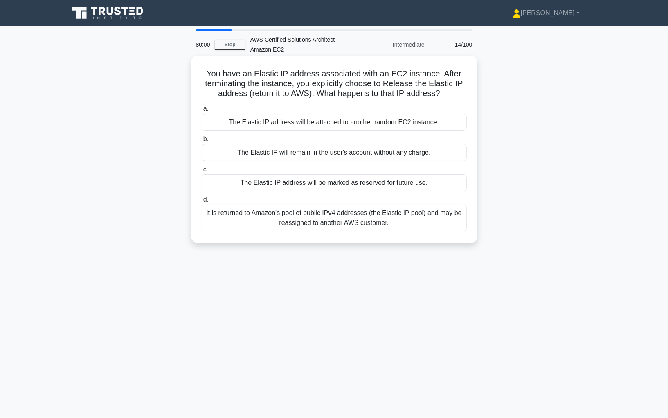
click at [313, 100] on div "You have an Elastic IP address associated with an EC2 instance. After terminati…" at bounding box center [334, 149] width 280 height 181
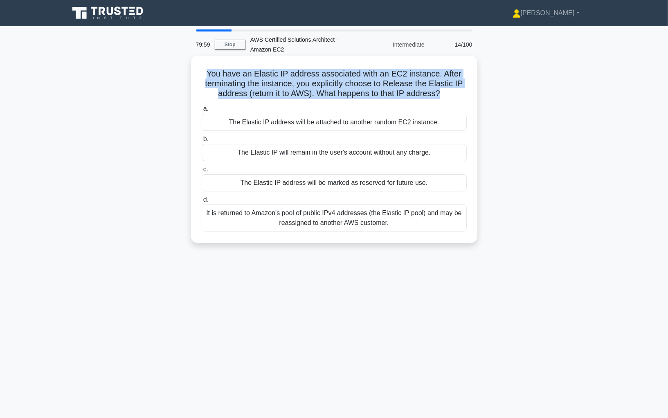
click at [314, 99] on h5 "You have an Elastic IP address associated with an EC2 instance. After terminati…" at bounding box center [334, 84] width 267 height 30
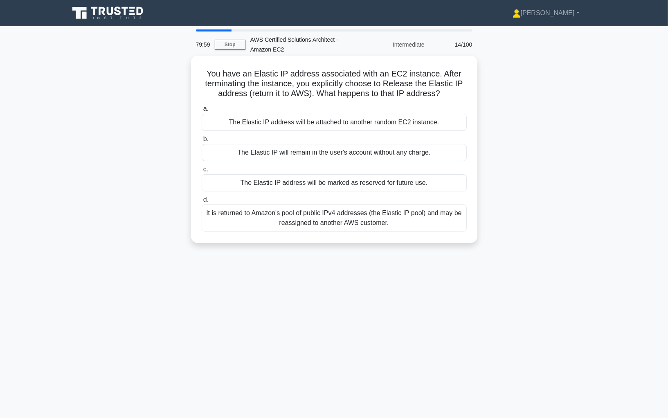
click at [314, 99] on h5 "You have an Elastic IP address associated with an EC2 instance. After terminati…" at bounding box center [334, 84] width 267 height 30
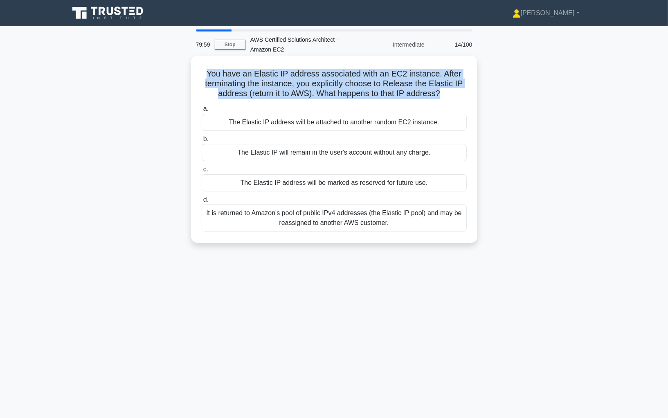
click at [313, 100] on div "You have an Elastic IP address associated with an EC2 instance. After terminati…" at bounding box center [334, 149] width 280 height 181
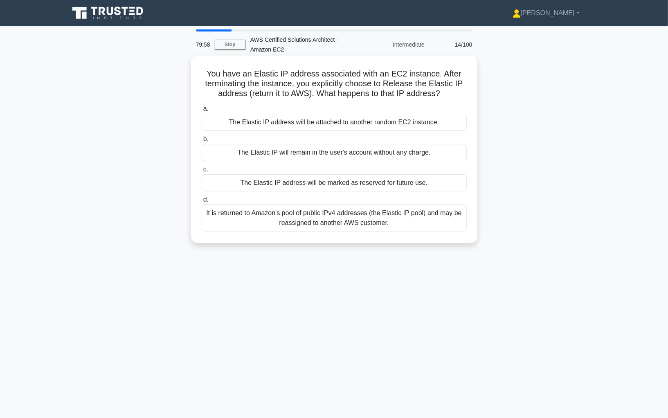
click at [313, 100] on div "You have an Elastic IP address associated with an EC2 instance. After terminati…" at bounding box center [334, 149] width 280 height 181
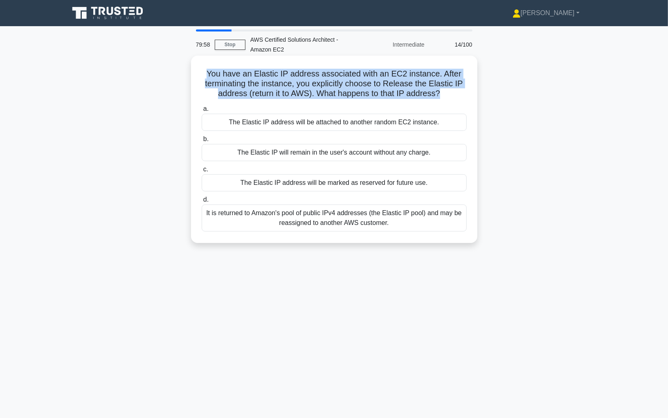
click at [313, 100] on div "You have an Elastic IP address associated with an EC2 instance. After terminati…" at bounding box center [334, 149] width 280 height 181
click at [316, 97] on h5 "You have an Elastic IP address associated with an EC2 instance. After terminati…" at bounding box center [334, 84] width 267 height 30
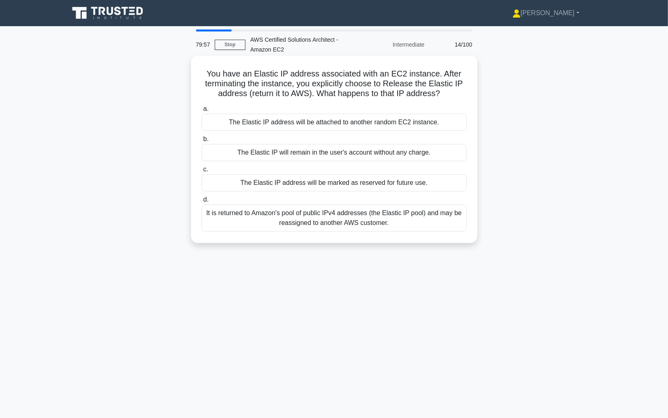
click at [316, 97] on h5 "You have an Elastic IP address associated with an EC2 instance. After terminati…" at bounding box center [334, 84] width 267 height 30
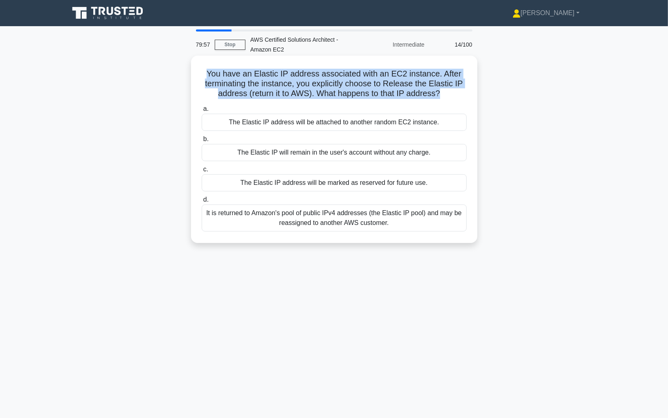
click at [321, 98] on h5 "You have an Elastic IP address associated with an EC2 instance. After terminati…" at bounding box center [334, 84] width 267 height 30
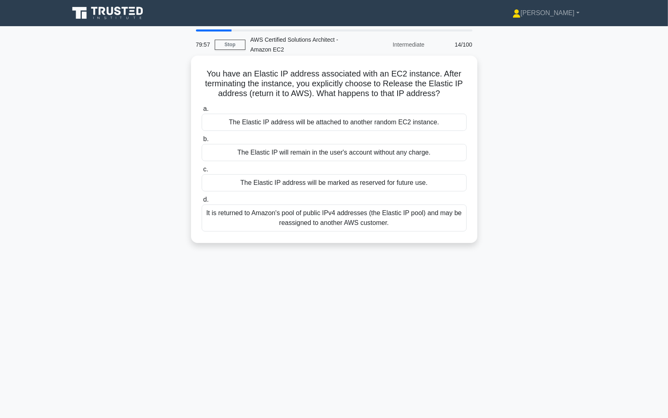
click at [321, 98] on h5 "You have an Elastic IP address associated with an EC2 instance. After terminati…" at bounding box center [334, 84] width 267 height 30
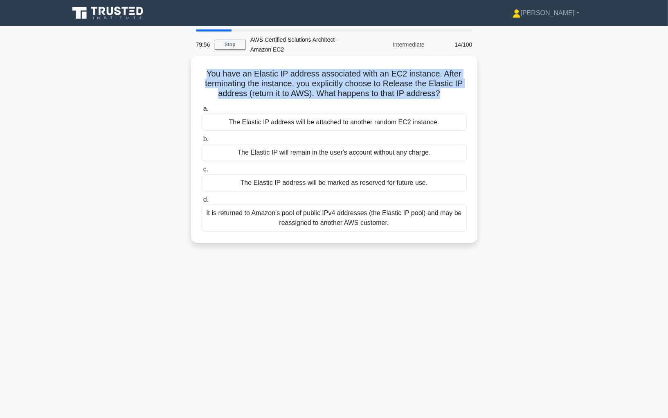
click at [317, 99] on div "You have an Elastic IP address associated with an EC2 instance. After terminati…" at bounding box center [334, 149] width 280 height 181
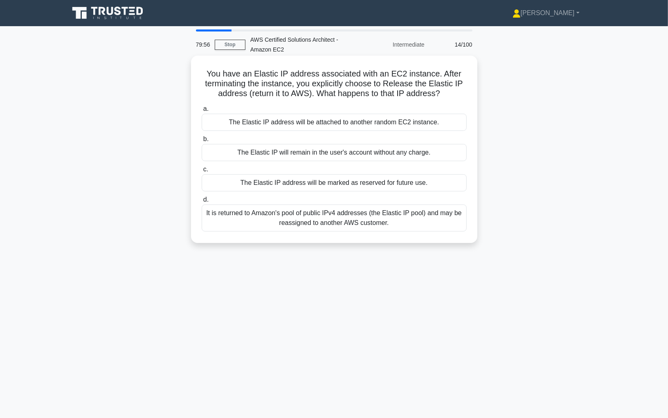
click at [317, 99] on div "You have an Elastic IP address associated with an EC2 instance. After terminati…" at bounding box center [334, 149] width 280 height 181
click at [316, 99] on div "You have an Elastic IP address associated with an EC2 instance. After terminati…" at bounding box center [334, 149] width 280 height 181
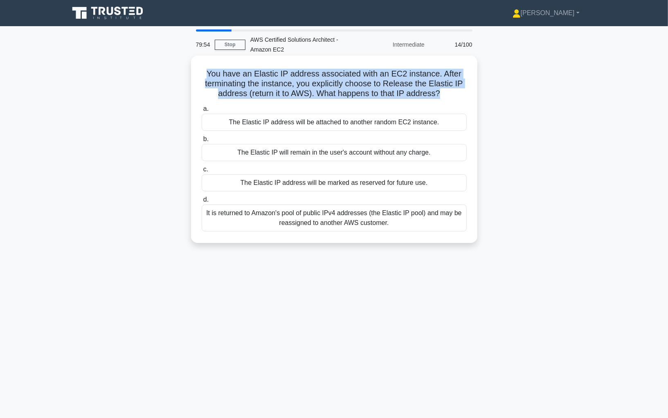
click at [315, 95] on h5 "You have an Elastic IP address associated with an EC2 instance. After terminati…" at bounding box center [334, 84] width 267 height 30
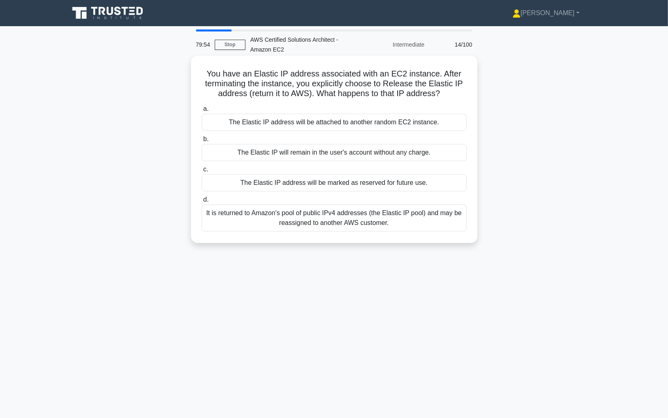
click at [315, 95] on h5 "You have an Elastic IP address associated with an EC2 instance. After terminati…" at bounding box center [334, 84] width 267 height 30
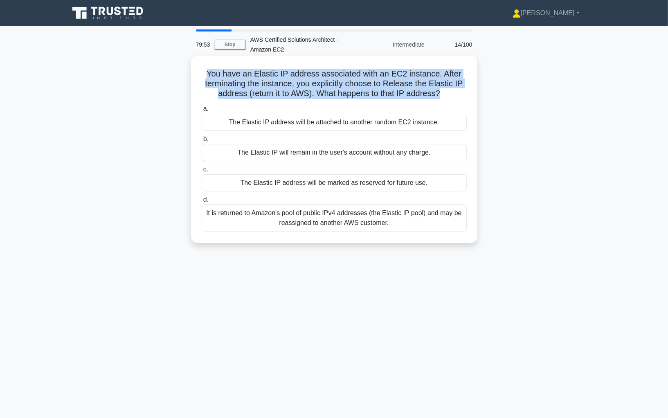
click at [315, 95] on h5 "You have an Elastic IP address associated with an EC2 instance. After terminati…" at bounding box center [334, 84] width 267 height 30
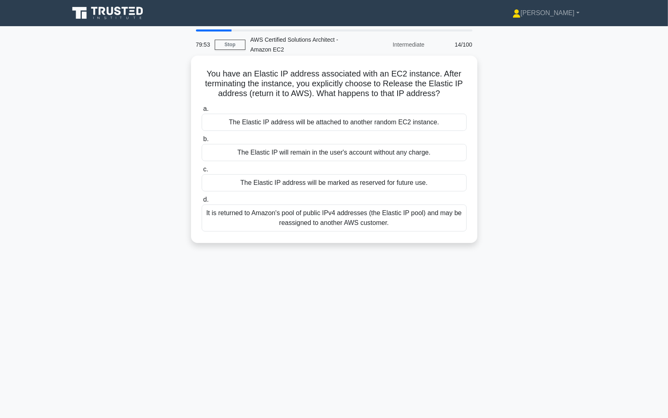
click at [315, 95] on h5 "You have an Elastic IP address associated with an EC2 instance. After terminati…" at bounding box center [334, 84] width 267 height 30
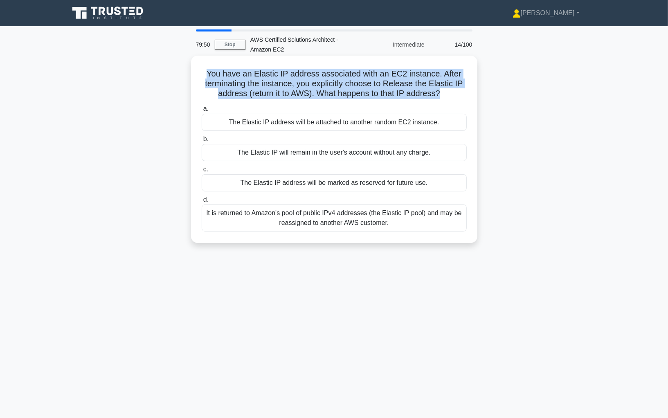
click at [298, 223] on div "It is returned to Amazon's pool of public IPv4 addresses (the Elastic IP pool) …" at bounding box center [334, 217] width 265 height 27
click at [202, 202] on input "d. It is returned to Amazon's pool of public IPv4 addresses (the Elastic IP poo…" at bounding box center [202, 199] width 0 height 5
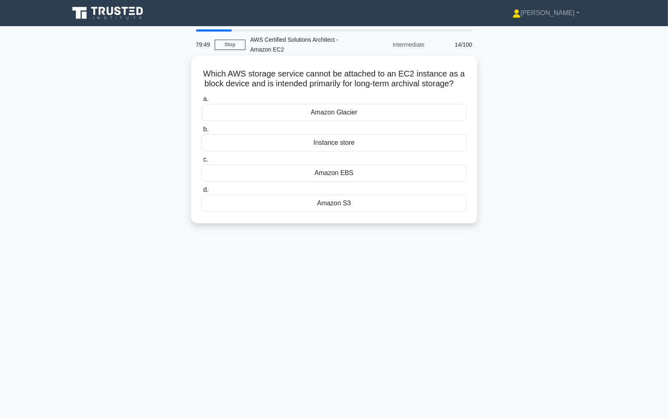
click at [304, 76] on h5 "Which AWS storage service cannot be attached to an EC2 instance as a block devi…" at bounding box center [334, 79] width 267 height 20
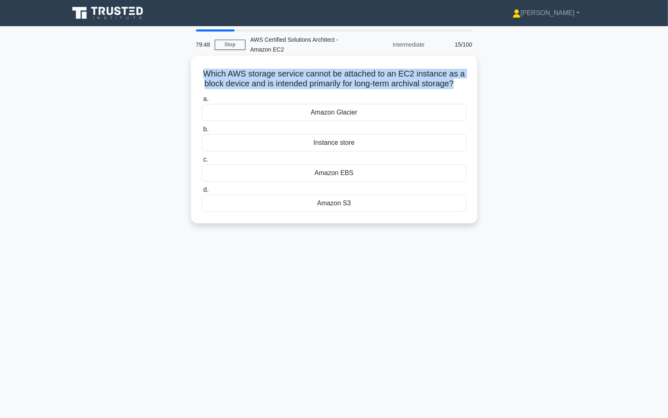
click at [265, 75] on h5 "Which AWS storage service cannot be attached to an EC2 instance as a block devi…" at bounding box center [334, 79] width 267 height 20
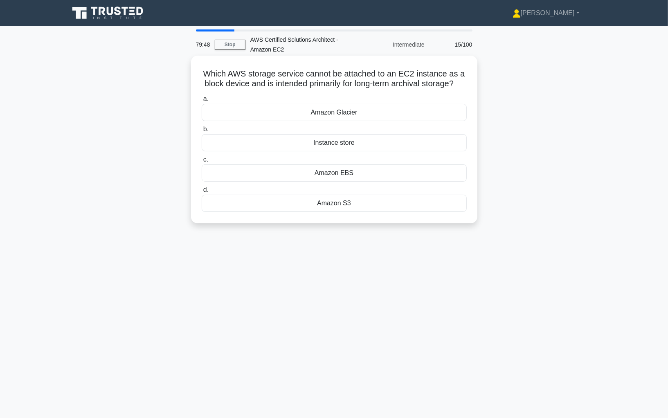
click at [265, 75] on h5 "Which AWS storage service cannot be attached to an EC2 instance as a block devi…" at bounding box center [334, 79] width 267 height 20
click at [306, 76] on h5 "Which AWS storage service cannot be attached to an EC2 instance as a block devi…" at bounding box center [334, 79] width 267 height 20
click at [337, 71] on h5 "Which AWS storage service cannot be attached to an EC2 instance as a block devi…" at bounding box center [334, 79] width 267 height 20
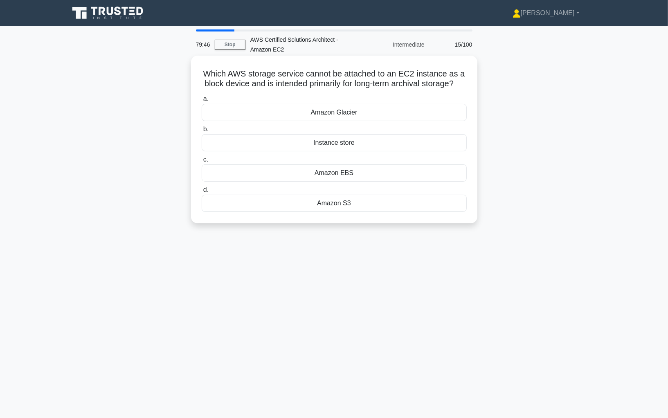
click at [370, 81] on h5 "Which AWS storage service cannot be attached to an EC2 instance as a block devi…" at bounding box center [334, 79] width 267 height 20
click at [412, 82] on h5 "Which AWS storage service cannot be attached to an EC2 instance as a block devi…" at bounding box center [334, 79] width 267 height 20
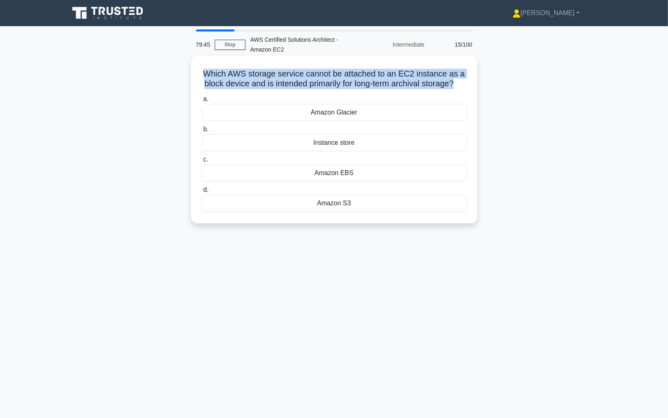
click at [427, 80] on h5 "Which AWS storage service cannot be attached to an EC2 instance as a block devi…" at bounding box center [334, 79] width 267 height 20
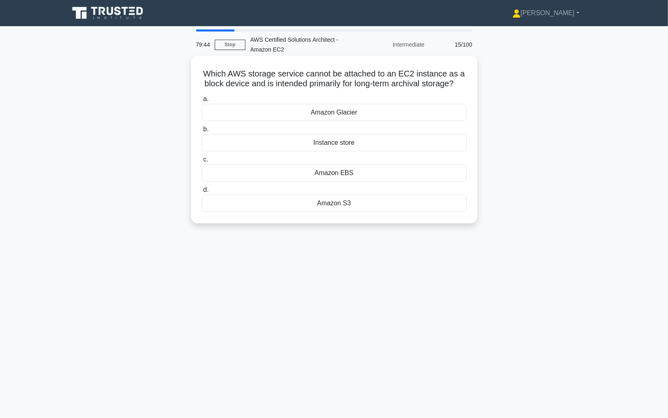
click at [427, 80] on h5 "Which AWS storage service cannot be attached to an EC2 instance as a block devi…" at bounding box center [334, 79] width 267 height 20
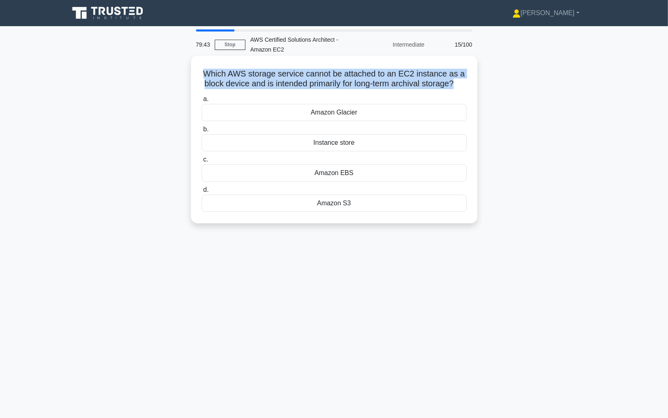
click at [215, 83] on h5 "Which AWS storage service cannot be attached to an EC2 instance as a block devi…" at bounding box center [334, 79] width 267 height 20
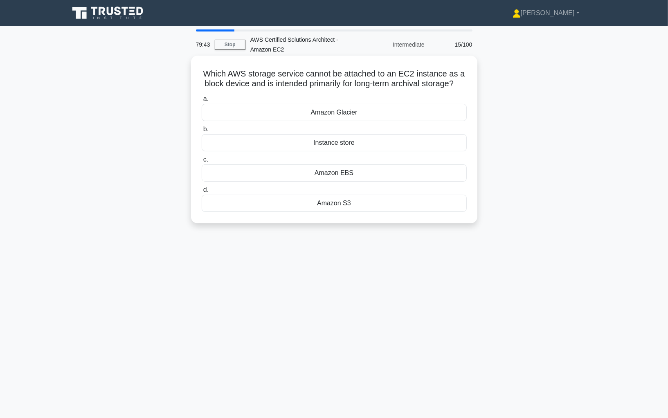
click at [215, 83] on h5 "Which AWS storage service cannot be attached to an EC2 instance as a block devi…" at bounding box center [334, 79] width 267 height 20
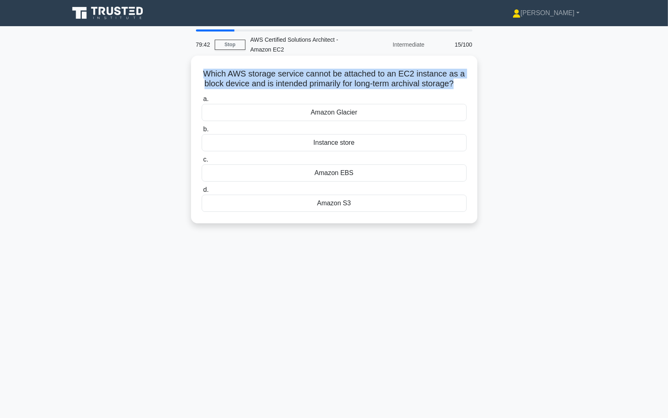
click at [282, 90] on div "Which AWS storage service cannot be attached to an EC2 instance as a block devi…" at bounding box center [334, 139] width 280 height 161
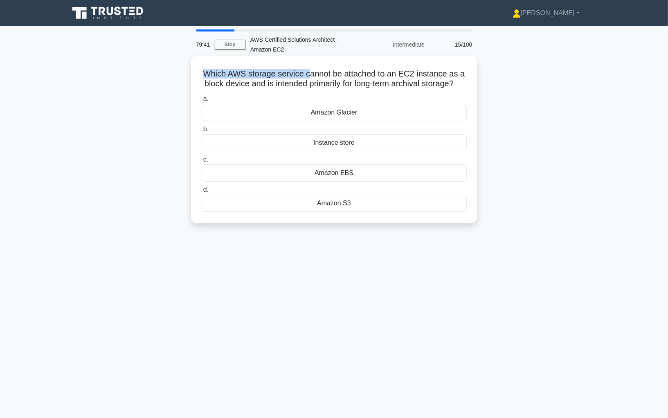
drag, startPoint x: 199, startPoint y: 72, endPoint x: 329, endPoint y: 83, distance: 130.4
click at [328, 83] on div "Which AWS storage service cannot be attached to an EC2 instance as a block devi…" at bounding box center [334, 139] width 280 height 161
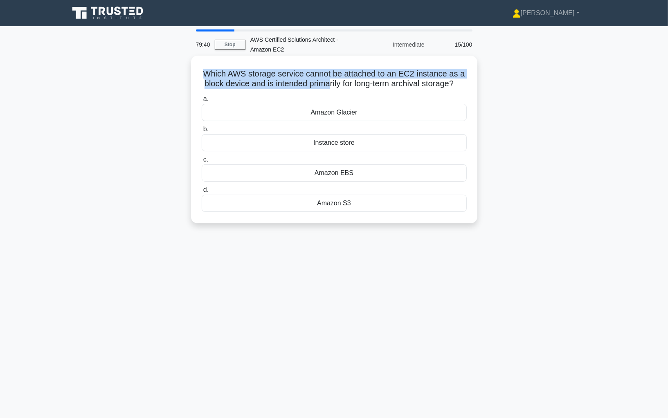
click at [332, 82] on h5 "Which AWS storage service cannot be attached to an EC2 instance as a block devi…" at bounding box center [334, 79] width 267 height 20
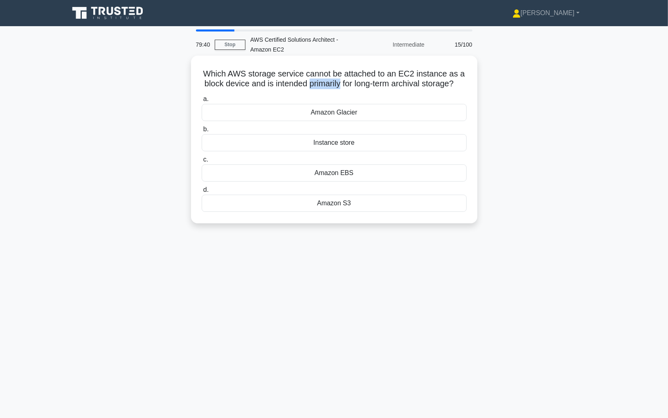
click at [332, 82] on h5 "Which AWS storage service cannot be attached to an EC2 instance as a block devi…" at bounding box center [334, 79] width 267 height 20
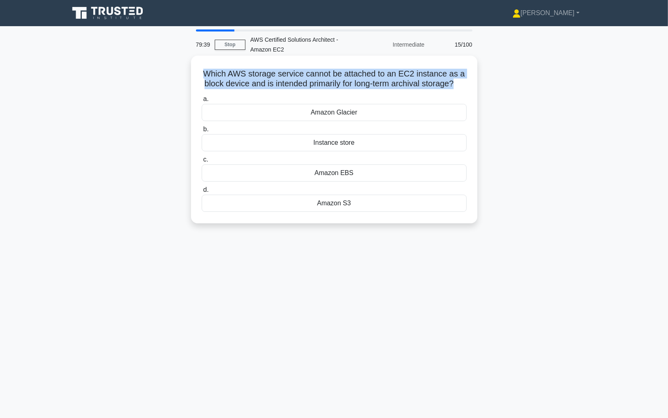
click at [342, 81] on h5 "Which AWS storage service cannot be attached to an EC2 instance as a block devi…" at bounding box center [334, 79] width 267 height 20
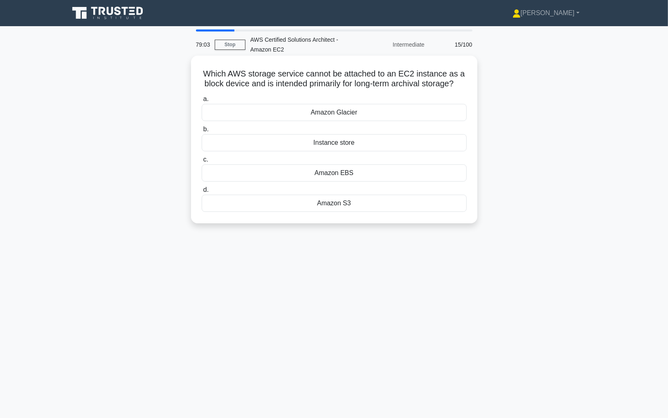
click at [398, 114] on div "Amazon Glacier" at bounding box center [334, 112] width 265 height 17
click at [202, 102] on input "a. Amazon Glacier" at bounding box center [202, 98] width 0 height 5
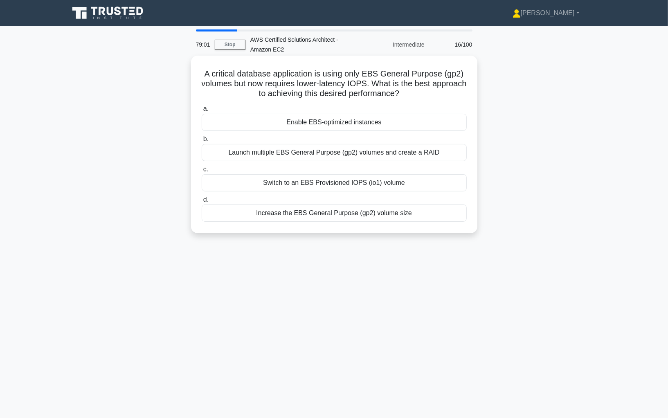
click at [417, 96] on h5 "A critical database application is using only EBS General Purpose (gp2) volumes…" at bounding box center [334, 84] width 267 height 30
click at [359, 217] on div "Increase the EBS General Purpose (gp2) volume size" at bounding box center [334, 212] width 265 height 17
click at [202, 202] on input "d. Increase the EBS General Purpose (gp2) volume size" at bounding box center [202, 199] width 0 height 5
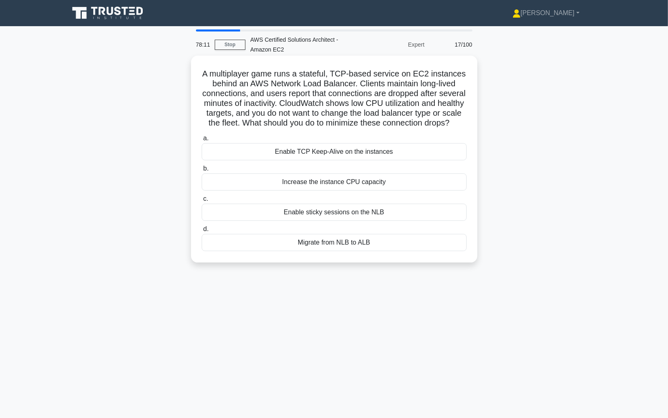
click at [314, 97] on h5 "A multiplayer game runs a stateful, TCP-based service on EC2 instances behind a…" at bounding box center [334, 99] width 267 height 60
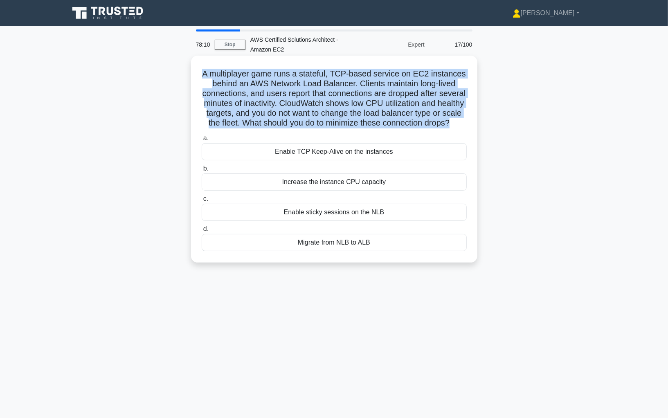
click at [314, 97] on h5 "A multiplayer game runs a stateful, TCP-based service on EC2 instances behind a…" at bounding box center [334, 99] width 267 height 60
click at [278, 95] on h5 "A multiplayer game runs a stateful, TCP-based service on EC2 instances behind a…" at bounding box center [334, 99] width 267 height 60
drag, startPoint x: 196, startPoint y: 74, endPoint x: 459, endPoint y: 132, distance: 269.7
click at [459, 132] on div "A multiplayer game runs a stateful, TCP-based service on EC2 instances behind a…" at bounding box center [334, 159] width 280 height 200
click at [459, 132] on div "a. Enable TCP Keep-Alive on the instances b. Increase the instance CPU capacity…" at bounding box center [334, 192] width 275 height 121
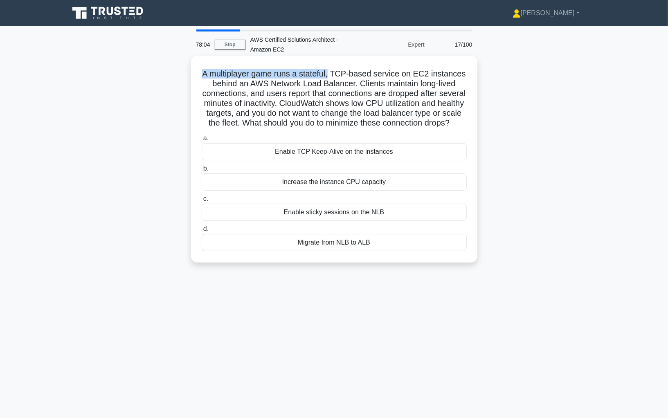
drag, startPoint x: 198, startPoint y: 70, endPoint x: 331, endPoint y: 73, distance: 132.5
click at [331, 73] on div "A multiplayer game runs a stateful, TCP-based service on EC2 instances behind a…" at bounding box center [334, 159] width 280 height 200
click at [347, 75] on h5 "A multiplayer game runs a stateful, TCP-based service on EC2 instances behind a…" at bounding box center [334, 99] width 267 height 60
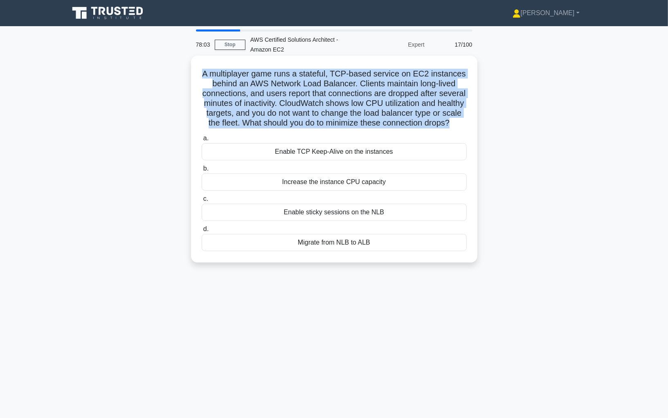
click at [369, 80] on h5 "A multiplayer game runs a stateful, TCP-based service on EC2 instances behind a…" at bounding box center [334, 99] width 267 height 60
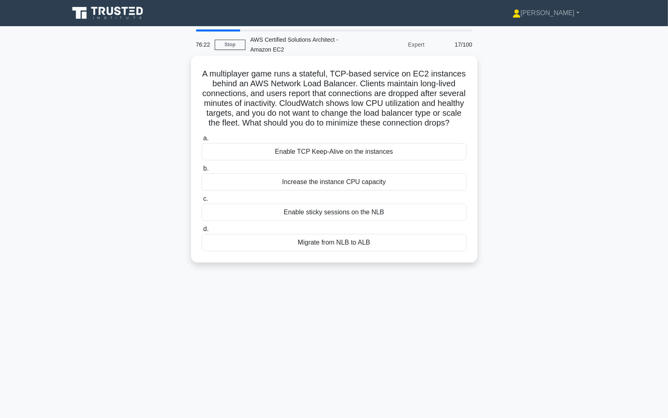
drag, startPoint x: 202, startPoint y: 67, endPoint x: 387, endPoint y: 253, distance: 262.8
click at [387, 253] on div "A multiplayer game runs a stateful, TCP-based service on EC2 instances behind a…" at bounding box center [334, 159] width 280 height 200
copy div "A multiplayer game runs a stateful, TCP-based service on EC2 instances behind a…"
click at [417, 107] on h5 "A multiplayer game runs a stateful, TCP-based service on EC2 instances behind a…" at bounding box center [334, 99] width 267 height 60
click at [356, 131] on div "A multiplayer game runs a stateful, TCP-based service on EC2 instances behind a…" at bounding box center [334, 159] width 280 height 200
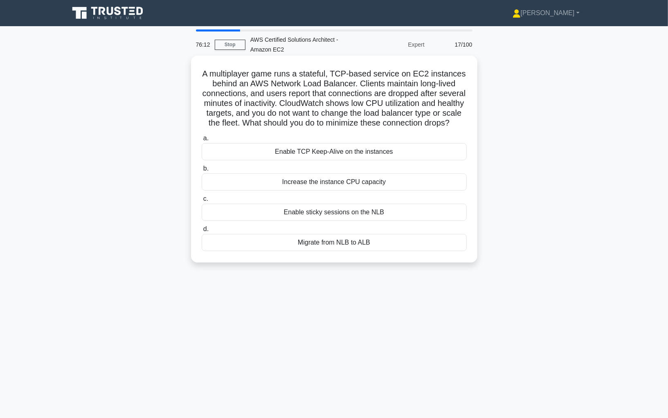
click at [357, 123] on h5 "A multiplayer game runs a stateful, TCP-based service on EC2 instances behind a…" at bounding box center [334, 99] width 267 height 60
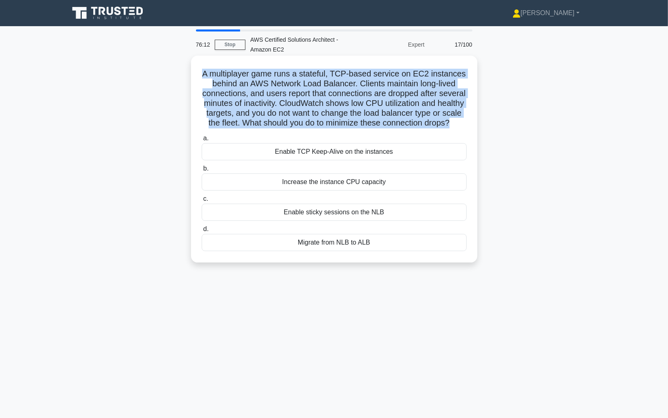
click at [342, 126] on h5 "A multiplayer game runs a stateful, TCP-based service on EC2 instances behind a…" at bounding box center [334, 99] width 267 height 60
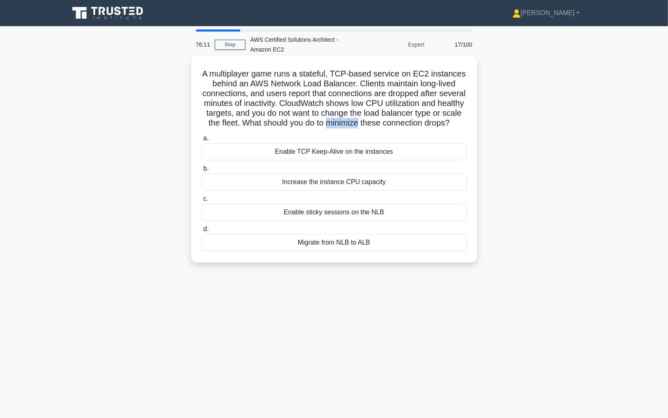
click at [342, 126] on h5 "A multiplayer game runs a stateful, TCP-based service on EC2 instances behind a…" at bounding box center [334, 99] width 267 height 60
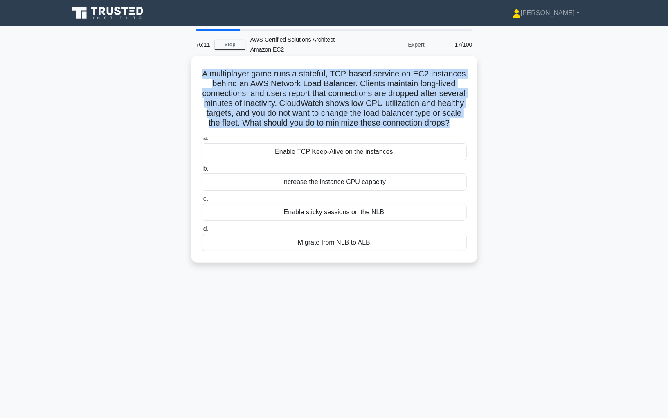
click at [349, 128] on h5 "A multiplayer game runs a stateful, TCP-based service on EC2 instances behind a…" at bounding box center [334, 99] width 267 height 60
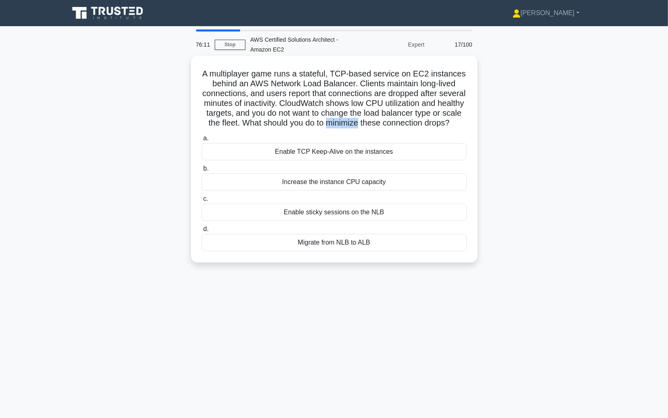
click at [349, 128] on h5 "A multiplayer game runs a stateful, TCP-based service on EC2 instances behind a…" at bounding box center [334, 99] width 267 height 60
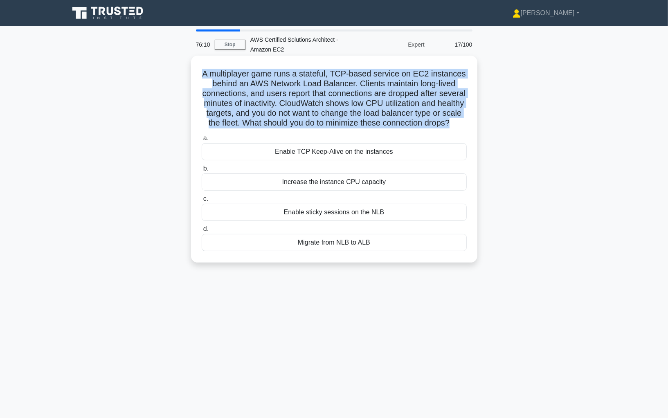
click at [354, 131] on div "A multiplayer game runs a stateful, TCP-based service on EC2 instances behind a…" at bounding box center [334, 159] width 280 height 200
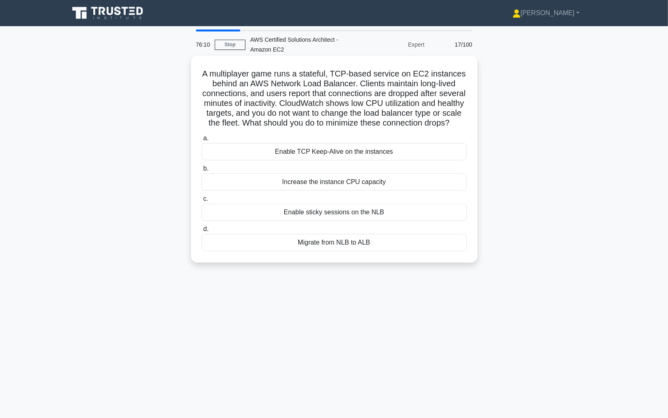
click at [354, 131] on div "A multiplayer game runs a stateful, TCP-based service on EC2 instances behind a…" at bounding box center [334, 159] width 280 height 200
click at [359, 128] on h5 "A multiplayer game runs a stateful, TCP-based service on EC2 instances behind a…" at bounding box center [334, 99] width 267 height 60
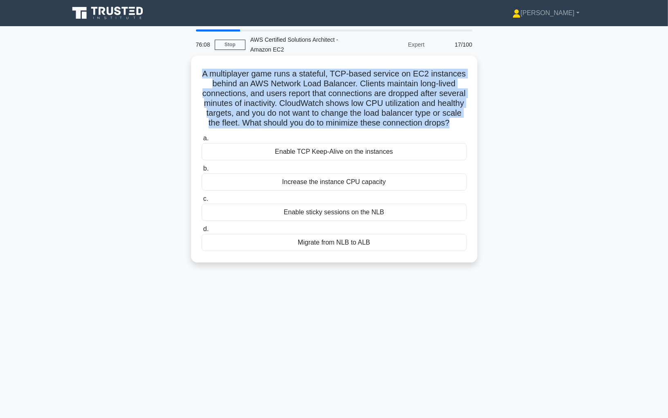
click at [359, 128] on h5 "A multiplayer game runs a stateful, TCP-based service on EC2 instances behind a…" at bounding box center [334, 99] width 267 height 60
click at [361, 128] on h5 "A multiplayer game runs a stateful, TCP-based service on EC2 instances behind a…" at bounding box center [334, 99] width 267 height 60
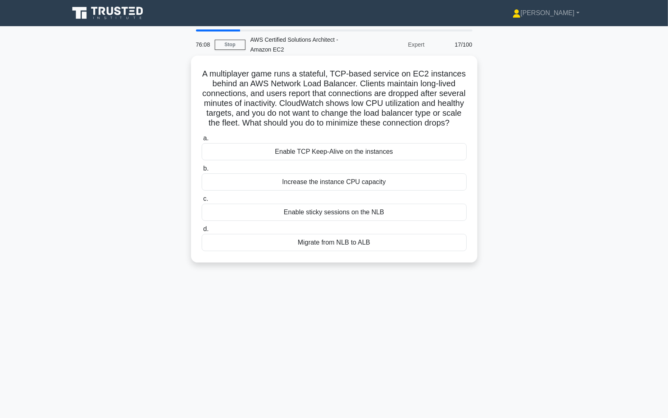
click at [361, 128] on h5 "A multiplayer game runs a stateful, TCP-based service on EC2 instances behind a…" at bounding box center [334, 99] width 267 height 60
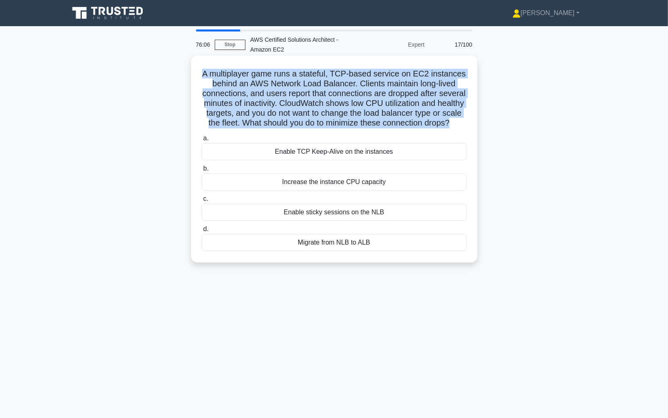
click at [361, 128] on h5 "A multiplayer game runs a stateful, TCP-based service on EC2 instances behind a…" at bounding box center [334, 99] width 267 height 60
click at [364, 132] on div "a. Enable TCP Keep-Alive on the instances b. Increase the instance CPU capacity…" at bounding box center [334, 192] width 275 height 121
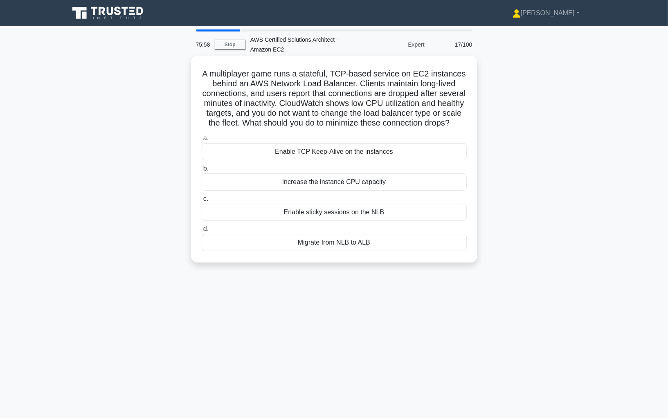
click at [289, 209] on div "Enable sticky sessions on the NLB" at bounding box center [334, 212] width 265 height 17
click at [202, 202] on input "c. Enable sticky sessions on the NLB" at bounding box center [202, 198] width 0 height 5
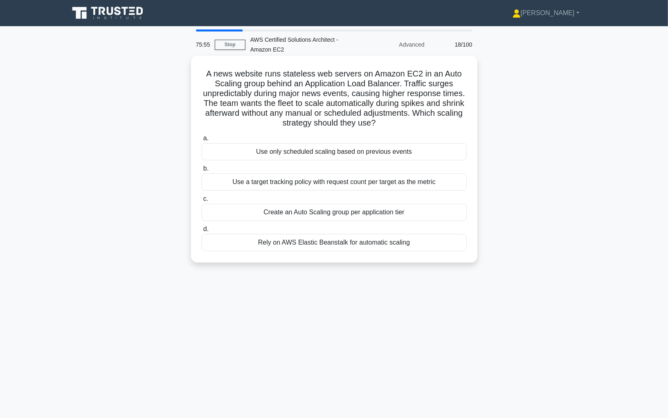
click at [281, 72] on h5 "A news website runs stateless web servers on Amazon EC2 in an Auto Scaling grou…" at bounding box center [334, 99] width 267 height 60
click at [296, 74] on h5 "A news website runs stateless web servers on Amazon EC2 in an Auto Scaling grou…" at bounding box center [334, 99] width 267 height 60
click at [338, 77] on h5 "A news website runs stateless web servers on Amazon EC2 in an Auto Scaling grou…" at bounding box center [334, 99] width 267 height 60
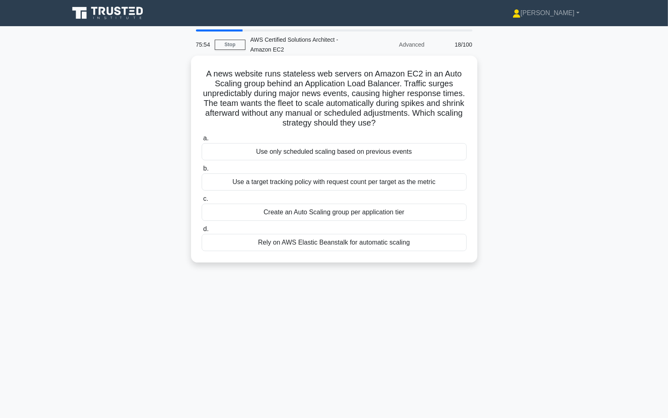
click at [338, 77] on h5 "A news website runs stateless web servers on Amazon EC2 in an Auto Scaling grou…" at bounding box center [334, 99] width 267 height 60
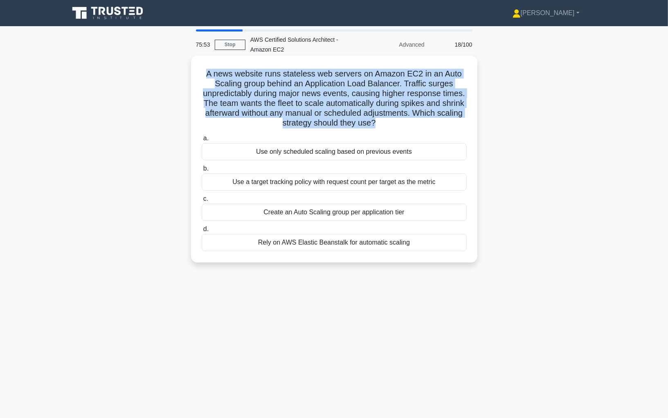
click at [376, 78] on h5 "A news website runs stateless web servers on Amazon EC2 in an Auto Scaling grou…" at bounding box center [334, 99] width 267 height 60
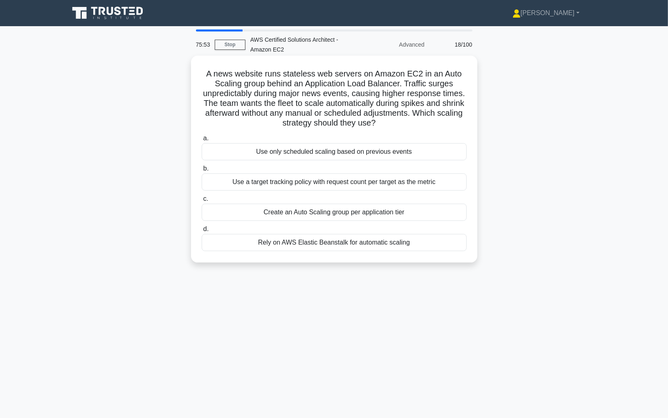
click at [376, 78] on h5 "A news website runs stateless web servers on Amazon EC2 in an Auto Scaling grou…" at bounding box center [334, 99] width 267 height 60
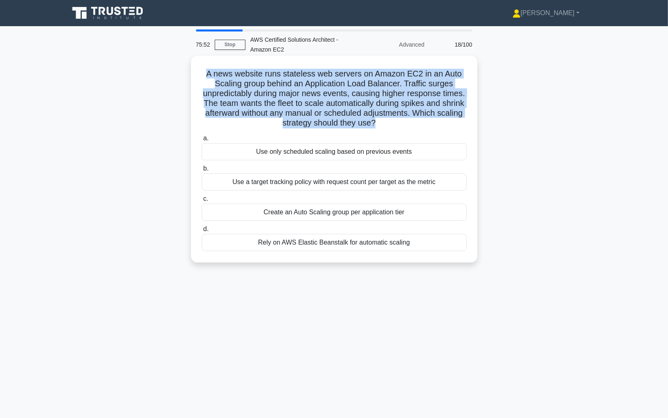
click at [391, 78] on h5 "A news website runs stateless web servers on Amazon EC2 in an Auto Scaling grou…" at bounding box center [334, 99] width 267 height 60
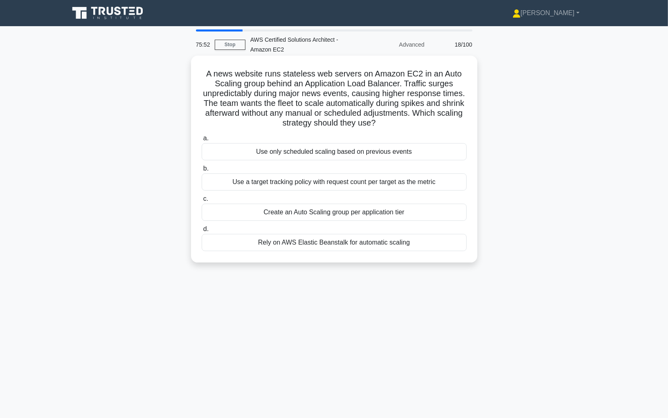
click at [391, 78] on h5 "A news website runs stateless web servers on Amazon EC2 in an Auto Scaling grou…" at bounding box center [334, 99] width 267 height 60
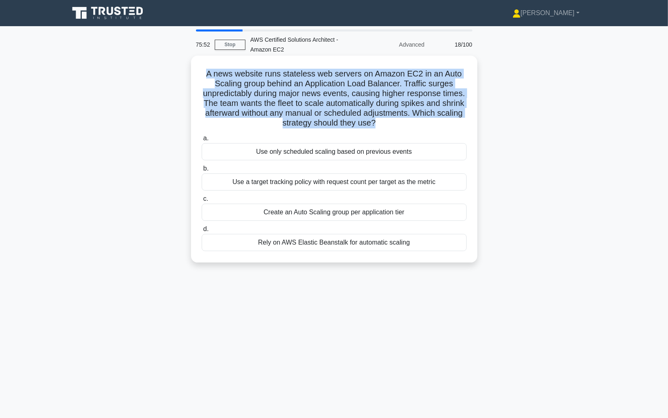
click at [246, 73] on h5 "A news website runs stateless web servers on Amazon EC2 in an Auto Scaling grou…" at bounding box center [334, 99] width 267 height 60
drag, startPoint x: 208, startPoint y: 72, endPoint x: 381, endPoint y: 126, distance: 181.3
click at [381, 126] on h5 "A news website runs stateless web servers on Amazon EC2 in an Auto Scaling grou…" at bounding box center [334, 99] width 267 height 60
click at [375, 125] on h5 "A news website runs stateless web servers on Amazon EC2 in an Auto Scaling grou…" at bounding box center [334, 99] width 267 height 60
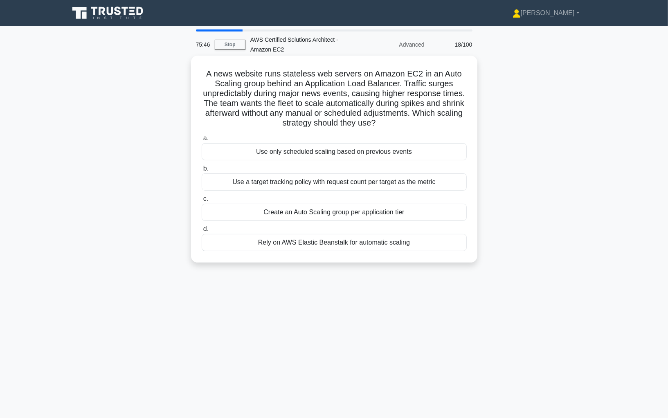
click at [236, 72] on h5 "A news website runs stateless web servers on Amazon EC2 in an Auto Scaling grou…" at bounding box center [334, 99] width 267 height 60
drag, startPoint x: 206, startPoint y: 74, endPoint x: 325, endPoint y: 77, distance: 118.2
click at [325, 77] on h5 "A news website runs stateless web servers on Amazon EC2 in an Auto Scaling grou…" at bounding box center [334, 99] width 267 height 60
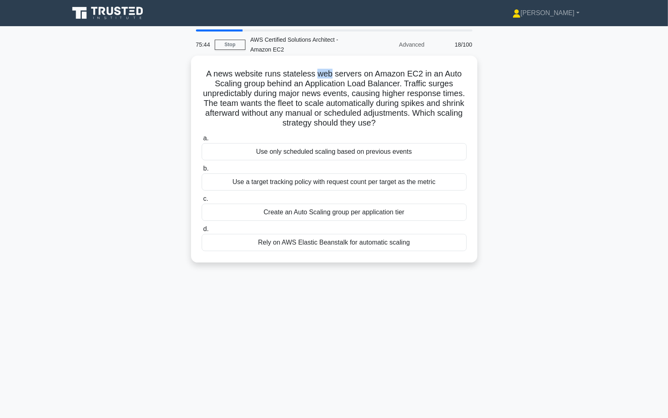
click at [325, 77] on h5 "A news website runs stateless web servers on Amazon EC2 in an Auto Scaling grou…" at bounding box center [334, 99] width 267 height 60
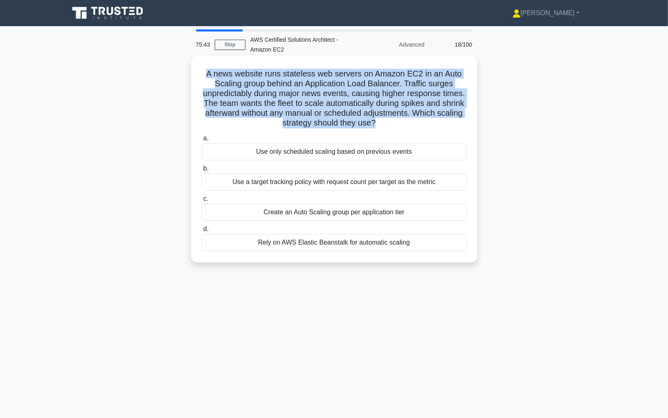
click at [366, 81] on h5 "A news website runs stateless web servers on Amazon EC2 in an Auto Scaling grou…" at bounding box center [334, 99] width 267 height 60
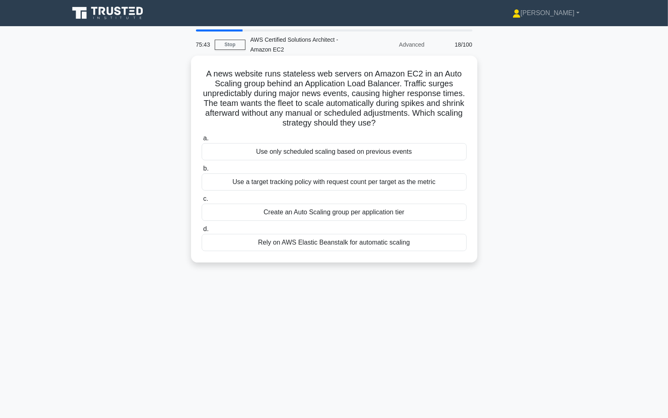
click at [366, 81] on h5 "A news website runs stateless web servers on Amazon EC2 in an Auto Scaling grou…" at bounding box center [334, 99] width 267 height 60
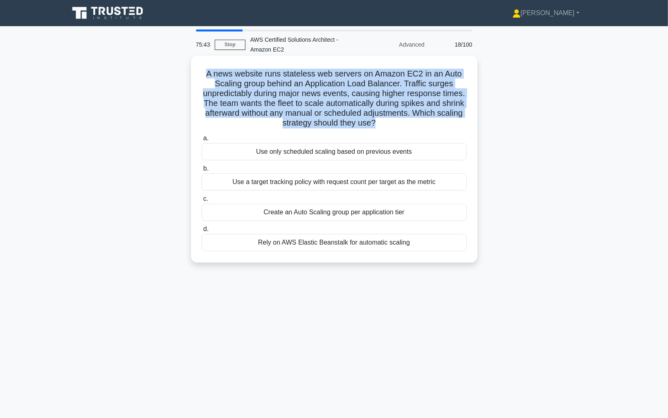
click at [405, 78] on h5 "A news website runs stateless web servers on Amazon EC2 in an Auto Scaling grou…" at bounding box center [334, 99] width 267 height 60
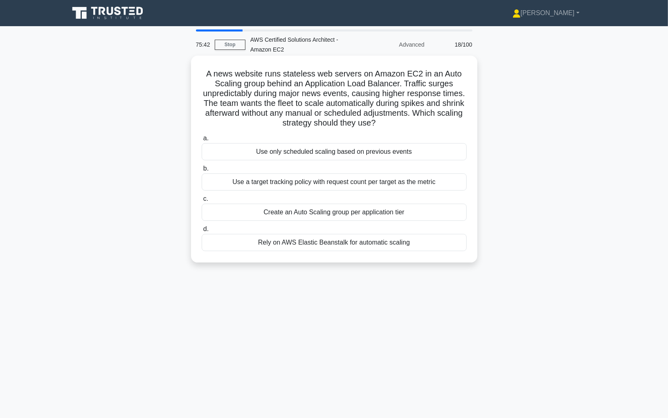
click at [405, 78] on h5 "A news website runs stateless web servers on Amazon EC2 in an Auto Scaling grou…" at bounding box center [334, 99] width 267 height 60
click at [238, 86] on h5 "A news website runs stateless web servers on Amazon EC2 in an Auto Scaling grou…" at bounding box center [334, 99] width 267 height 60
click at [258, 87] on h5 "A news website runs stateless web servers on Amazon EC2 in an Auto Scaling grou…" at bounding box center [334, 99] width 267 height 60
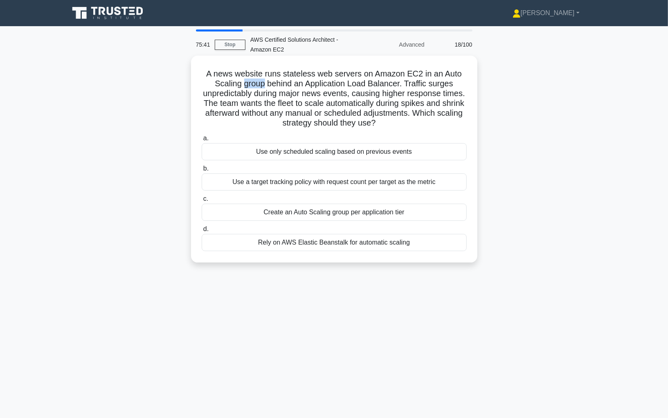
click at [258, 87] on h5 "A news website runs stateless web servers on Amazon EC2 in an Auto Scaling grou…" at bounding box center [334, 99] width 267 height 60
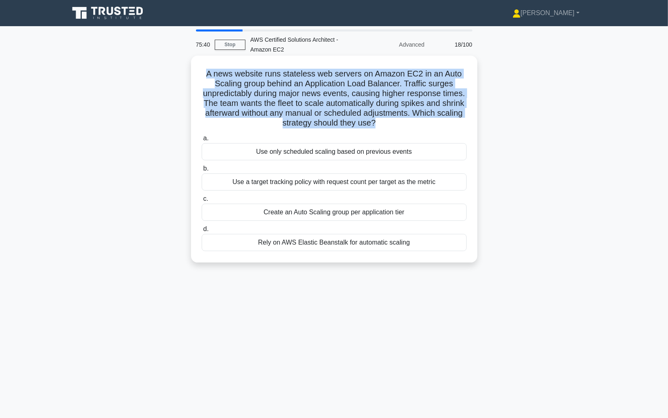
click at [293, 88] on h5 "A news website runs stateless web servers on Amazon EC2 in an Auto Scaling grou…" at bounding box center [334, 99] width 267 height 60
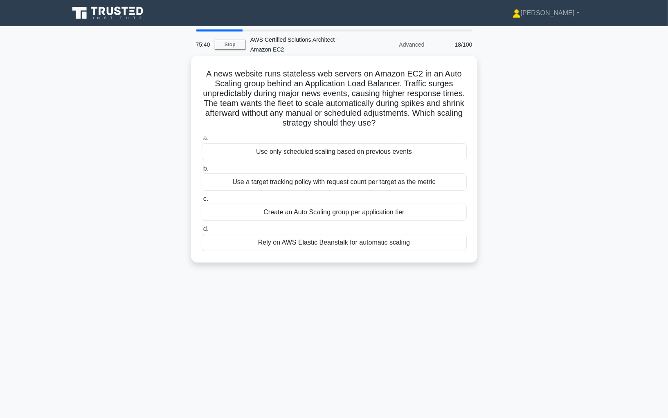
click at [293, 88] on h5 "A news website runs stateless web servers on Amazon EC2 in an Auto Scaling grou…" at bounding box center [334, 99] width 267 height 60
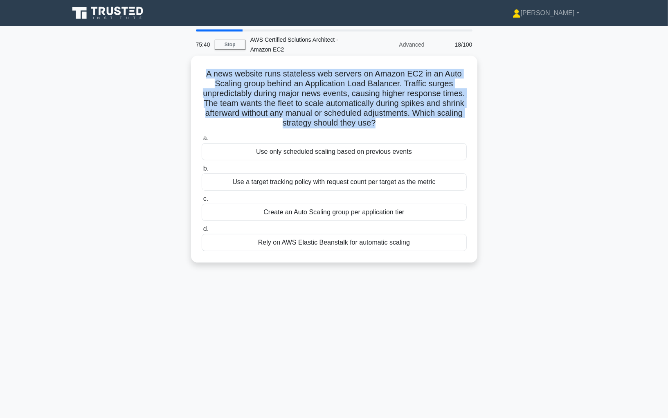
click at [314, 91] on h5 "A news website runs stateless web servers on Amazon EC2 in an Auto Scaling grou…" at bounding box center [334, 99] width 267 height 60
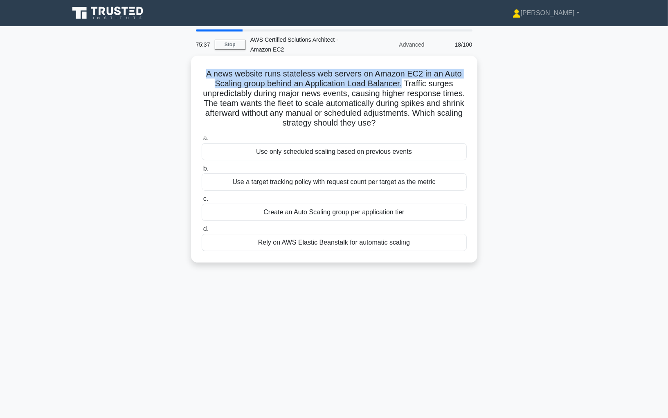
drag, startPoint x: 204, startPoint y: 72, endPoint x: 401, endPoint y: 85, distance: 197.4
click at [401, 85] on h5 "A news website runs stateless web servers on Amazon EC2 in an Auto Scaling grou…" at bounding box center [334, 99] width 267 height 60
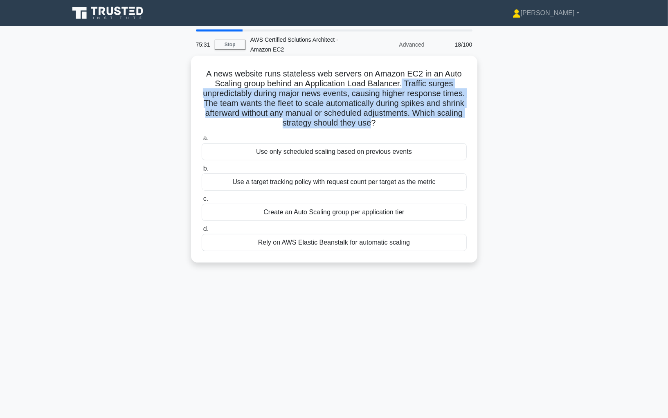
drag, startPoint x: 401, startPoint y: 85, endPoint x: 357, endPoint y: 123, distance: 58.2
click at [357, 123] on h5 "A news website runs stateless web servers on Amazon EC2 in an Auto Scaling grou…" at bounding box center [334, 99] width 267 height 60
click at [394, 99] on h5 "A news website runs stateless web servers on Amazon EC2 in an Auto Scaling grou…" at bounding box center [334, 99] width 267 height 60
drag, startPoint x: 409, startPoint y: 84, endPoint x: 383, endPoint y: 132, distance: 54.7
click at [383, 132] on div "A news website runs stateless web servers on Amazon EC2 in an Auto Scaling grou…" at bounding box center [334, 159] width 280 height 200
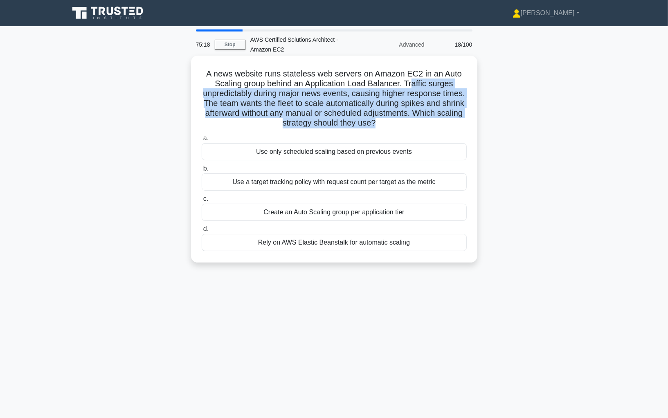
click at [305, 122] on h5 "A news website runs stateless web servers on Amazon EC2 in an Auto Scaling grou…" at bounding box center [334, 99] width 267 height 60
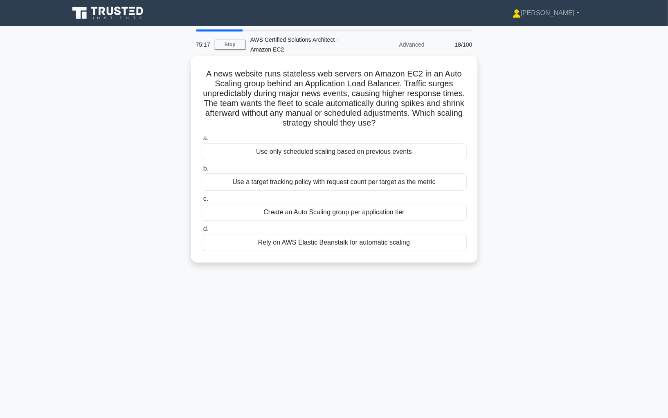
click at [305, 122] on h5 "A news website runs stateless web servers on Amazon EC2 in an Auto Scaling grou…" at bounding box center [334, 99] width 267 height 60
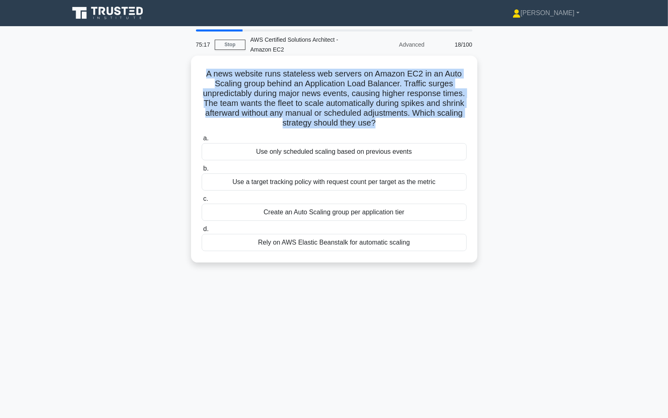
click at [318, 122] on h5 "A news website runs stateless web servers on Amazon EC2 in an Auto Scaling grou…" at bounding box center [334, 99] width 267 height 60
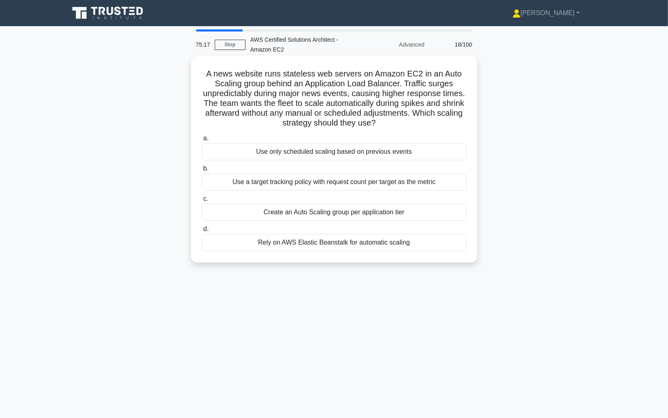
click at [318, 122] on h5 "A news website runs stateless web servers on Amazon EC2 in an Auto Scaling grou…" at bounding box center [334, 99] width 267 height 60
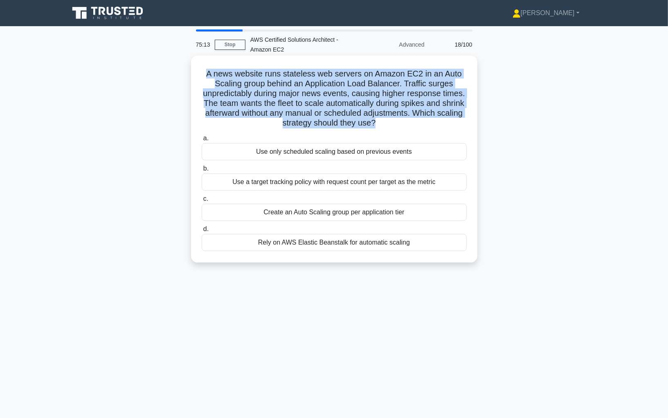
click at [273, 109] on h5 "A news website runs stateless web servers on Amazon EC2 in an Auto Scaling grou…" at bounding box center [334, 99] width 267 height 60
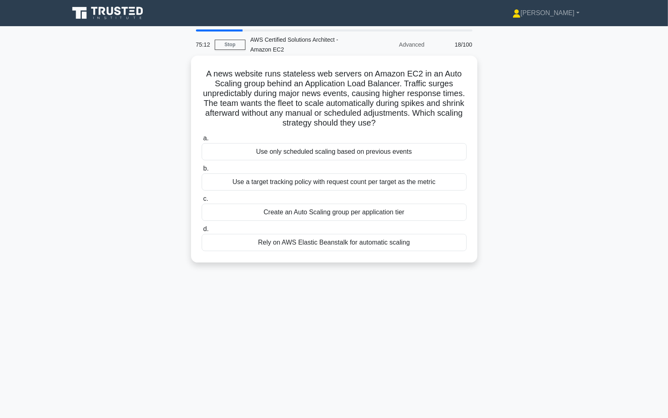
click at [216, 72] on h5 "A news website runs stateless web servers on Amazon EC2 in an Auto Scaling grou…" at bounding box center [334, 99] width 267 height 60
click at [243, 74] on h5 "A news website runs stateless web servers on Amazon EC2 in an Auto Scaling grou…" at bounding box center [334, 99] width 267 height 60
click at [272, 76] on h5 "A news website runs stateless web servers on Amazon EC2 in an Auto Scaling grou…" at bounding box center [334, 99] width 267 height 60
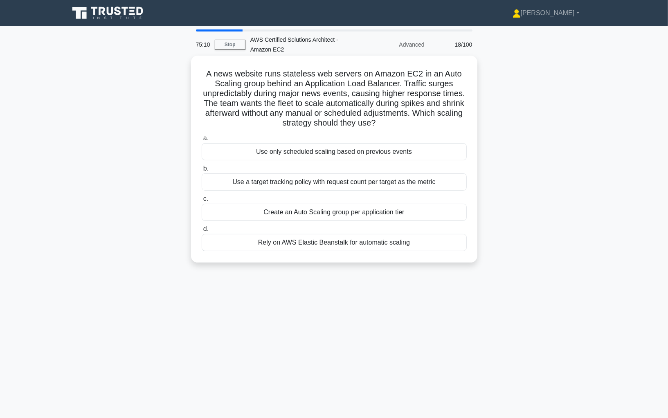
click at [272, 76] on h5 "A news website runs stateless web servers on Amazon EC2 in an Auto Scaling grou…" at bounding box center [334, 99] width 267 height 60
click at [317, 75] on h5 "A news website runs stateless web servers on Amazon EC2 in an Auto Scaling grou…" at bounding box center [334, 99] width 267 height 60
click at [367, 80] on h5 "A news website runs stateless web servers on Amazon EC2 in an Auto Scaling grou…" at bounding box center [334, 99] width 267 height 60
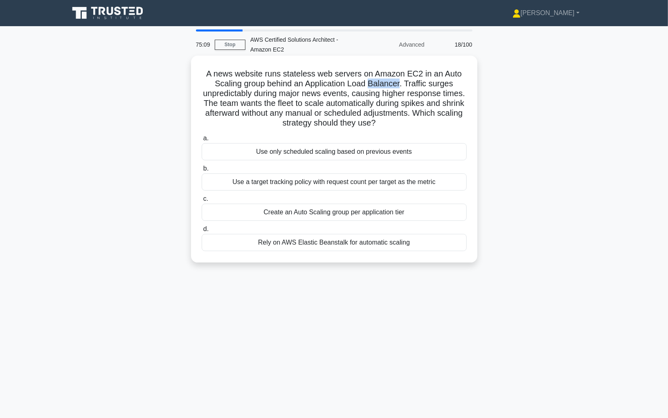
click at [367, 80] on h5 "A news website runs stateless web servers on Amazon EC2 in an Auto Scaling grou…" at bounding box center [334, 99] width 267 height 60
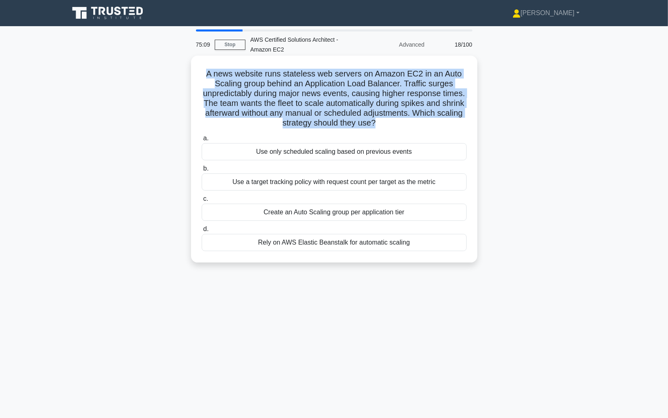
click at [398, 76] on h5 "A news website runs stateless web servers on Amazon EC2 in an Auto Scaling grou…" at bounding box center [334, 99] width 267 height 60
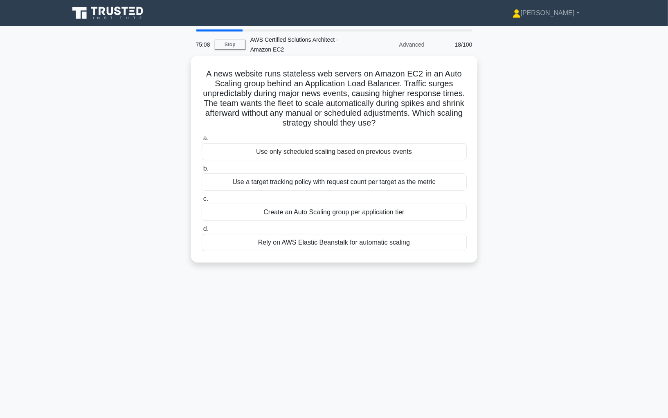
click at [398, 76] on h5 "A news website runs stateless web servers on Amazon EC2 in an Auto Scaling grou…" at bounding box center [334, 99] width 267 height 60
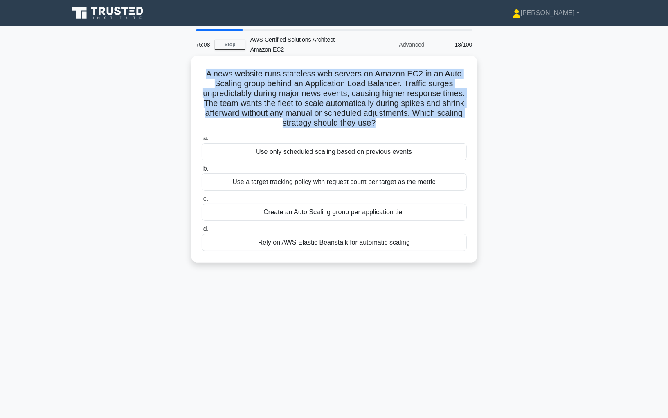
click at [229, 87] on h5 "A news website runs stateless web servers on Amazon EC2 in an Auto Scaling grou…" at bounding box center [334, 99] width 267 height 60
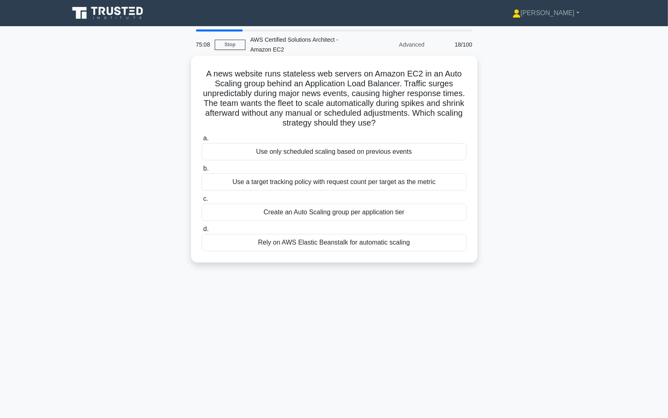
click at [229, 87] on h5 "A news website runs stateless web servers on Amazon EC2 in an Auto Scaling grou…" at bounding box center [334, 99] width 267 height 60
click at [288, 87] on h5 "A news website runs stateless web servers on Amazon EC2 in an Auto Scaling grou…" at bounding box center [334, 99] width 267 height 60
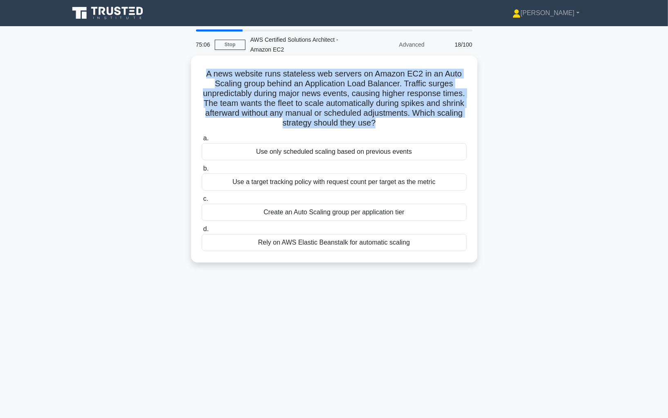
click at [317, 87] on h5 "A news website runs stateless web servers on Amazon EC2 in an Auto Scaling grou…" at bounding box center [334, 99] width 267 height 60
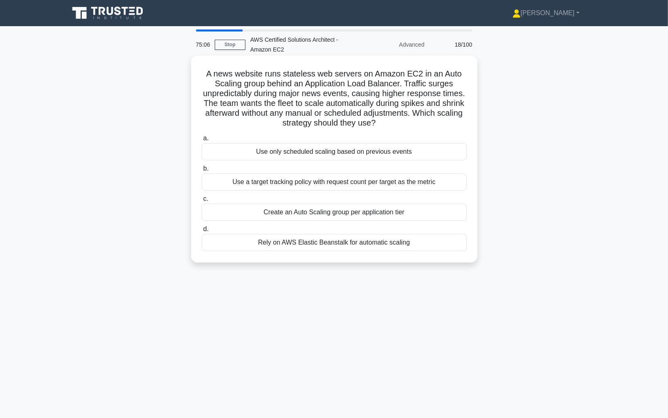
click at [317, 87] on h5 "A news website runs stateless web servers on Amazon EC2 in an Auto Scaling grou…" at bounding box center [334, 99] width 267 height 60
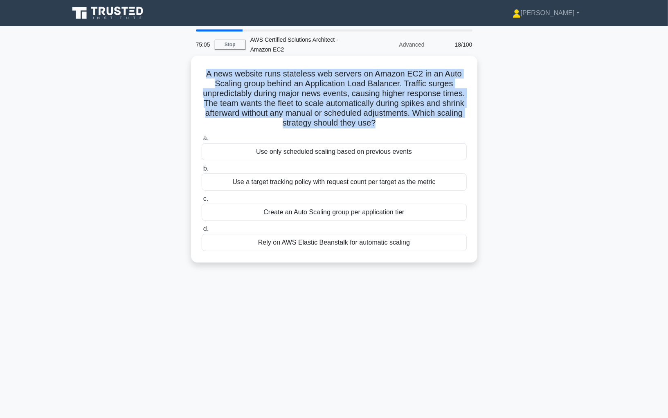
click at [355, 92] on h5 "A news website runs stateless web servers on Amazon EC2 in an Auto Scaling grou…" at bounding box center [334, 99] width 267 height 60
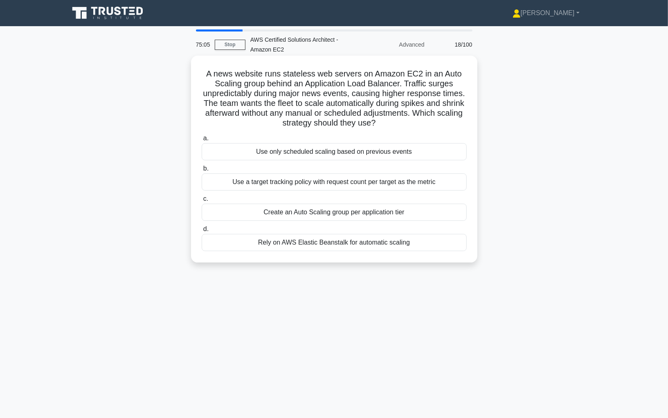
click at [227, 94] on h5 "A news website runs stateless web servers on Amazon EC2 in an Auto Scaling grou…" at bounding box center [334, 99] width 267 height 60
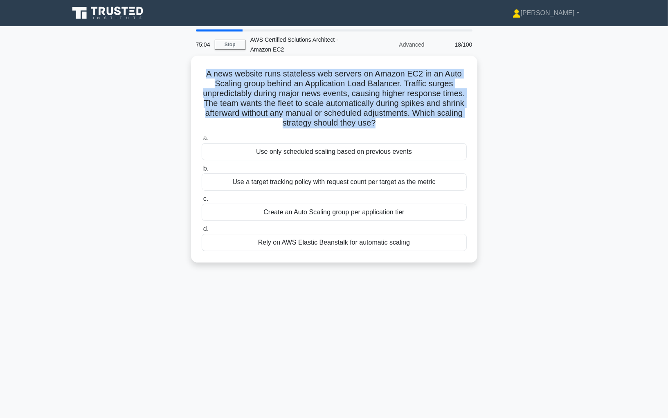
click at [232, 96] on h5 "A news website runs stateless web servers on Amazon EC2 in an Auto Scaling grou…" at bounding box center [334, 99] width 267 height 60
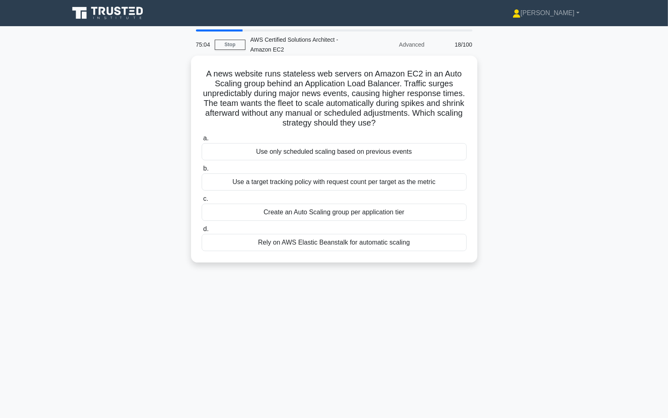
click at [232, 96] on h5 "A news website runs stateless web servers on Amazon EC2 in an Auto Scaling grou…" at bounding box center [334, 99] width 267 height 60
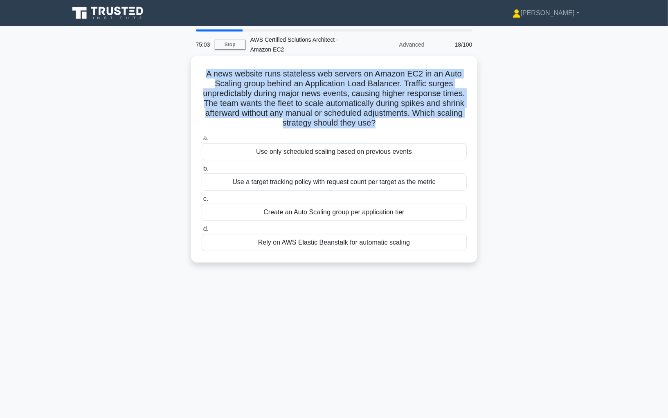
click at [250, 96] on h5 "A news website runs stateless web servers on Amazon EC2 in an Auto Scaling grou…" at bounding box center [334, 99] width 267 height 60
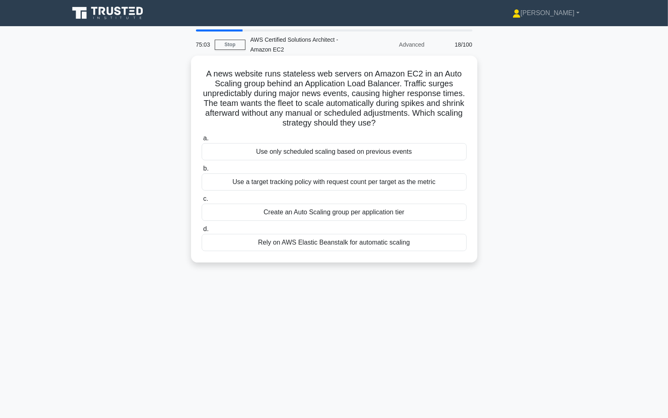
click at [250, 96] on h5 "A news website runs stateless web servers on Amazon EC2 in an Auto Scaling grou…" at bounding box center [334, 99] width 267 height 60
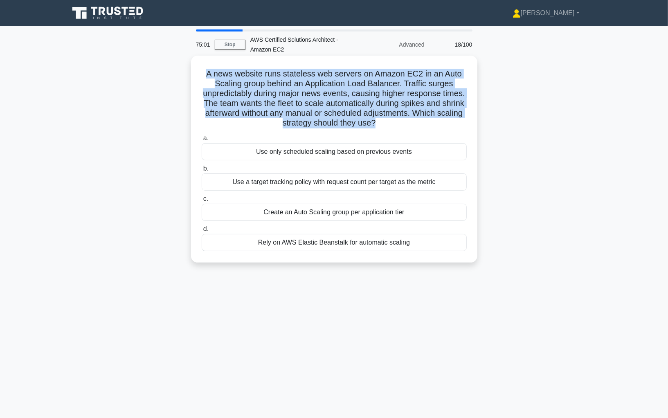
click at [397, 103] on h5 "A news website runs stateless web servers on Amazon EC2 in an Auto Scaling grou…" at bounding box center [334, 99] width 267 height 60
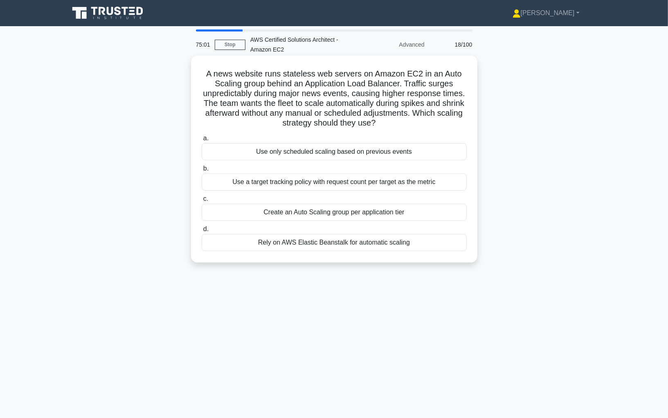
click at [397, 103] on h5 "A news website runs stateless web servers on Amazon EC2 in an Auto Scaling grou…" at bounding box center [334, 99] width 267 height 60
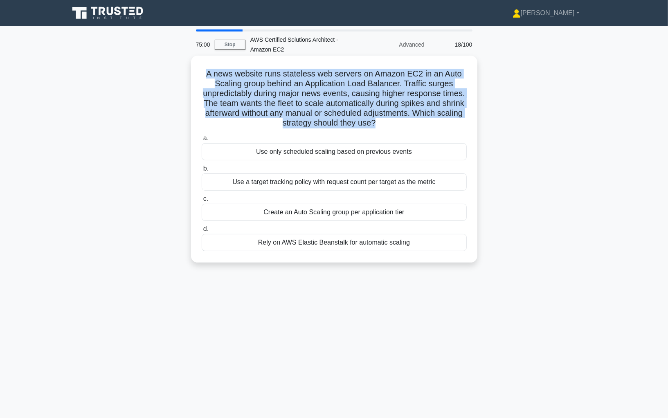
click at [422, 114] on h5 "A news website runs stateless web servers on Amazon EC2 in an Auto Scaling grou…" at bounding box center [334, 99] width 267 height 60
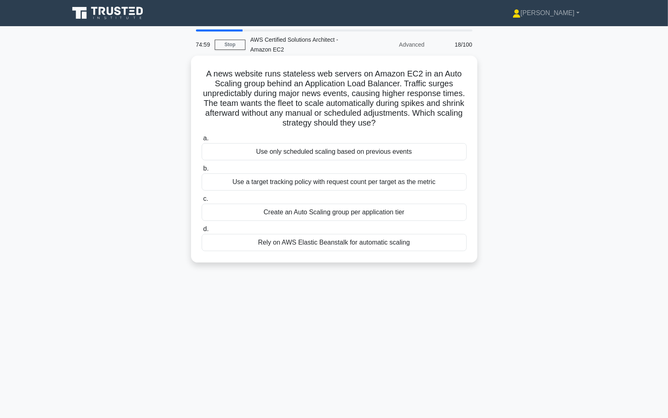
click at [428, 113] on h5 "A news website runs stateless web servers on Amazon EC2 in an Auto Scaling grou…" at bounding box center [334, 99] width 267 height 60
click at [428, 114] on h5 "A news website runs stateless web servers on Amazon EC2 in an Auto Scaling grou…" at bounding box center [334, 99] width 267 height 60
click at [417, 105] on h5 "A news website runs stateless web servers on Amazon EC2 in an Auto Scaling grou…" at bounding box center [334, 99] width 267 height 60
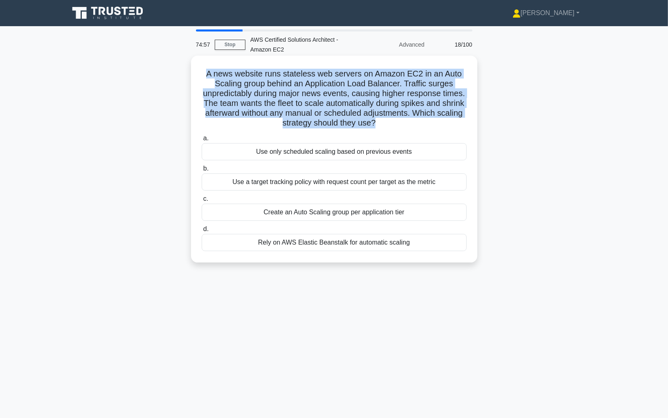
click at [417, 105] on h5 "A news website runs stateless web servers on Amazon EC2 in an Auto Scaling grou…" at bounding box center [334, 99] width 267 height 60
click at [410, 112] on h5 "A news website runs stateless web servers on Amazon EC2 in an Auto Scaling grou…" at bounding box center [334, 99] width 267 height 60
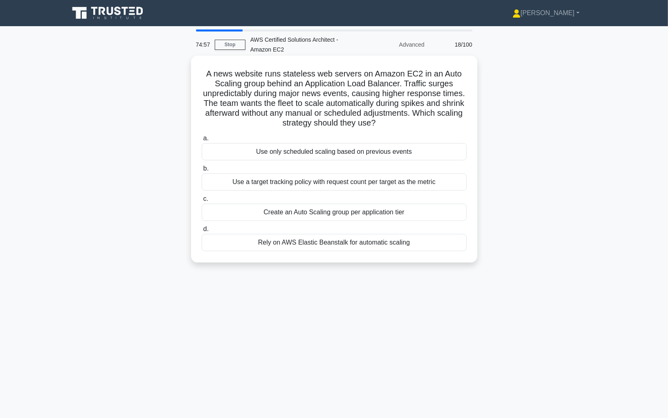
click at [410, 112] on h5 "A news website runs stateless web servers on Amazon EC2 in an Auto Scaling grou…" at bounding box center [334, 99] width 267 height 60
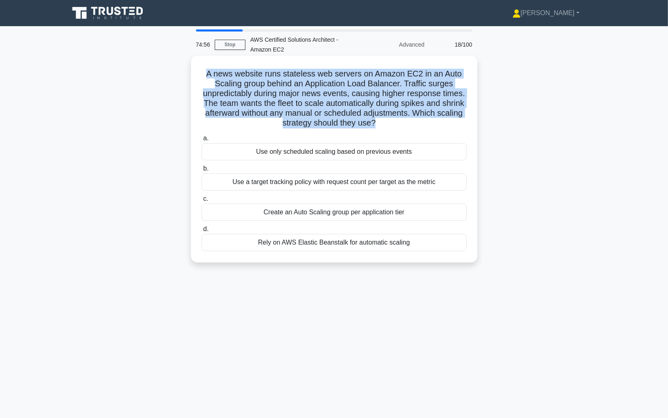
click at [404, 111] on h5 "A news website runs stateless web servers on Amazon EC2 in an Auto Scaling grou…" at bounding box center [334, 99] width 267 height 60
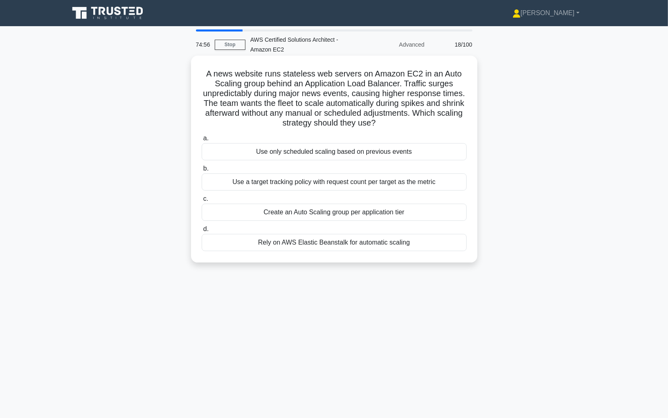
click at [404, 111] on h5 "A news website runs stateless web servers on Amazon EC2 in an Auto Scaling grou…" at bounding box center [334, 99] width 267 height 60
click at [404, 112] on h5 "A news website runs stateless web servers on Amazon EC2 in an Auto Scaling grou…" at bounding box center [334, 99] width 267 height 60
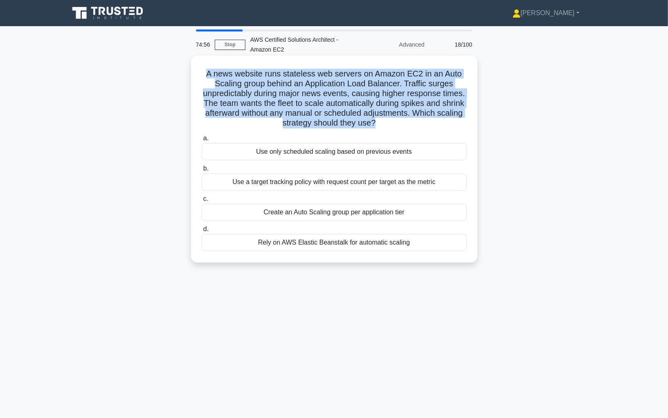
click at [404, 112] on h5 "A news website runs stateless web servers on Amazon EC2 in an Auto Scaling grou…" at bounding box center [334, 99] width 267 height 60
click at [360, 106] on h5 "A news website runs stateless web servers on Amazon EC2 in an Auto Scaling grou…" at bounding box center [334, 99] width 267 height 60
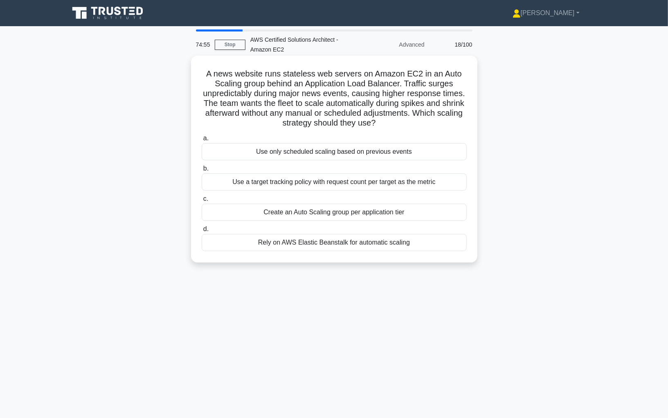
click at [360, 106] on h5 "A news website runs stateless web servers on Amazon EC2 in an Auto Scaling grou…" at bounding box center [334, 99] width 267 height 60
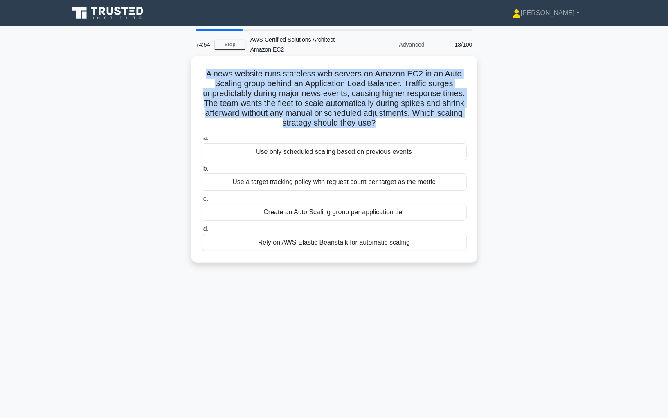
click at [363, 116] on h5 "A news website runs stateless web servers on Amazon EC2 in an Auto Scaling grou…" at bounding box center [334, 99] width 267 height 60
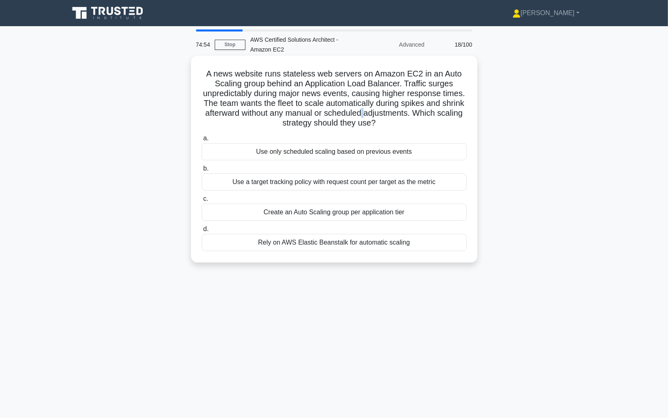
click at [363, 116] on h5 "A news website runs stateless web servers on Amazon EC2 in an Auto Scaling grou…" at bounding box center [334, 99] width 267 height 60
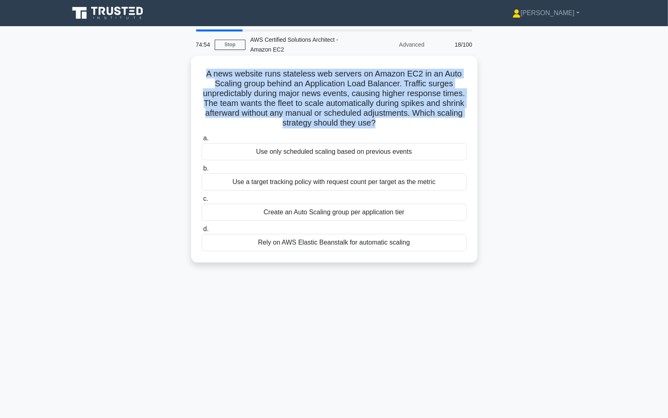
click at [369, 119] on h5 "A news website runs stateless web servers on Amazon EC2 in an Auto Scaling grou…" at bounding box center [334, 99] width 267 height 60
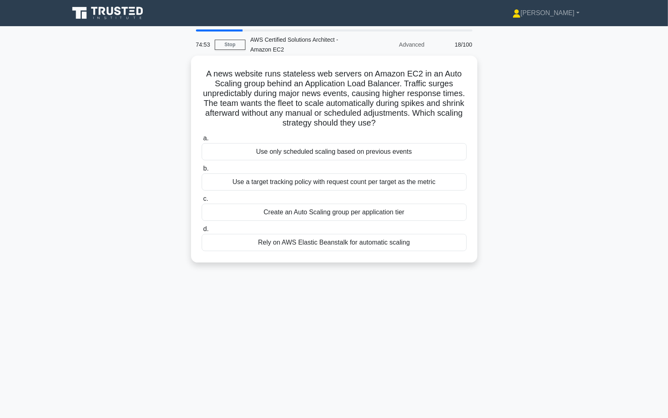
click at [369, 119] on h5 "A news website runs stateless web servers on Amazon EC2 in an Auto Scaling grou…" at bounding box center [334, 99] width 267 height 60
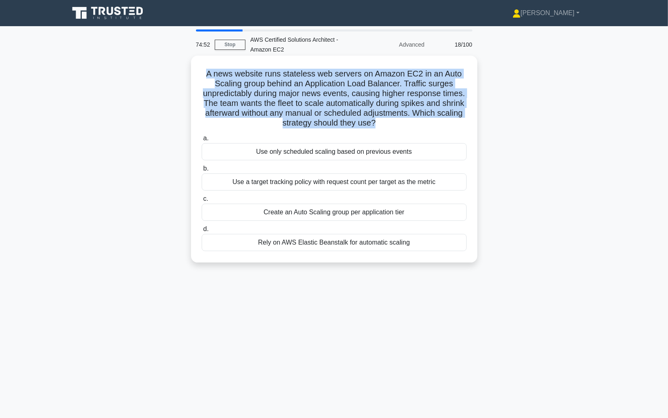
click at [221, 79] on h5 "A news website runs stateless web servers on Amazon EC2 in an Auto Scaling grou…" at bounding box center [334, 99] width 267 height 60
drag, startPoint x: 203, startPoint y: 73, endPoint x: 369, endPoint y: 127, distance: 174.7
click at [369, 127] on h5 "A news website runs stateless web servers on Amazon EC2 in an Auto Scaling grou…" at bounding box center [334, 99] width 267 height 60
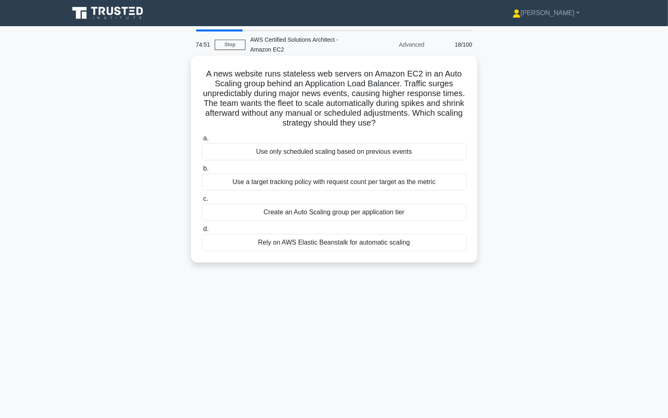
click at [382, 127] on icon ".spinner_0XTQ{transform-origin:center;animation:spinner_y6GP .75s linear infini…" at bounding box center [380, 124] width 10 height 10
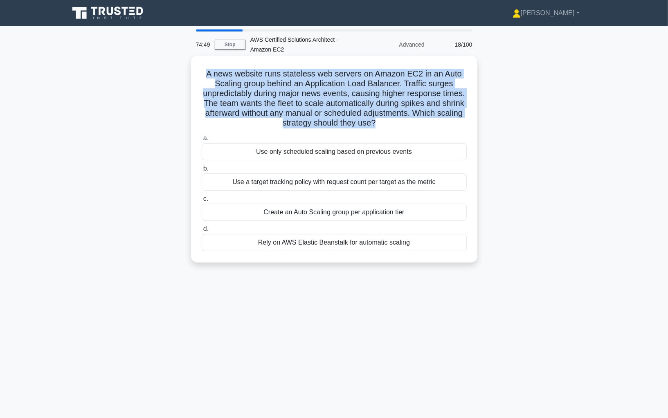
drag, startPoint x: 382, startPoint y: 127, endPoint x: 206, endPoint y: 72, distance: 184.6
click at [206, 72] on h5 "A news website runs stateless web servers on Amazon EC2 in an Auto Scaling grou…" at bounding box center [334, 99] width 267 height 60
click at [249, 77] on h5 "A news website runs stateless web servers on Amazon EC2 in an Auto Scaling grou…" at bounding box center [334, 99] width 267 height 60
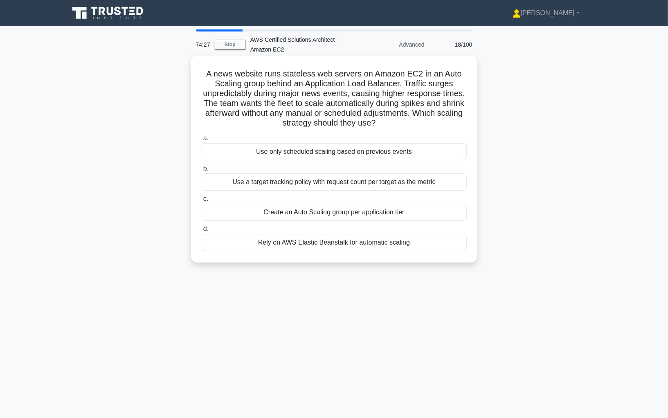
click at [249, 77] on h5 "A news website runs stateless web servers on Amazon EC2 in an Auto Scaling grou…" at bounding box center [334, 99] width 267 height 60
click at [256, 77] on h5 "A news website runs stateless web servers on Amazon EC2 in an Auto Scaling grou…" at bounding box center [334, 99] width 267 height 60
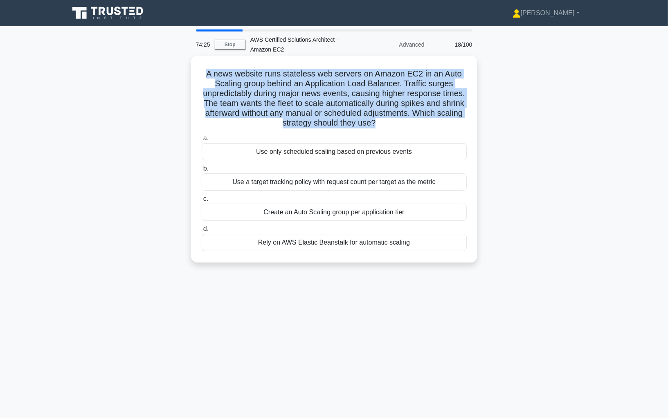
click at [276, 78] on h5 "A news website runs stateless web servers on Amazon EC2 in an Auto Scaling grou…" at bounding box center [334, 99] width 267 height 60
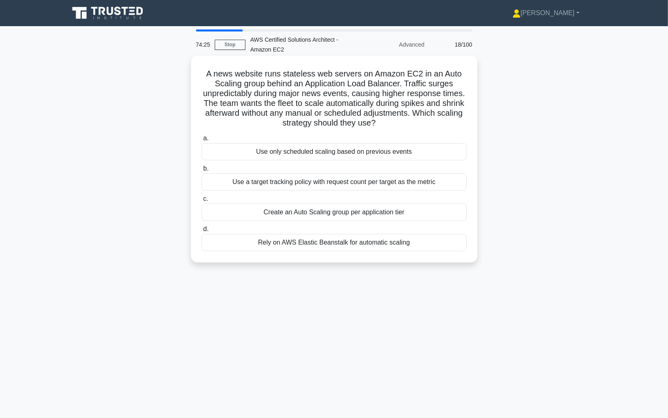
click at [276, 78] on h5 "A news website runs stateless web servers on Amazon EC2 in an Auto Scaling grou…" at bounding box center [334, 99] width 267 height 60
click at [308, 76] on h5 "A news website runs stateless web servers on Amazon EC2 in an Auto Scaling grou…" at bounding box center [334, 99] width 267 height 60
click at [330, 75] on h5 "A news website runs stateless web servers on Amazon EC2 in an Auto Scaling grou…" at bounding box center [334, 99] width 267 height 60
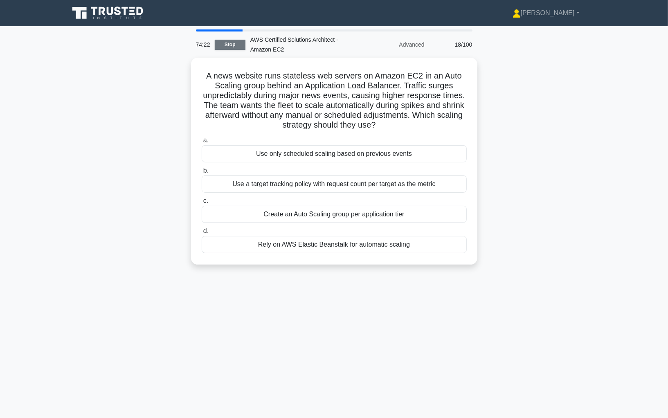
click at [235, 46] on link "Stop" at bounding box center [230, 45] width 31 height 10
click at [232, 48] on link "Stop" at bounding box center [230, 45] width 31 height 10
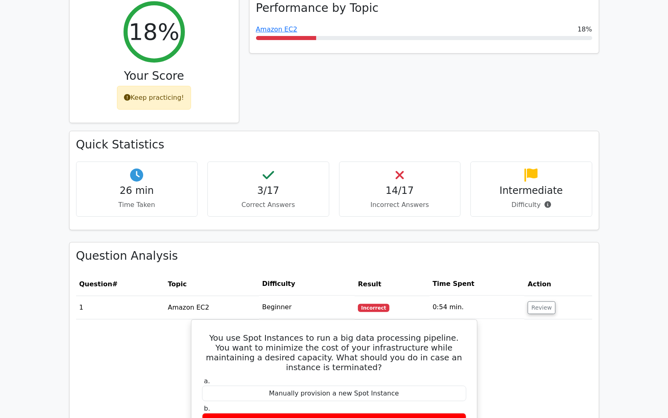
scroll to position [183, 0]
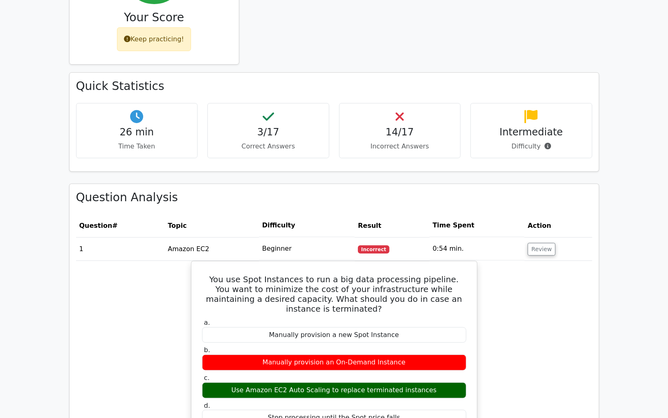
click at [260, 145] on p "Correct Answers" at bounding box center [268, 146] width 108 height 10
click at [399, 141] on p "Incorrect Answers" at bounding box center [400, 146] width 108 height 10
click at [395, 128] on h4 "14/17" at bounding box center [400, 132] width 108 height 12
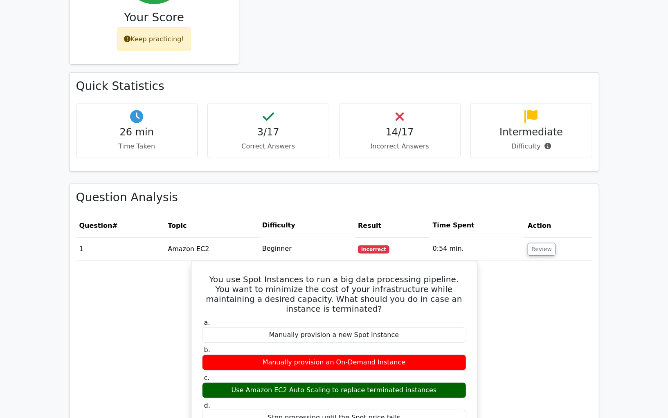
click at [395, 128] on h4 "14/17" at bounding box center [400, 132] width 108 height 12
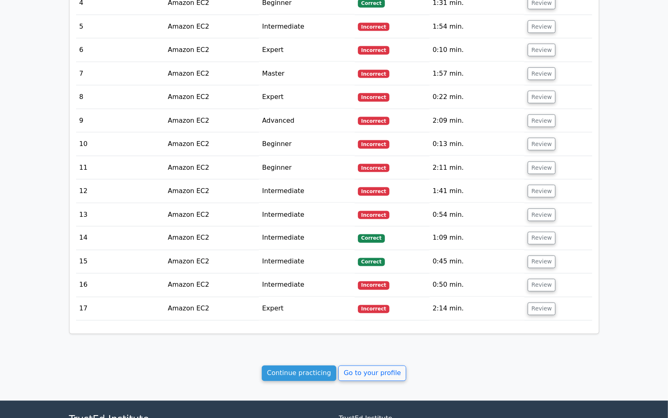
scroll to position [841, 0]
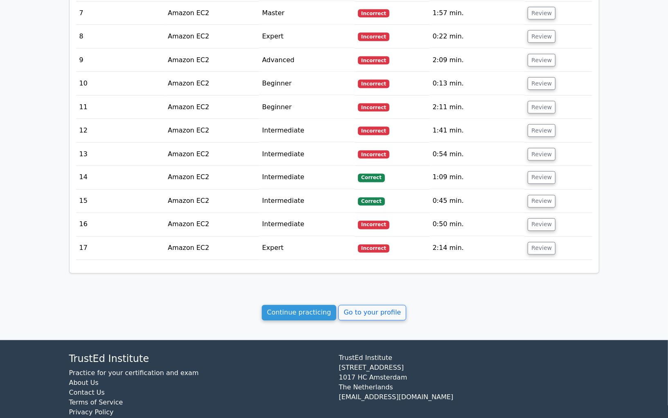
click at [293, 168] on td "Intermediate" at bounding box center [307, 177] width 96 height 23
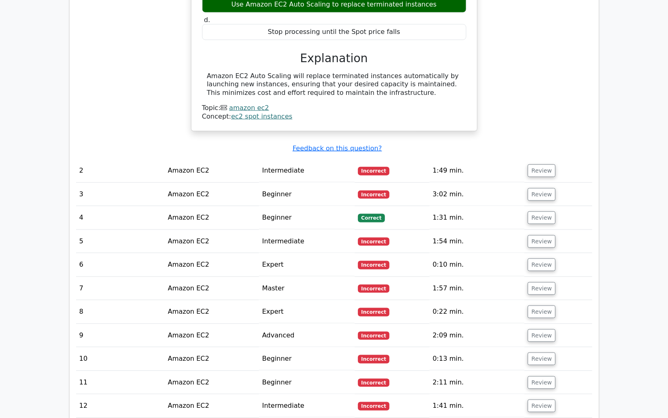
scroll to position [553, 0]
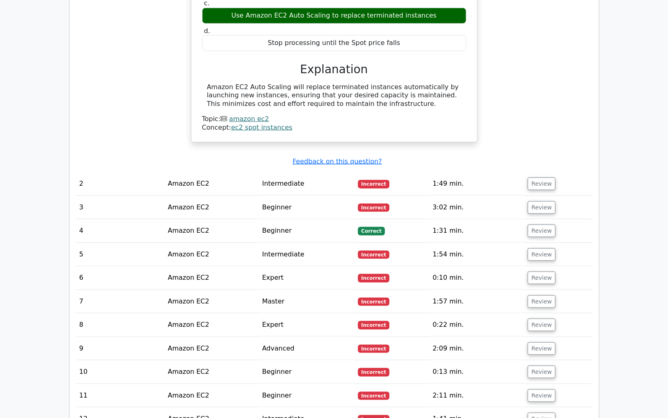
click at [315, 123] on div "Concept: ec2 spot instances" at bounding box center [334, 127] width 264 height 9
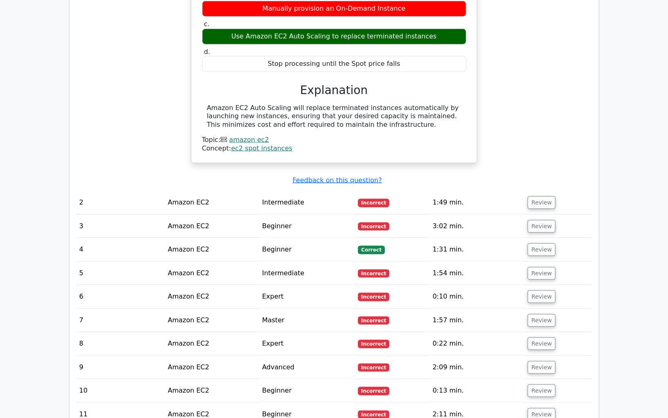
scroll to position [411, 0]
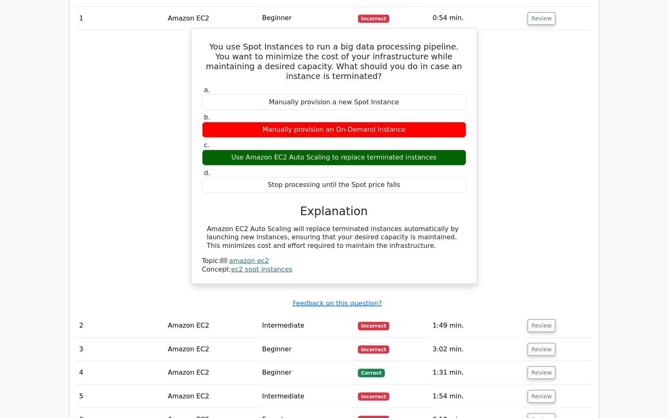
click at [308, 123] on div "Manually provision an On-Demand Instance" at bounding box center [334, 130] width 264 height 16
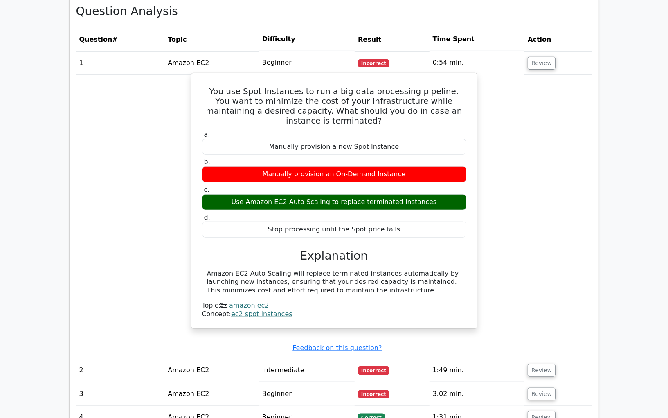
scroll to position [299, 0]
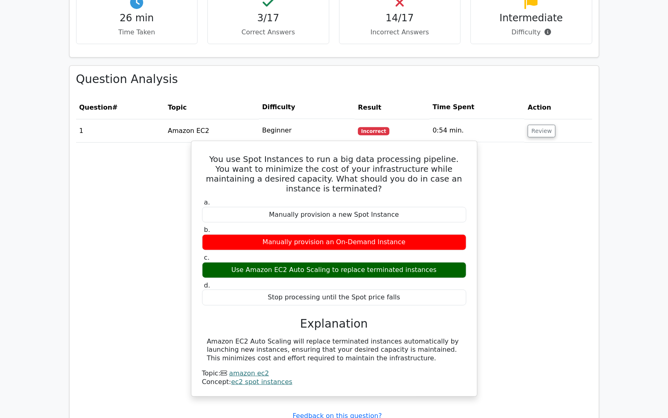
click at [308, 124] on td "Beginner" at bounding box center [307, 130] width 96 height 23
click at [291, 156] on h5 "You use Spot Instances to run a big data processing pipeline. You want to minim…" at bounding box center [334, 173] width 266 height 39
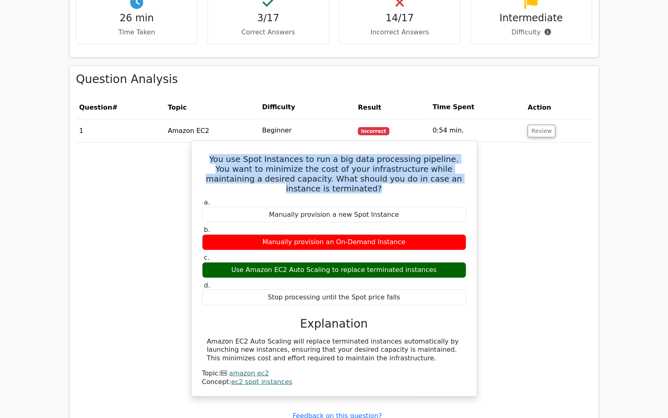
click at [291, 156] on h5 "You use Spot Instances to run a big data processing pipeline. You want to minim…" at bounding box center [334, 173] width 266 height 39
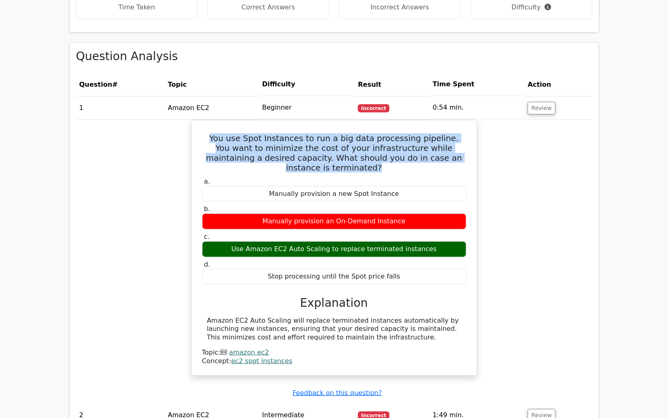
scroll to position [509, 0]
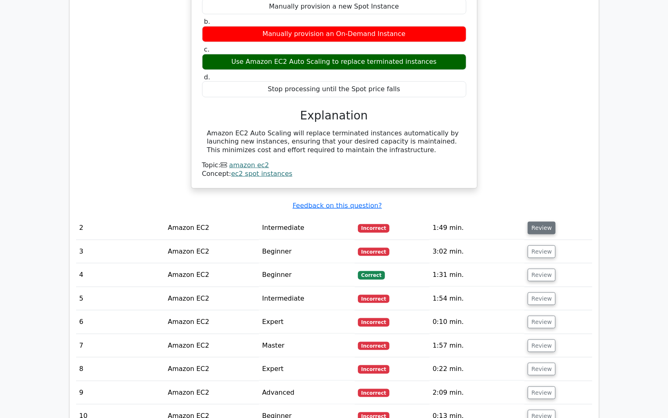
click at [540, 222] on button "Review" at bounding box center [541, 228] width 28 height 13
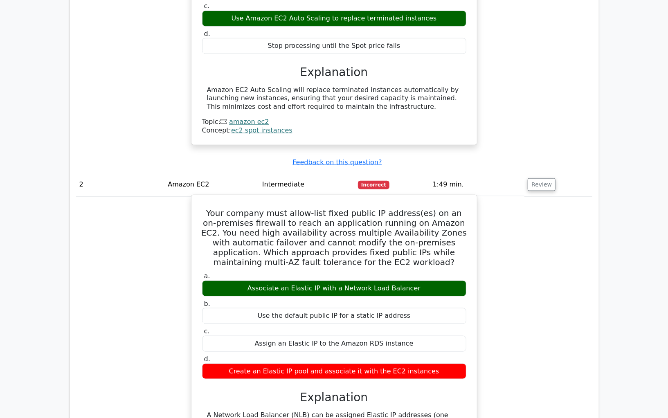
scroll to position [612, 0]
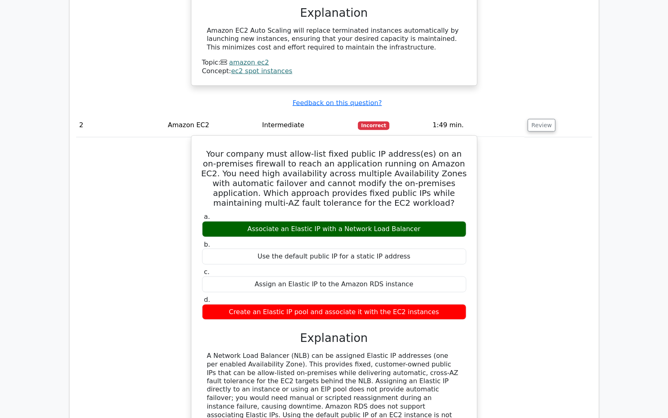
click at [314, 221] on div "Associate an Elastic IP with a Network Load Balancer" at bounding box center [334, 229] width 264 height 16
click at [295, 304] on div "Create an Elastic IP pool and associate it with the EC2 instances" at bounding box center [334, 312] width 264 height 16
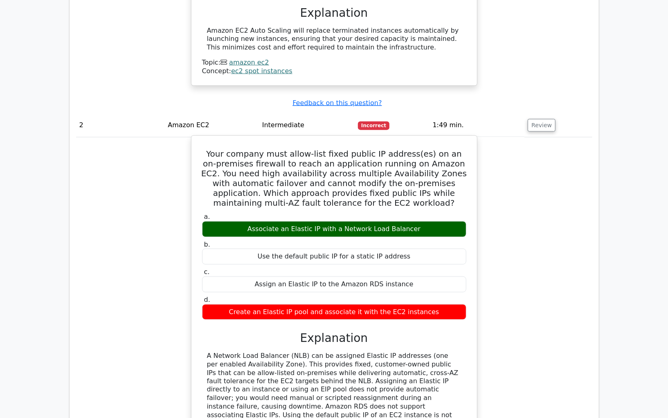
click at [295, 304] on div "Create an Elastic IP pool and associate it with the EC2 instances" at bounding box center [334, 312] width 264 height 16
click at [290, 221] on div "Associate an Elastic IP with a Network Load Balancer" at bounding box center [334, 229] width 264 height 16
click at [297, 304] on div "Create an Elastic IP pool and associate it with the EC2 instances" at bounding box center [334, 312] width 264 height 16
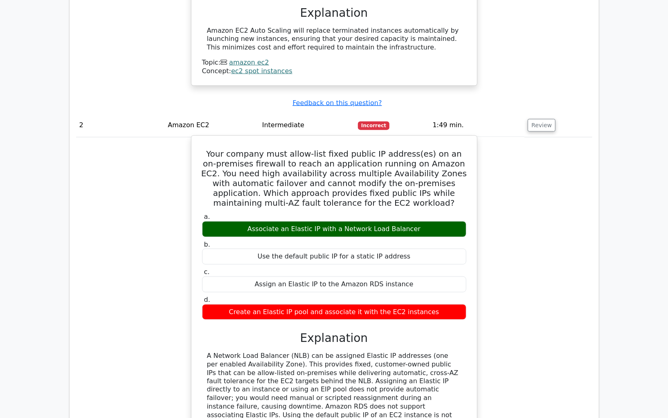
click at [297, 304] on div "Create an Elastic IP pool and associate it with the EC2 instances" at bounding box center [334, 312] width 264 height 16
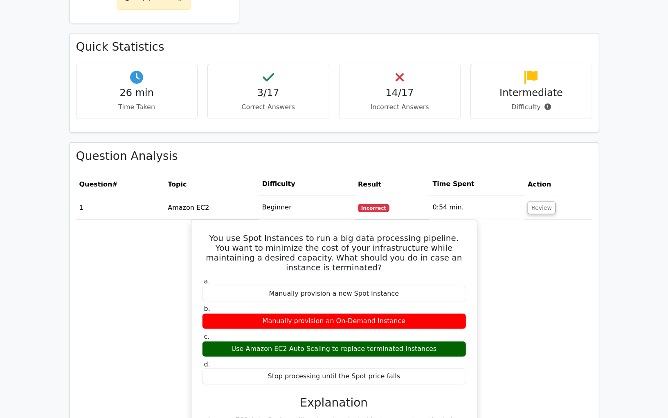
scroll to position [289, 0]
